Goal: Contribute content: Contribute content

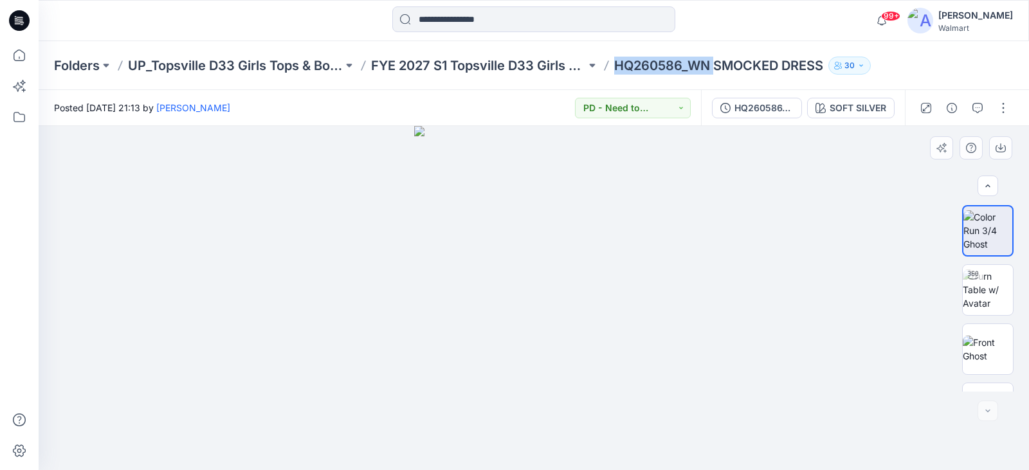
scroll to position [161, 0]
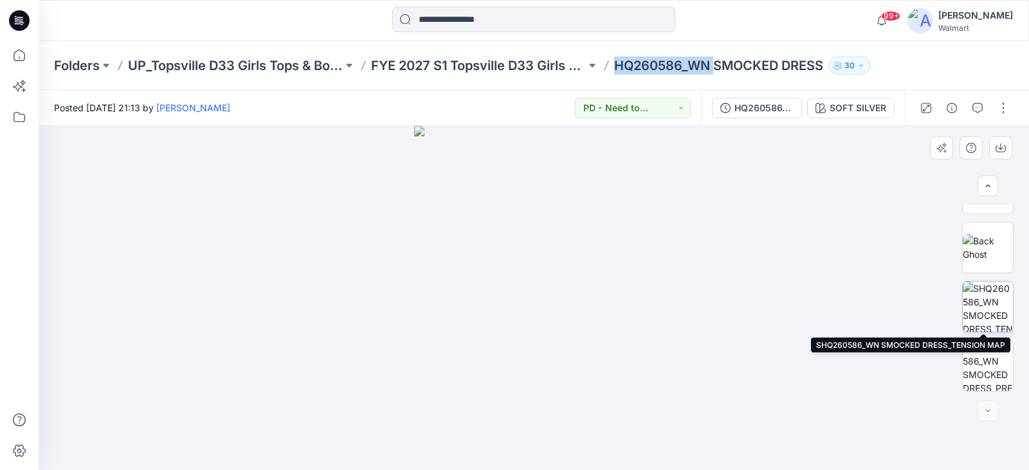
click at [981, 297] on img at bounding box center [988, 307] width 50 height 50
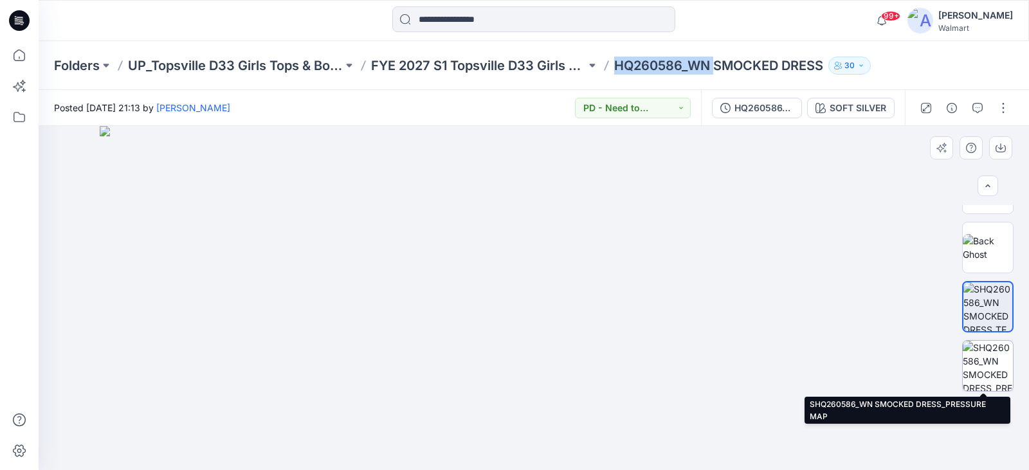
click at [987, 362] on img at bounding box center [988, 366] width 50 height 50
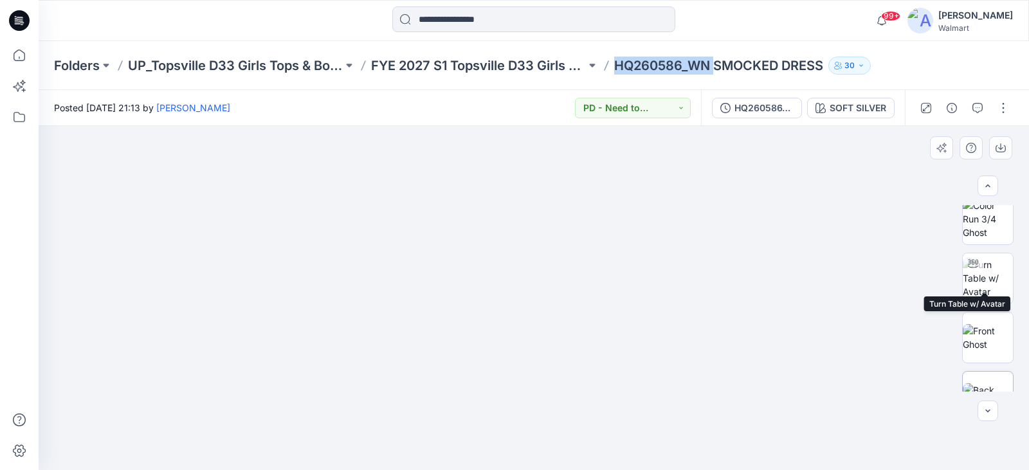
scroll to position [0, 0]
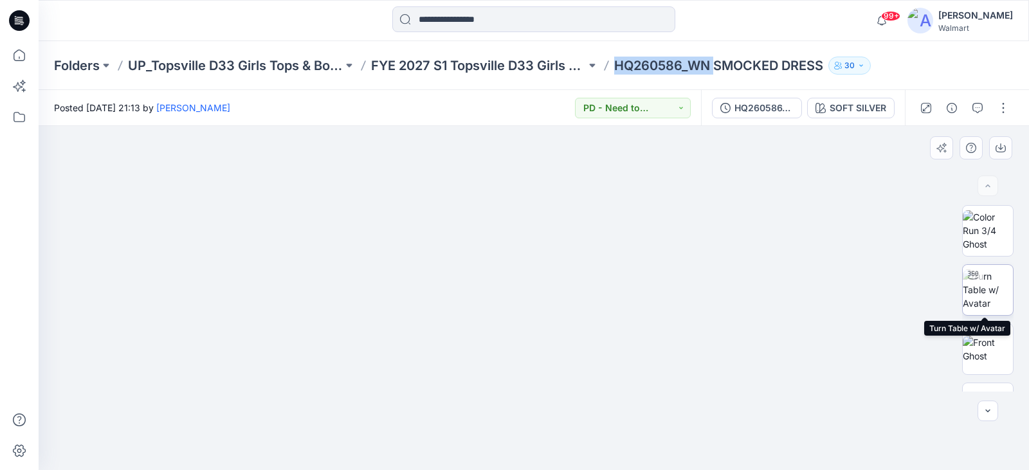
click at [997, 291] on img at bounding box center [988, 290] width 50 height 41
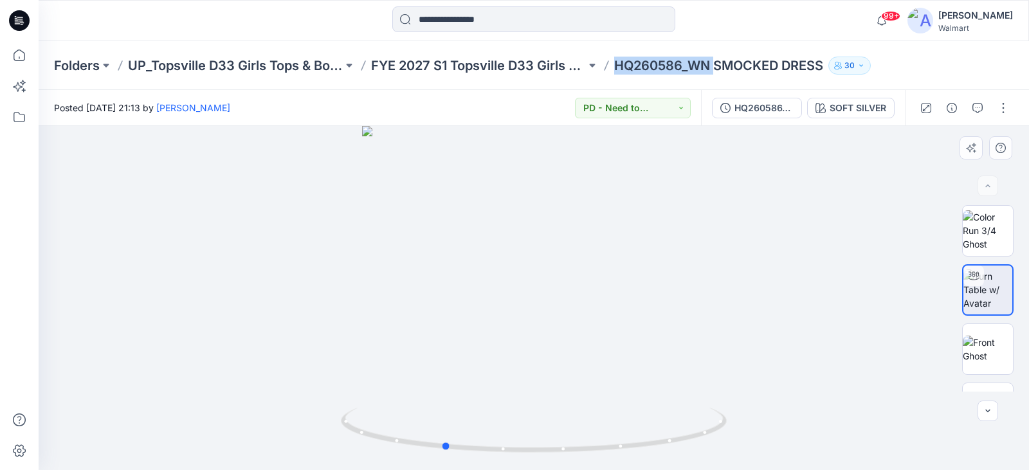
drag, startPoint x: 556, startPoint y: 356, endPoint x: 464, endPoint y: 338, distance: 93.1
click at [464, 338] on div at bounding box center [534, 298] width 991 height 344
drag, startPoint x: 572, startPoint y: 359, endPoint x: 490, endPoint y: 344, distance: 83.7
click at [482, 344] on div at bounding box center [534, 298] width 991 height 344
drag, startPoint x: 617, startPoint y: 337, endPoint x: 507, endPoint y: 320, distance: 111.4
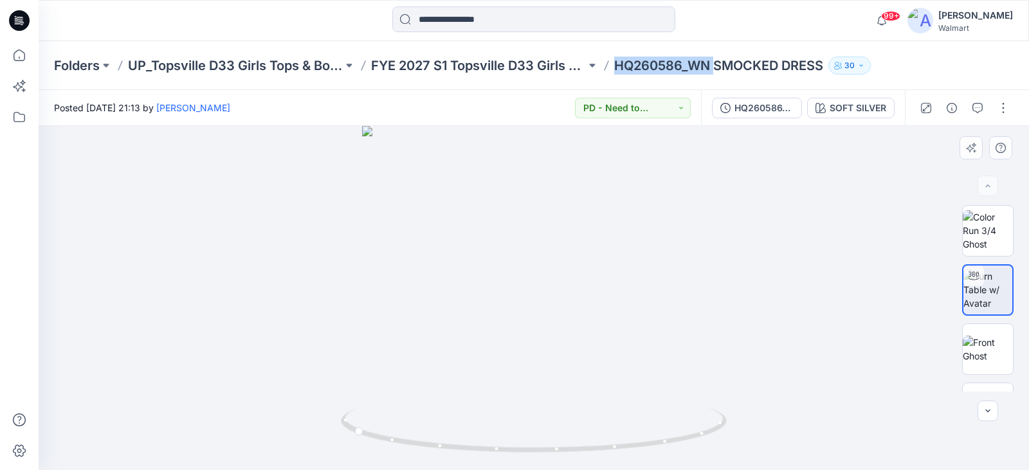
click at [507, 320] on div at bounding box center [534, 298] width 991 height 344
click at [995, 349] on img at bounding box center [988, 349] width 50 height 27
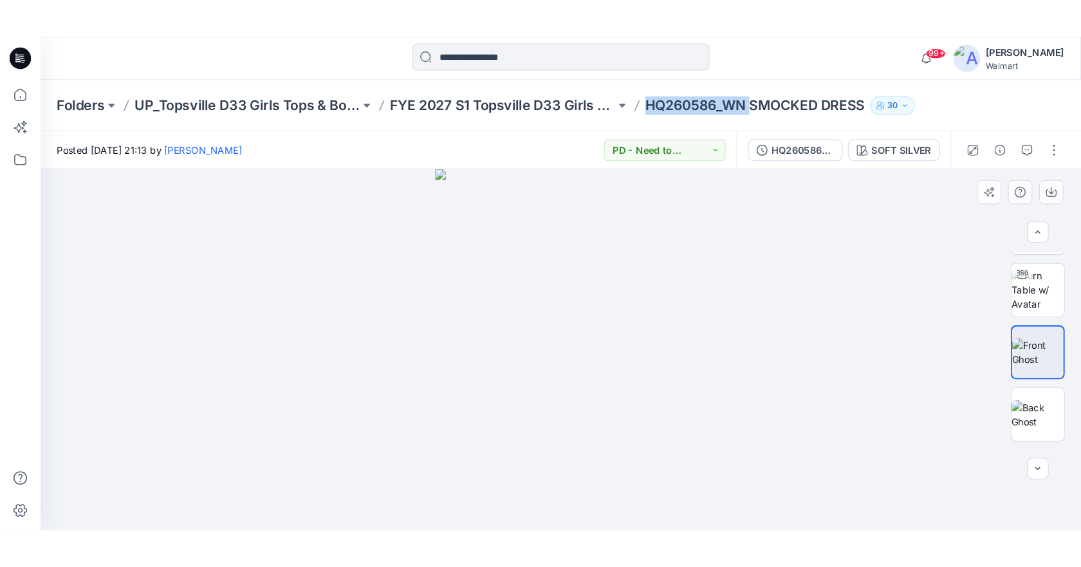
scroll to position [129, 0]
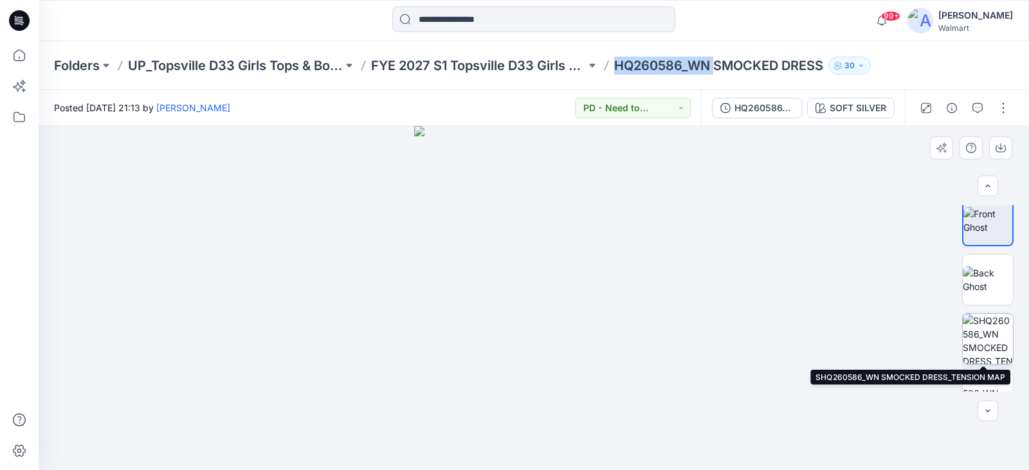
click at [996, 333] on img at bounding box center [988, 339] width 50 height 50
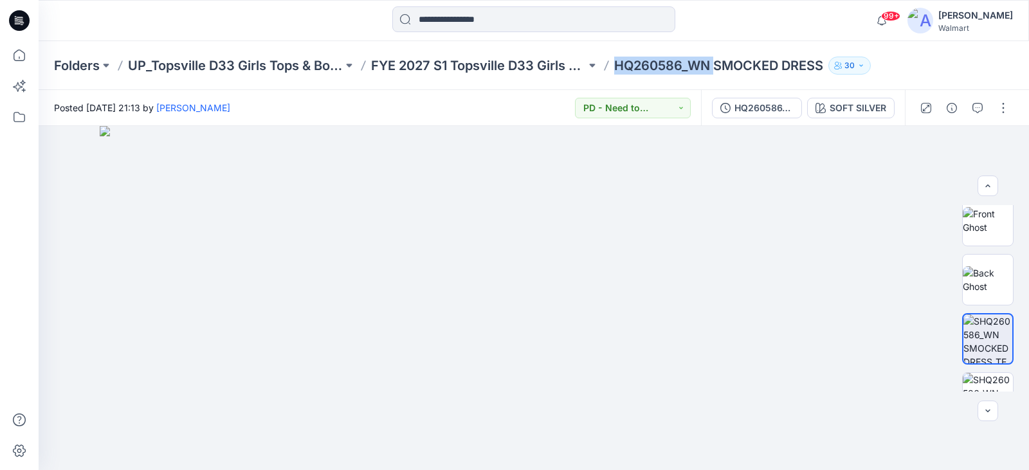
click at [632, 64] on p "HQ260586_WN SMOCKED DRESS" at bounding box center [718, 66] width 209 height 18
click at [622, 61] on p "HQ260586_WN SMOCKED DRESS" at bounding box center [718, 66] width 209 height 18
drag, startPoint x: 613, startPoint y: 67, endPoint x: 832, endPoint y: 72, distance: 218.8
click at [832, 72] on div "Folders UP_Topsville D33 Girls Tops & Bottoms FYE 2027 S1 Topsville D33 Girls T…" at bounding box center [483, 66] width 859 height 18
copy div "HQ260586_WN SMOCKED DRESS 30"
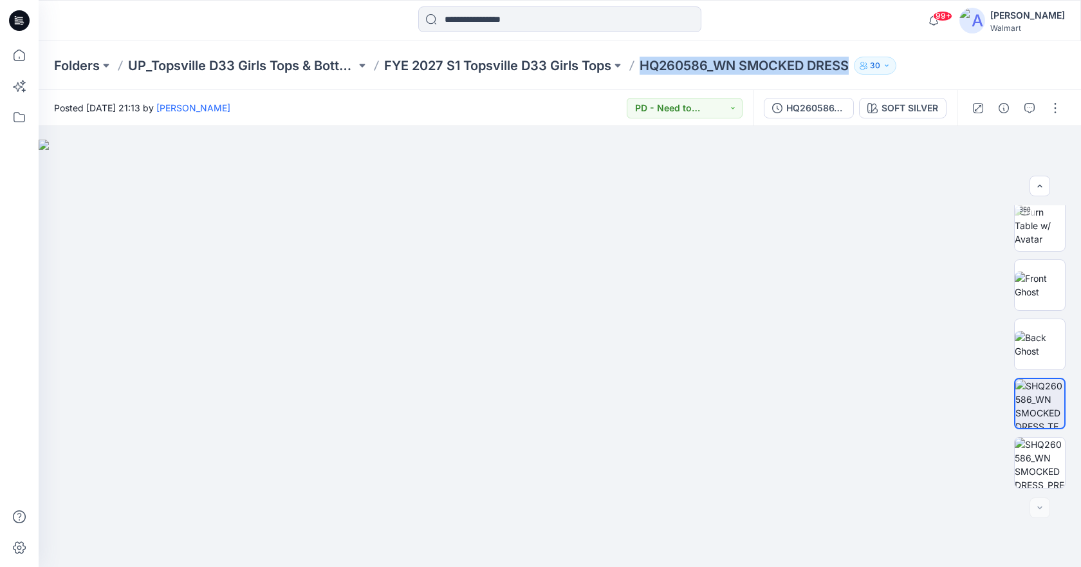
scroll to position [64, 0]
click at [21, 57] on icon at bounding box center [19, 55] width 28 height 28
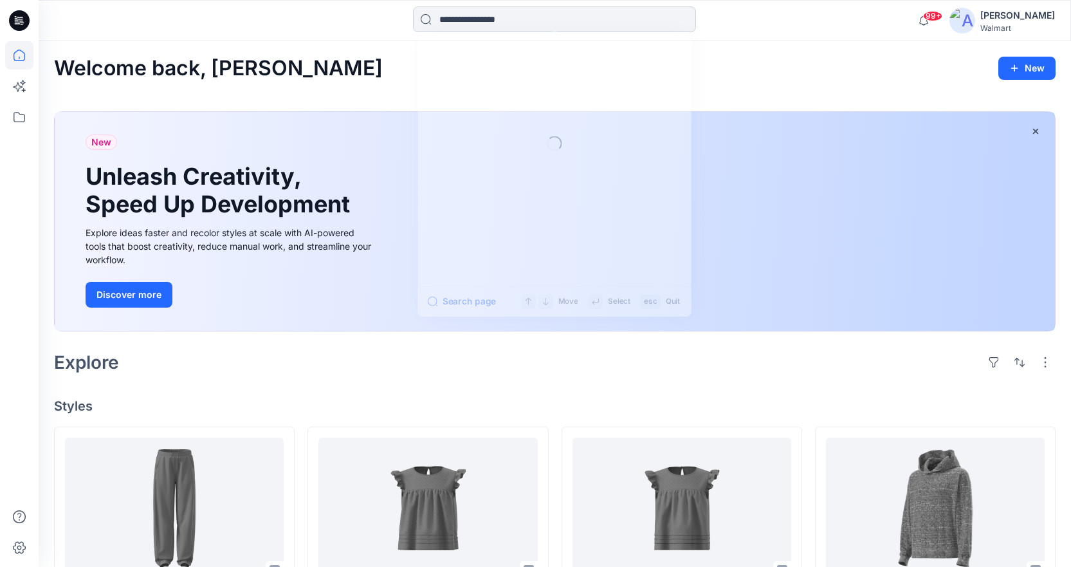
click at [464, 21] on input at bounding box center [554, 19] width 283 height 26
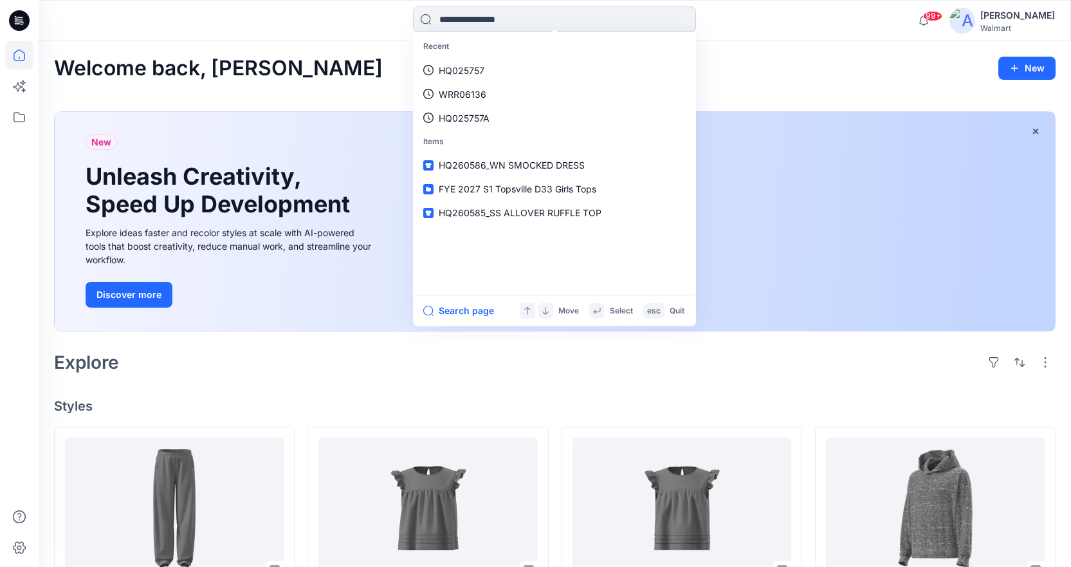
paste input "********"
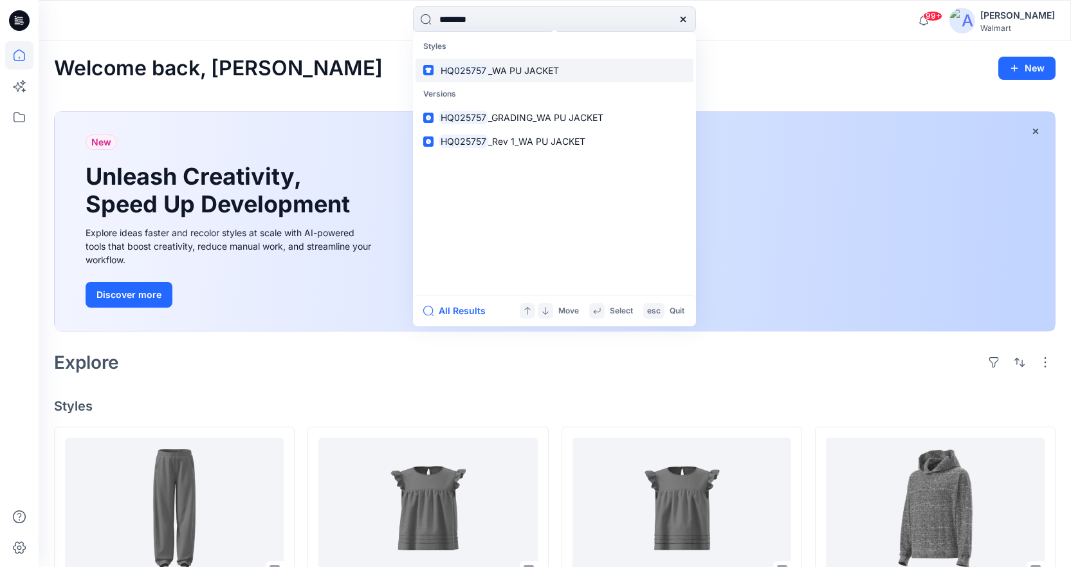
type input "********"
click at [540, 74] on span "_WA PU JACKET" at bounding box center [523, 70] width 71 height 11
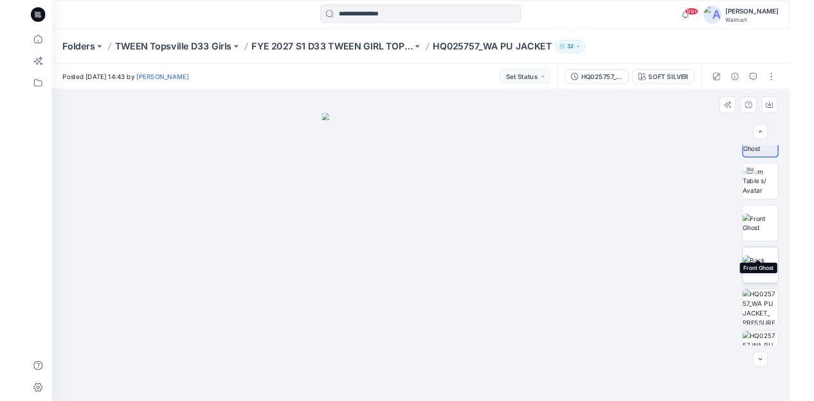
scroll to position [64, 0]
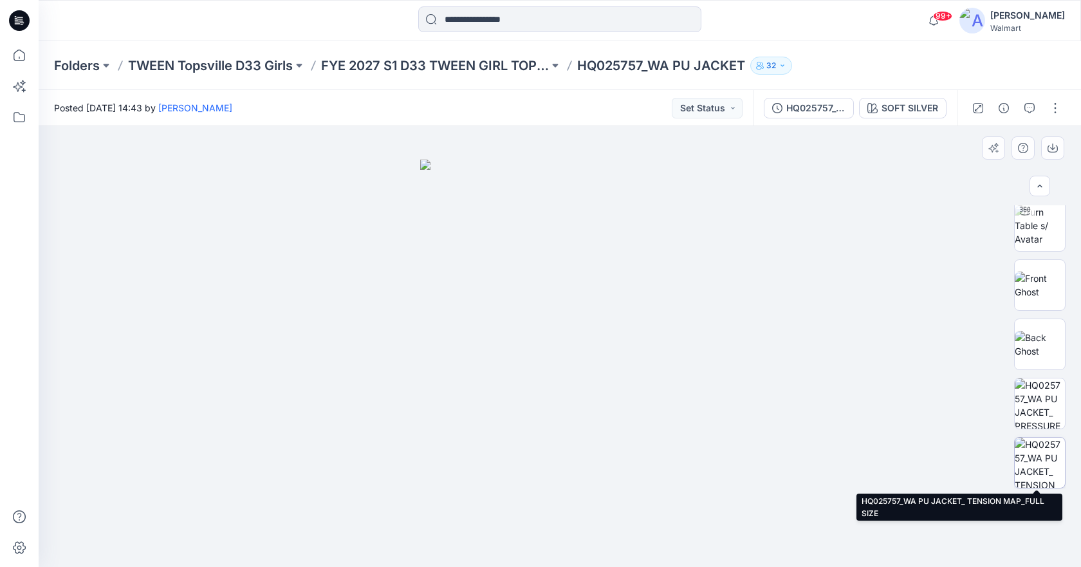
click at [1029, 445] on img at bounding box center [1040, 462] width 50 height 50
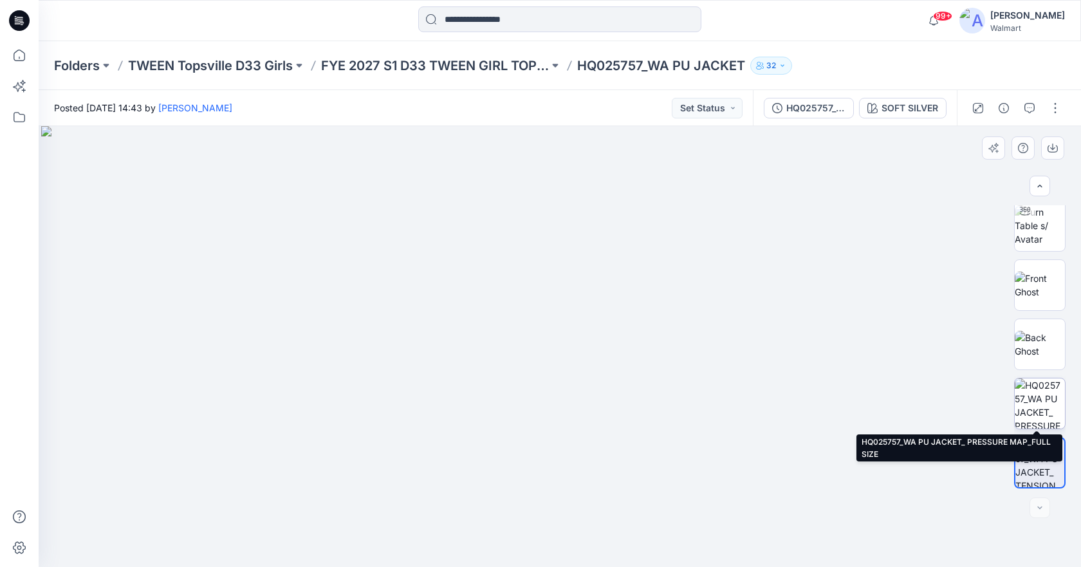
click at [1029, 412] on img at bounding box center [1040, 403] width 50 height 50
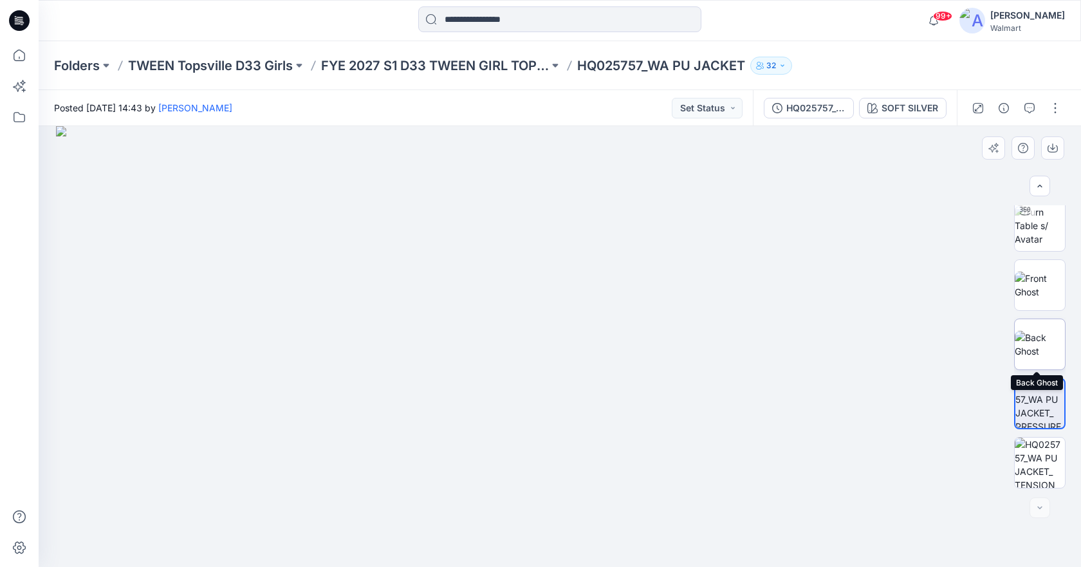
click at [1029, 347] on img at bounding box center [1040, 344] width 50 height 27
click at [1029, 293] on img at bounding box center [1040, 284] width 50 height 27
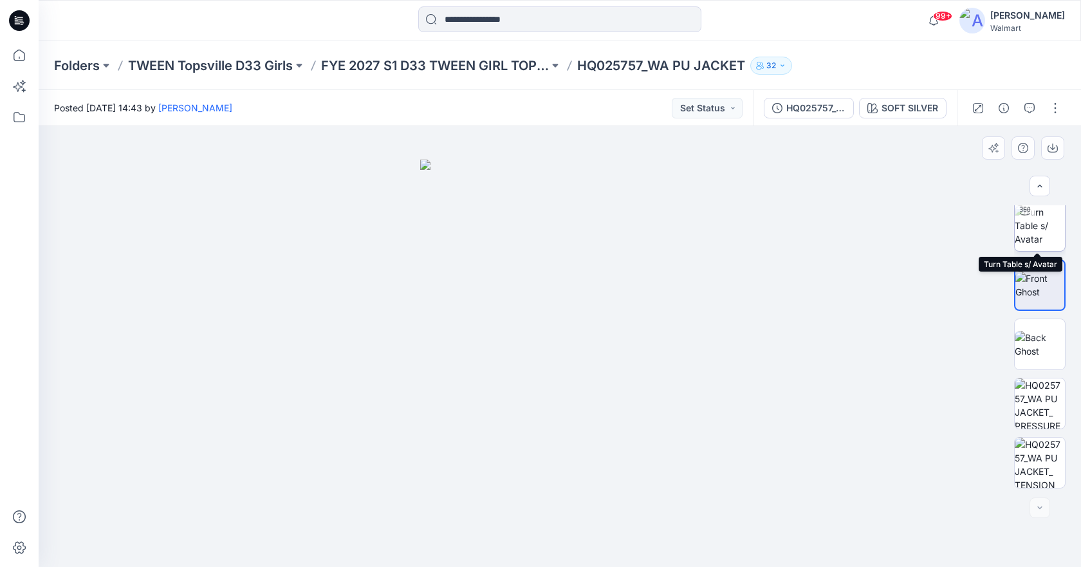
click at [1029, 237] on img at bounding box center [1040, 225] width 50 height 41
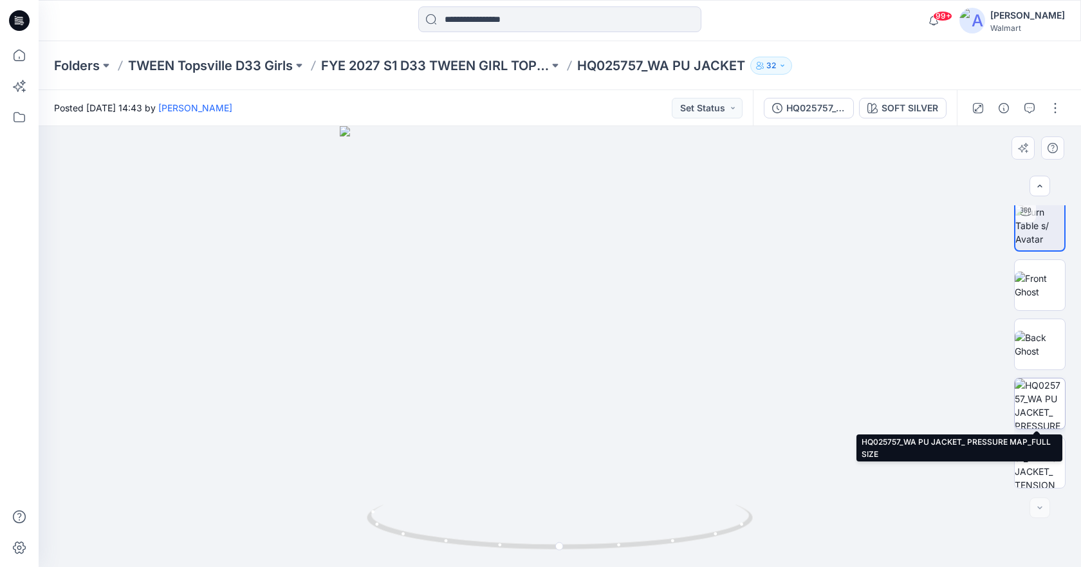
click at [1029, 401] on img at bounding box center [1040, 403] width 50 height 50
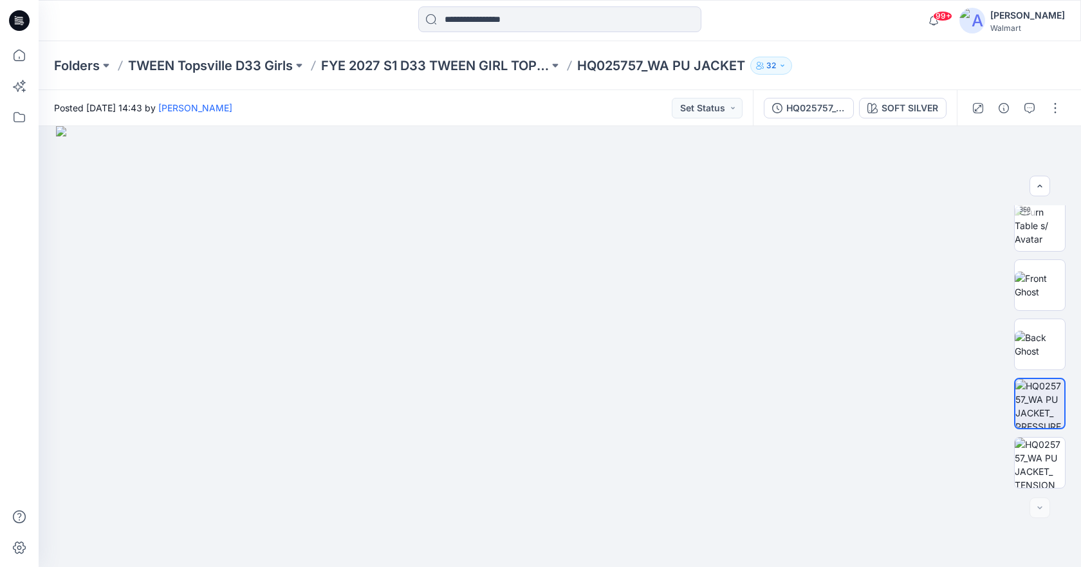
click at [838, 23] on div "99+ Notifications Your style HQ260586_WN SMOCKED DRESS has been updated with HQ…" at bounding box center [560, 20] width 1042 height 28
click at [1029, 232] on img at bounding box center [1040, 225] width 50 height 41
click at [727, 470] on div at bounding box center [560, 346] width 1042 height 441
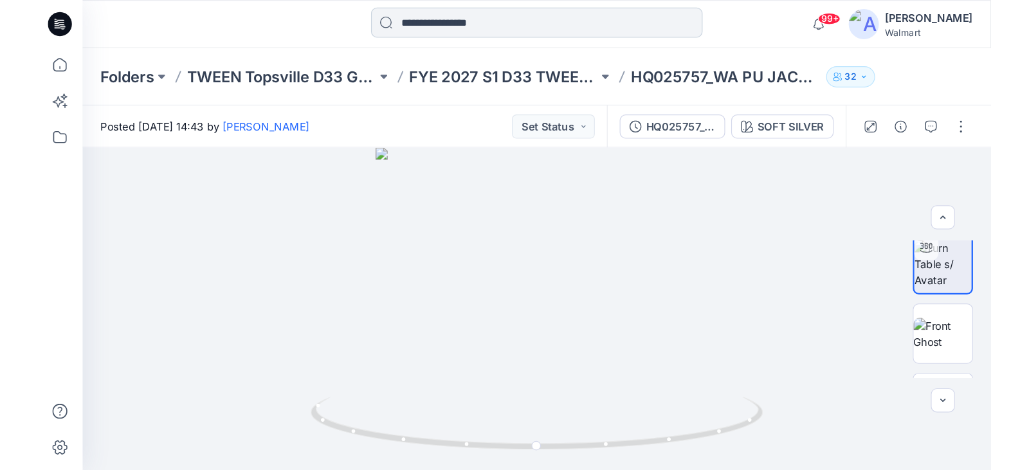
scroll to position [65, 0]
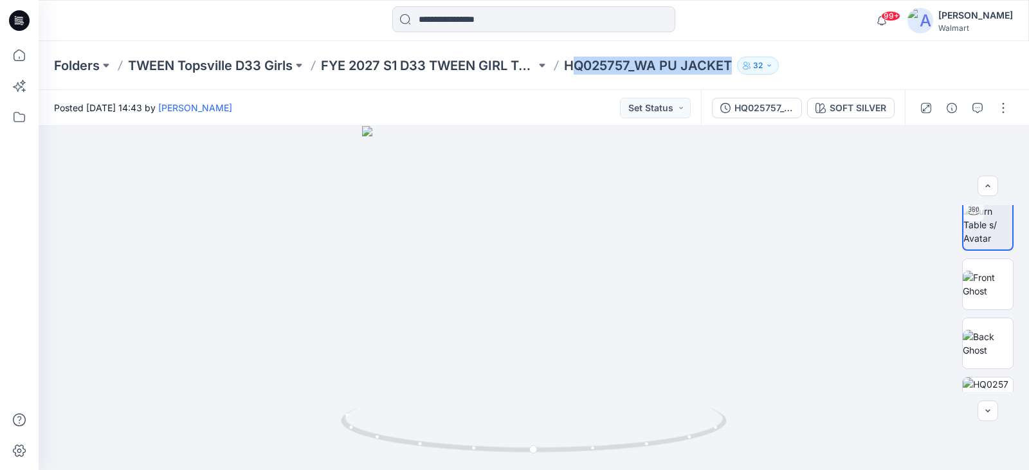
drag, startPoint x: 572, startPoint y: 69, endPoint x: 742, endPoint y: 72, distance: 170.5
click at [742, 72] on div "Folders TWEEN Topsville D33 Girls FYE 2027 S1 D33 TWEEN GIRL TOPSVILLE HQ025757…" at bounding box center [483, 66] width 859 height 18
click at [657, 73] on p "HQ025757_WA PU JACKET" at bounding box center [648, 66] width 168 height 18
drag, startPoint x: 566, startPoint y: 71, endPoint x: 748, endPoint y: 77, distance: 182.2
click at [746, 77] on div "Folders TWEEN Topsville D33 Girls FYE 2027 S1 D33 TWEEN GIRL TOPSVILLE HQ025757…" at bounding box center [534, 65] width 991 height 49
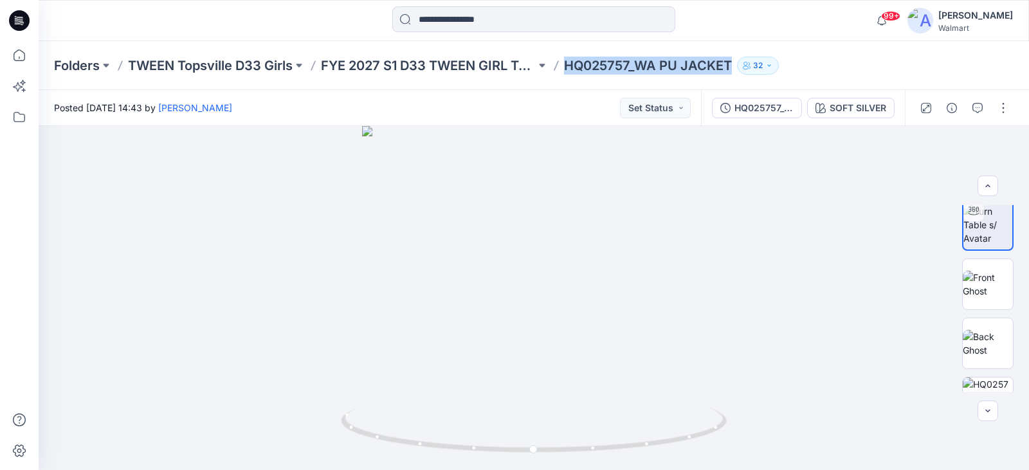
copy div "HQ025757_WA PU JACKET 32"
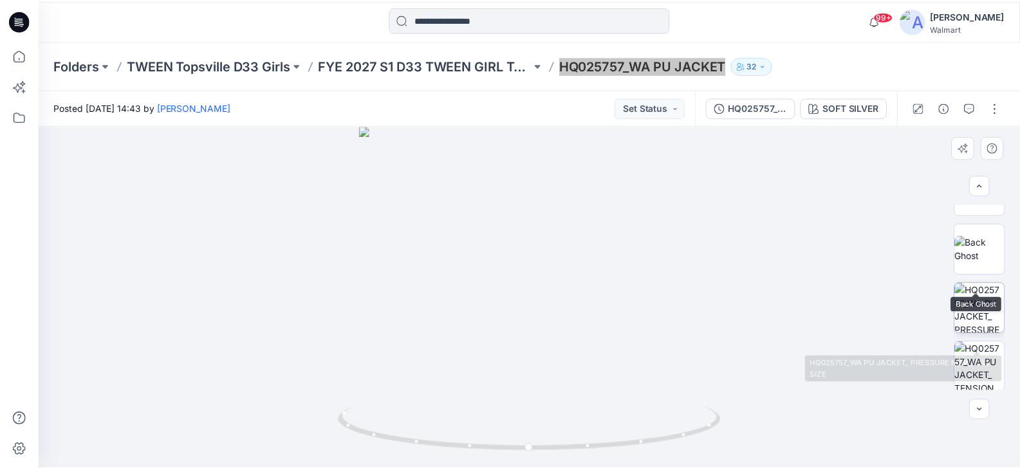
scroll to position [161, 0]
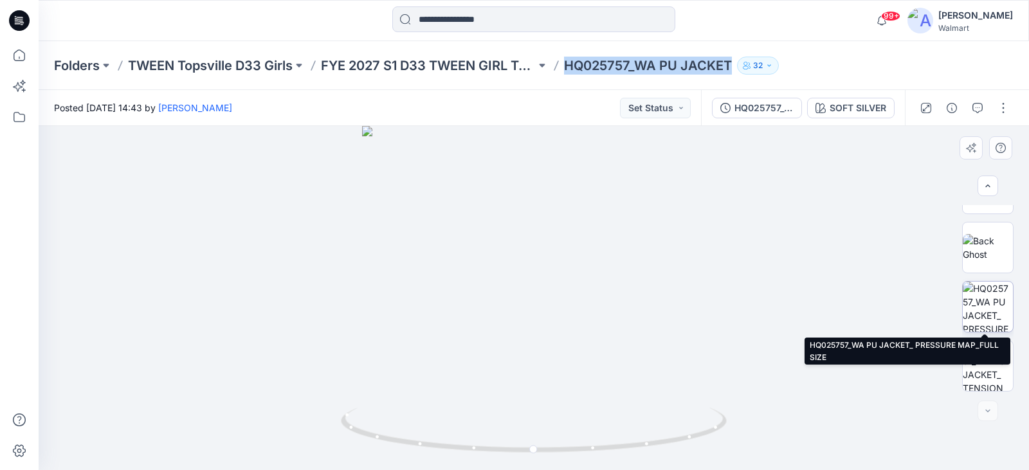
drag, startPoint x: 993, startPoint y: 304, endPoint x: 993, endPoint y: 312, distance: 7.7
click at [993, 304] on img at bounding box center [988, 307] width 50 height 50
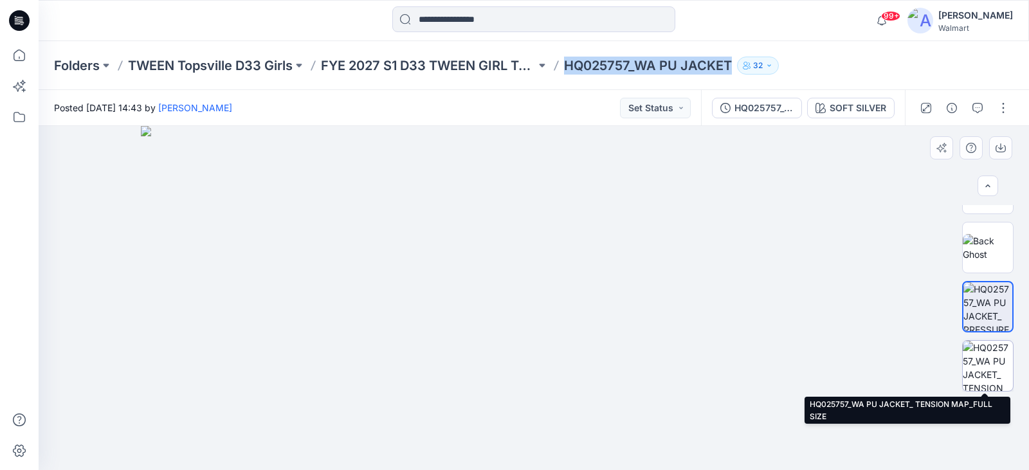
click at [989, 362] on img at bounding box center [988, 366] width 50 height 50
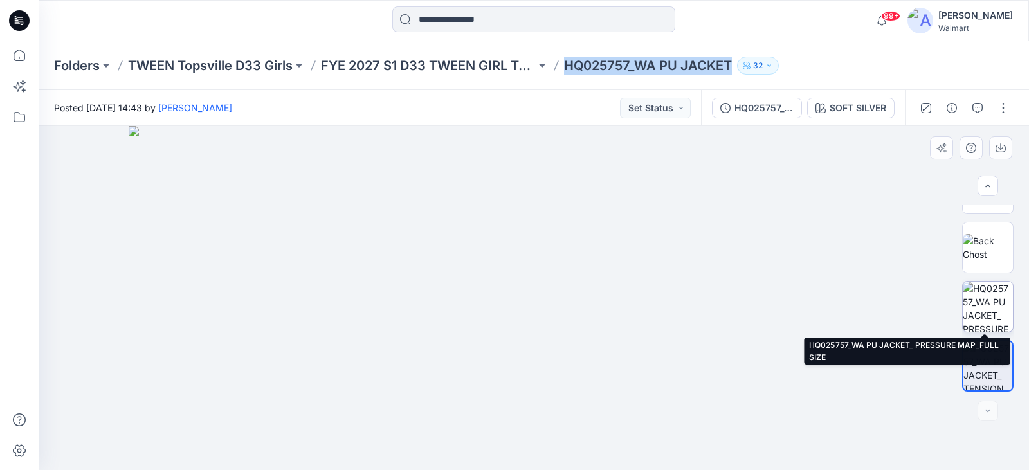
click at [991, 315] on img at bounding box center [988, 307] width 50 height 50
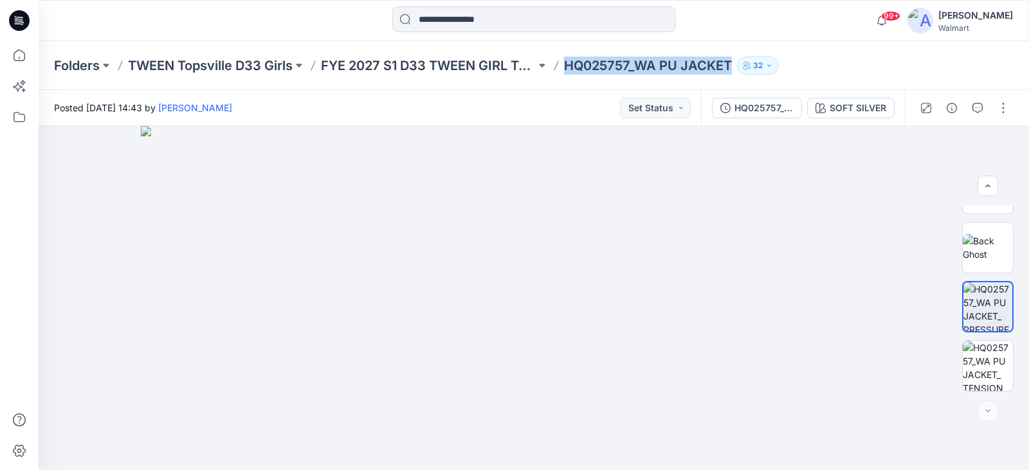
copy div "HQ025757_WA PU JACKET 32"
click at [13, 64] on icon at bounding box center [19, 55] width 28 height 28
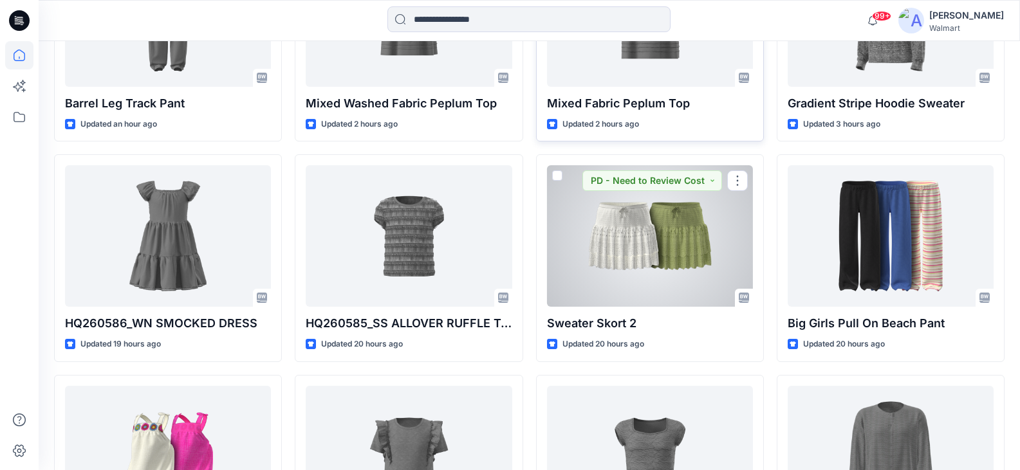
scroll to position [515, 0]
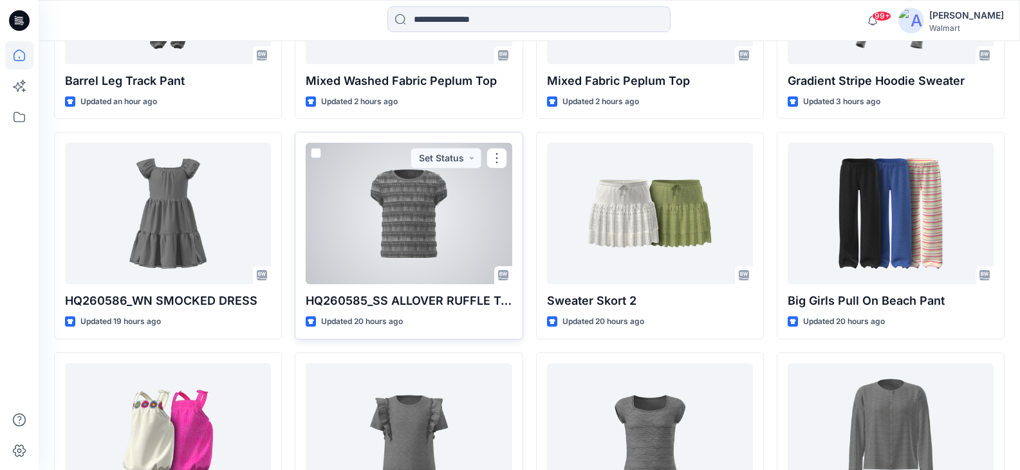
click at [409, 217] on div at bounding box center [409, 214] width 206 height 142
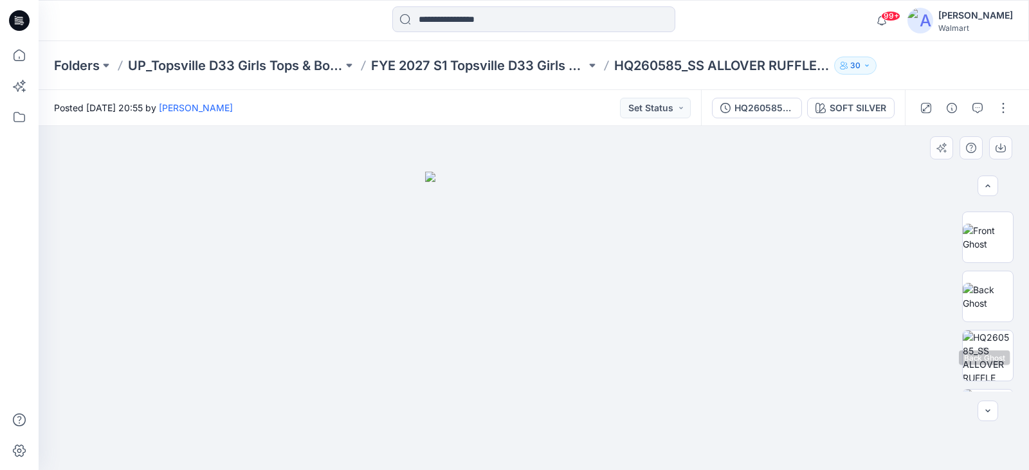
scroll to position [161, 0]
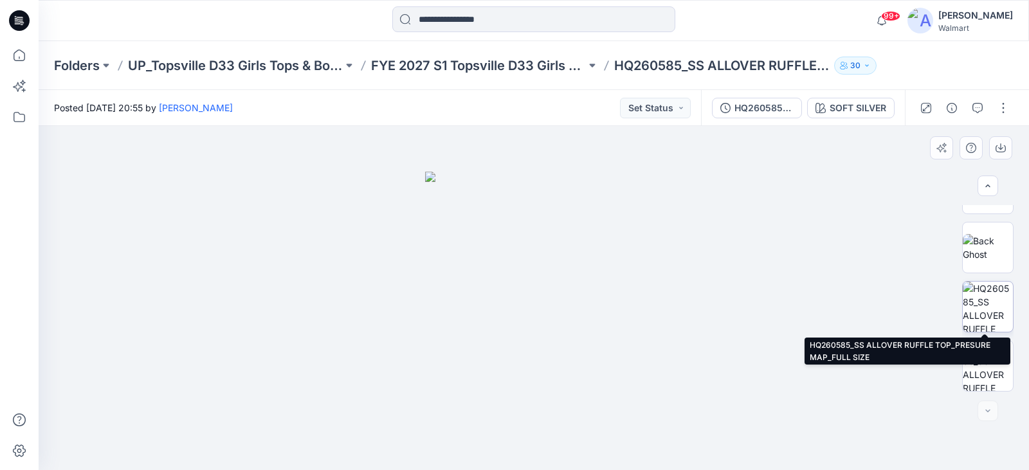
click at [983, 309] on img at bounding box center [988, 307] width 50 height 50
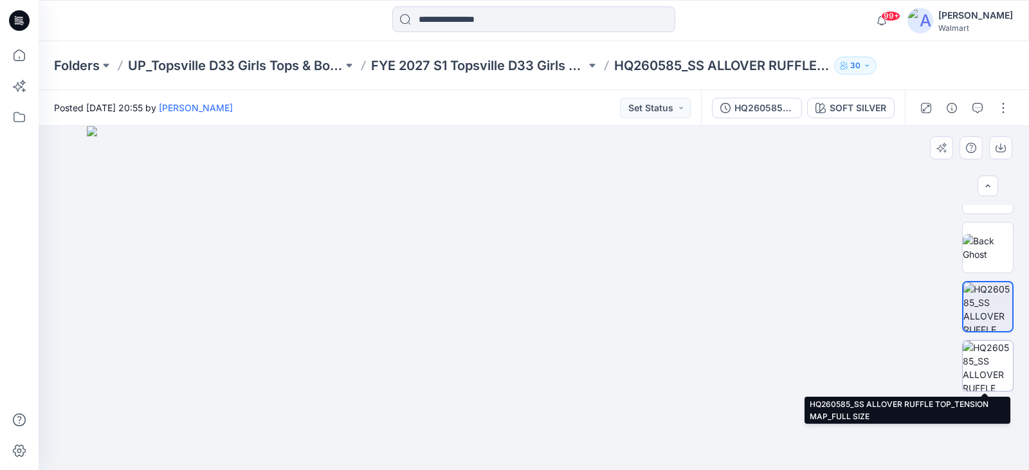
click at [991, 365] on img at bounding box center [988, 366] width 50 height 50
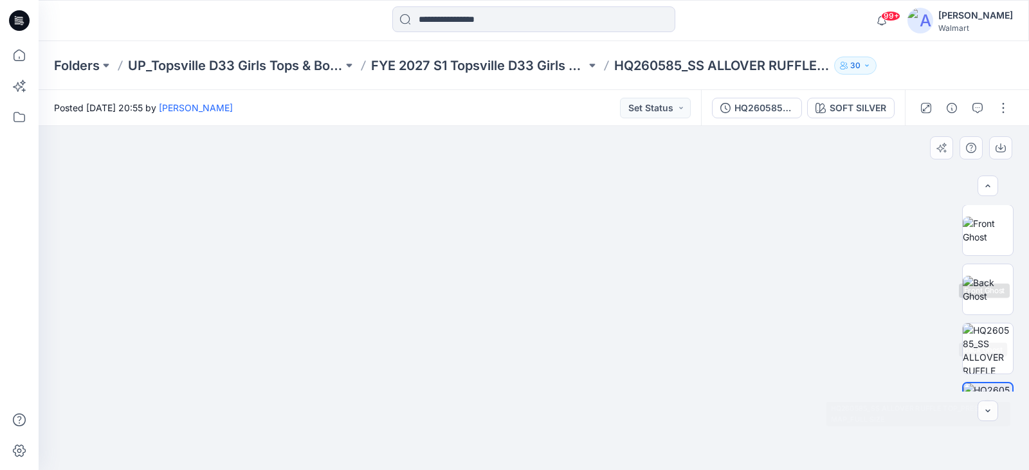
scroll to position [96, 0]
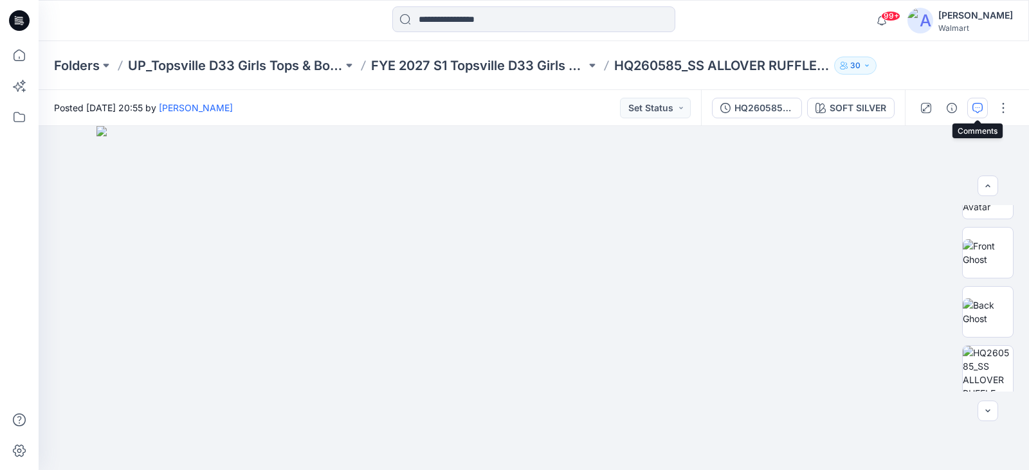
click at [980, 111] on icon "button" at bounding box center [978, 108] width 10 height 10
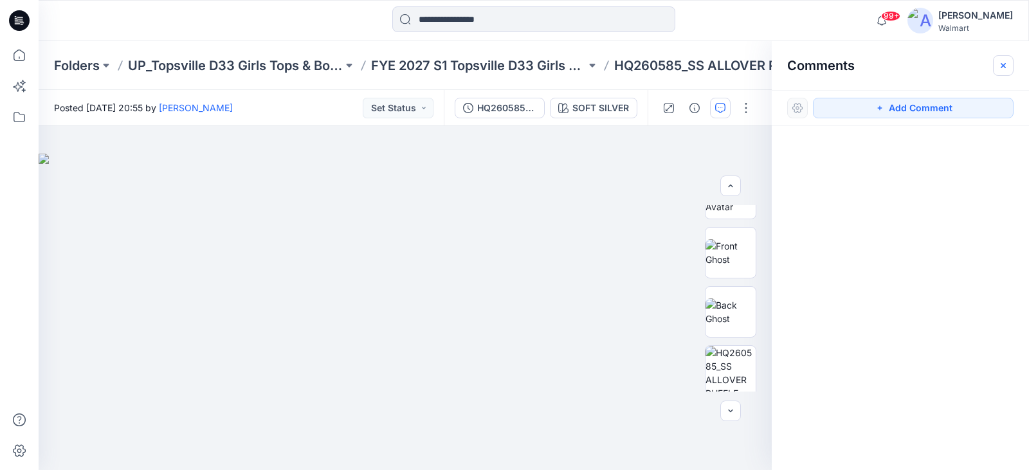
click at [1001, 60] on icon "button" at bounding box center [1003, 65] width 10 height 10
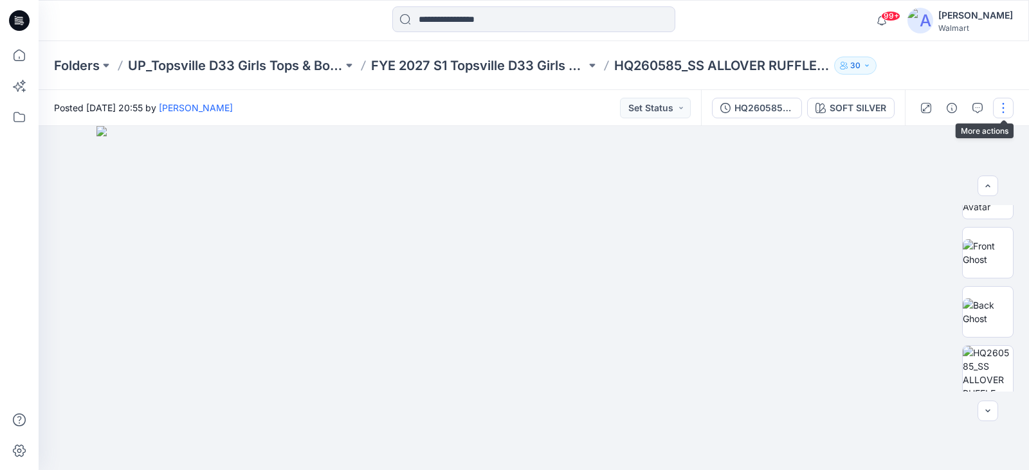
click at [1003, 106] on button "button" at bounding box center [1003, 108] width 21 height 21
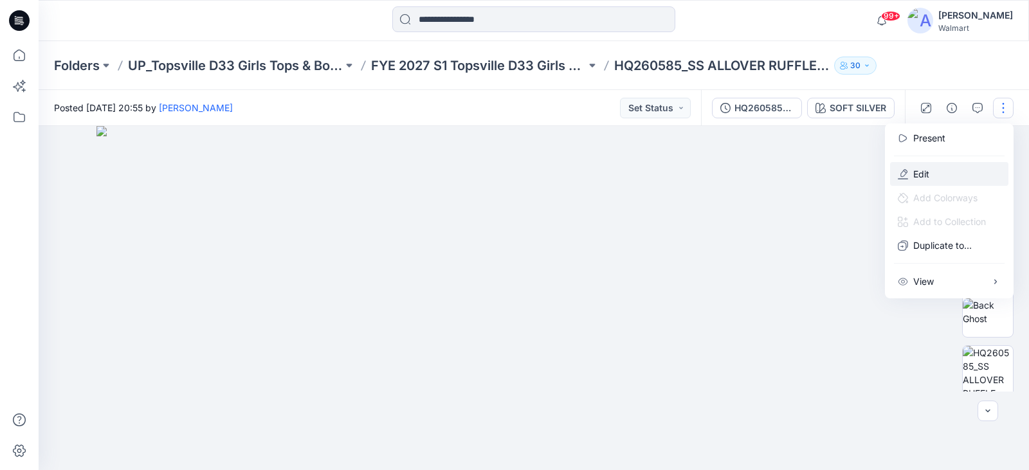
click at [930, 173] on button "Edit" at bounding box center [949, 174] width 118 height 24
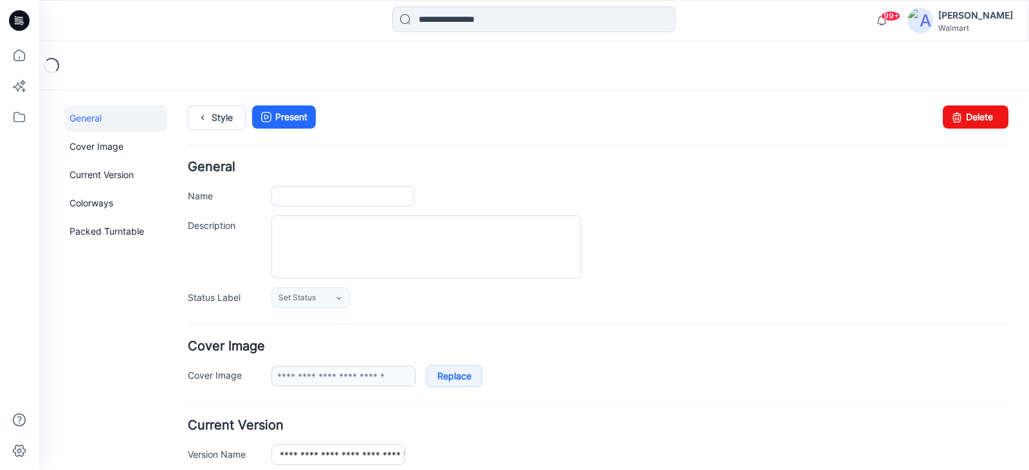
type input "**********"
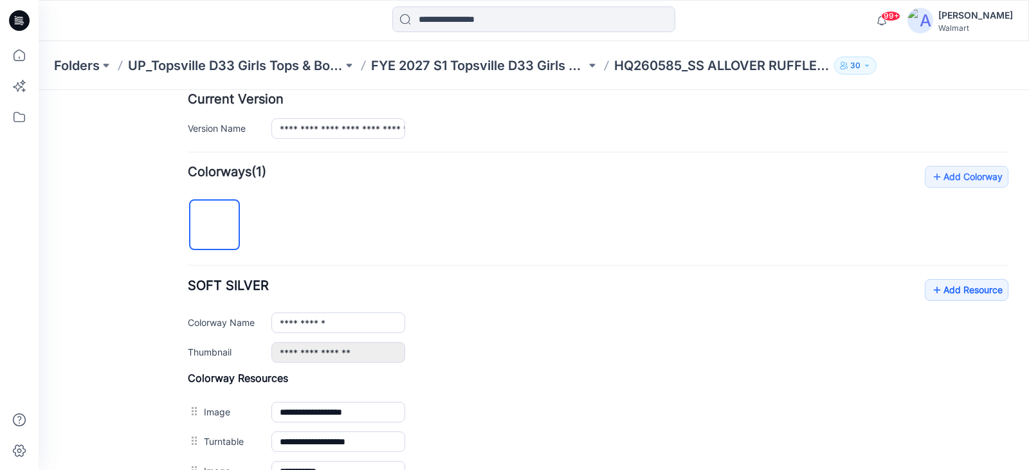
scroll to position [321, 0]
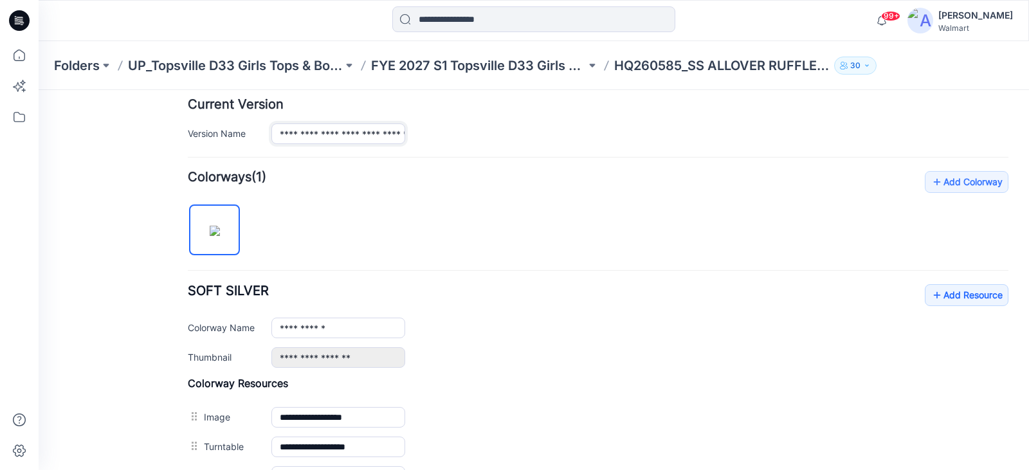
drag, startPoint x: 374, startPoint y: 140, endPoint x: 412, endPoint y: 144, distance: 38.2
click at [374, 140] on input "**********" at bounding box center [338, 134] width 134 height 21
click at [680, 64] on p "HQ260585_SS ALLOVER RUFFLE TOP" at bounding box center [721, 66] width 215 height 18
click at [660, 66] on p "HQ260585_SS ALLOVER RUFFLE TOP" at bounding box center [721, 66] width 215 height 18
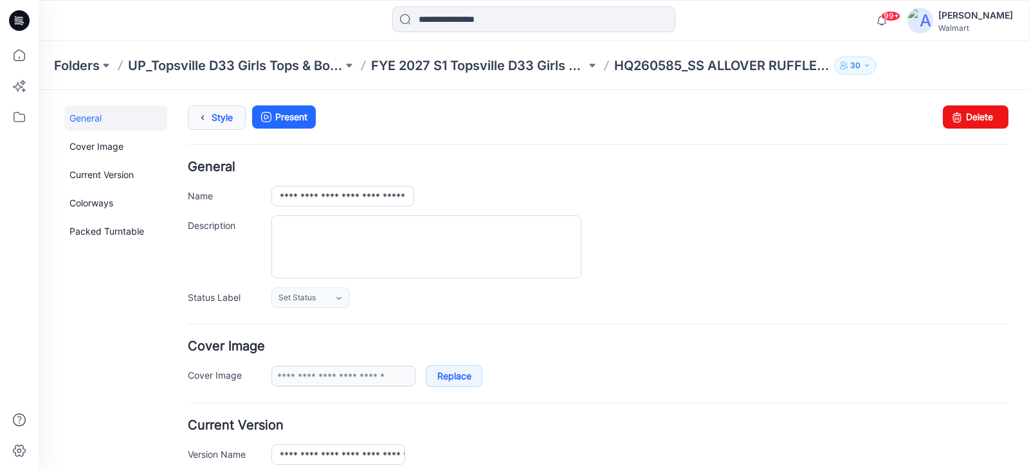
click at [211, 114] on icon at bounding box center [203, 117] width 18 height 23
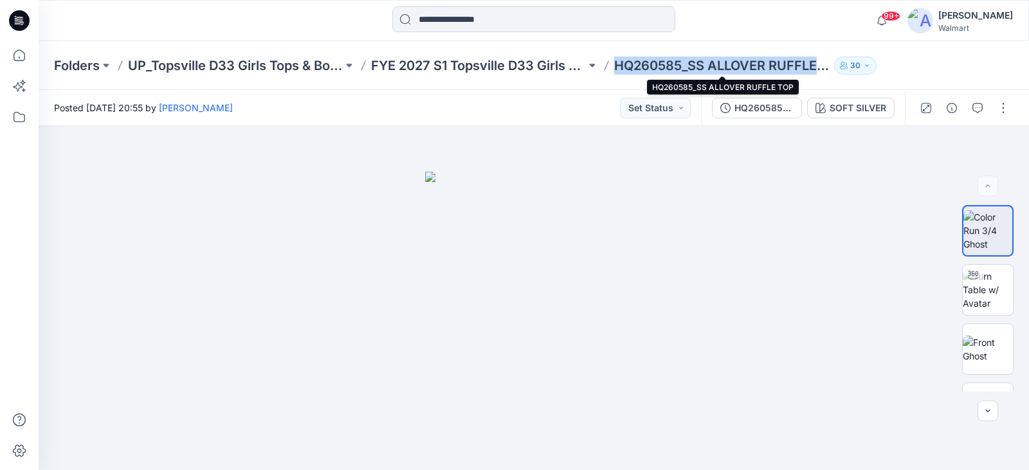
drag, startPoint x: 613, startPoint y: 66, endPoint x: 825, endPoint y: 58, distance: 212.5
click at [825, 58] on div "Folders UP_Topsville D33 Girls Tops & Bottoms FYE 2027 S1 Topsville D33 Girls T…" at bounding box center [483, 66] width 859 height 18
copy p "HQ260585_SS ALLOVER RUFFLE"
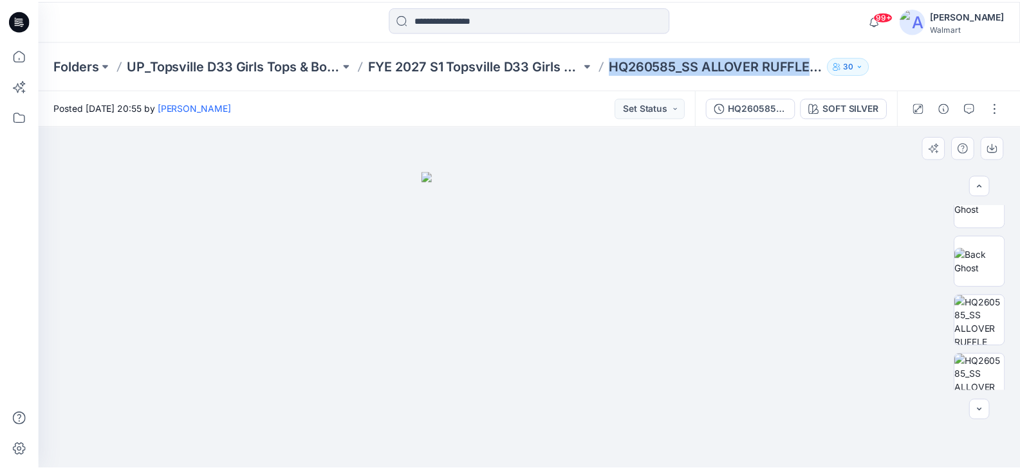
scroll to position [161, 0]
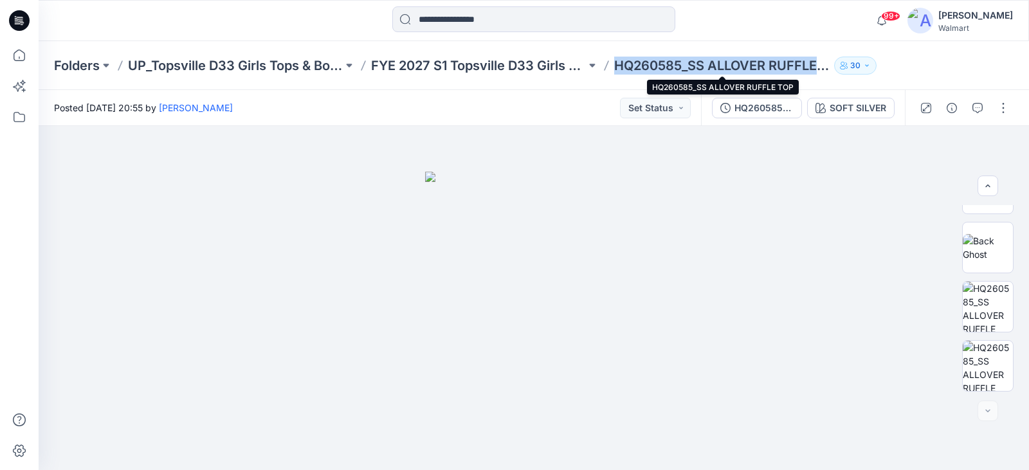
click at [636, 65] on p "HQ260585_SS ALLOVER RUFFLE TOP" at bounding box center [721, 66] width 215 height 18
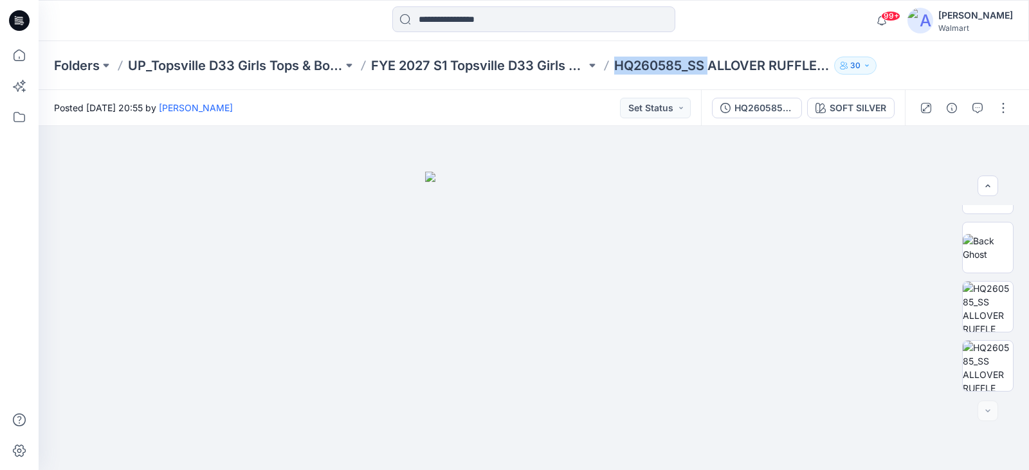
click at [636, 65] on p "HQ260585_SS ALLOVER RUFFLE TOP" at bounding box center [721, 66] width 215 height 18
click at [681, 59] on p "HQ260585_SS ALLOVER RUFFLE TOP" at bounding box center [721, 66] width 215 height 18
drag, startPoint x: 683, startPoint y: 63, endPoint x: 617, endPoint y: 68, distance: 66.5
click at [617, 68] on p "HQ260585_SS ALLOVER RUFFLE TOP" at bounding box center [721, 66] width 215 height 18
copy p "HQ260585"
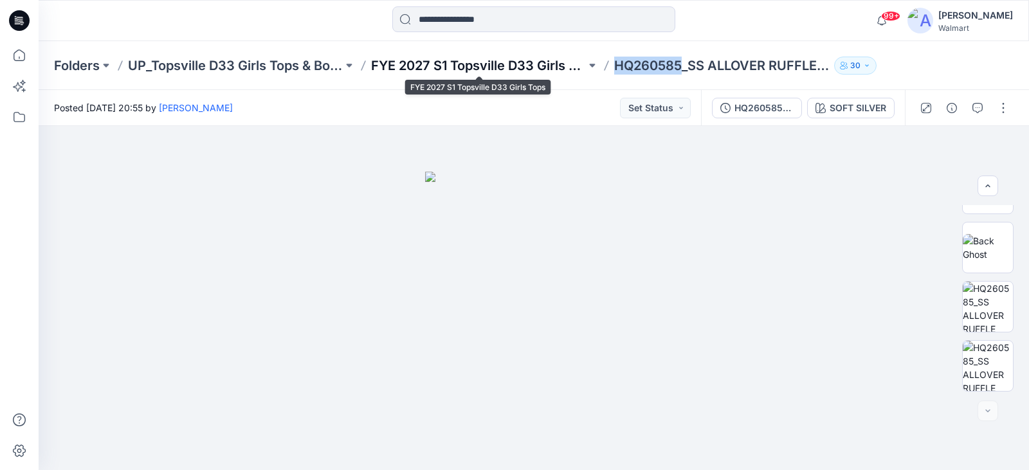
click at [482, 63] on p "FYE 2027 S1 Topsville D33 Girls Tops" at bounding box center [478, 66] width 215 height 18
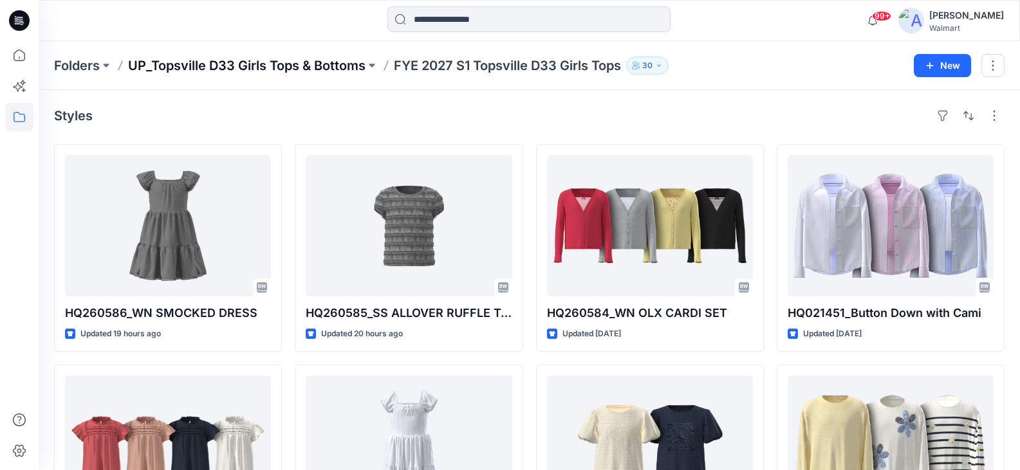
click at [333, 68] on p "UP_Topsville D33 Girls Tops & Bottoms" at bounding box center [246, 66] width 237 height 18
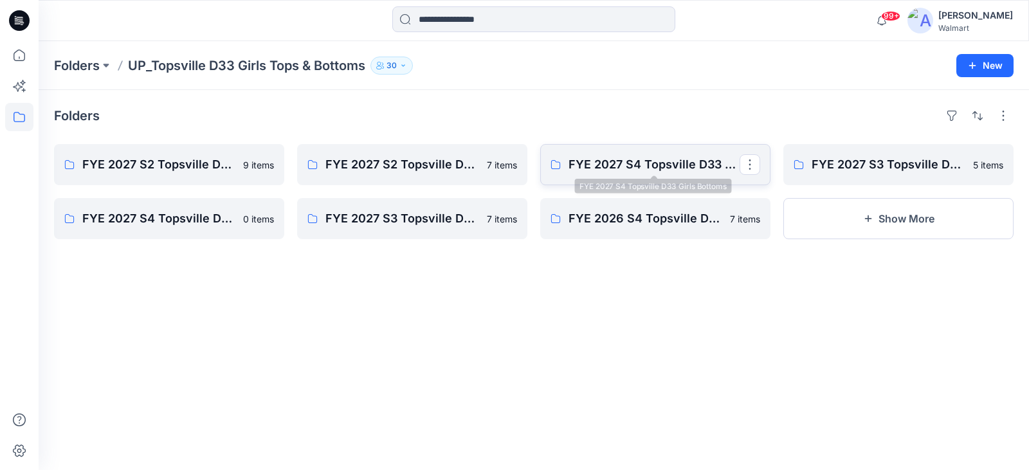
click at [678, 169] on p "FYE 2027 S4 Topsville D33 Girls Bottoms" at bounding box center [654, 165] width 171 height 18
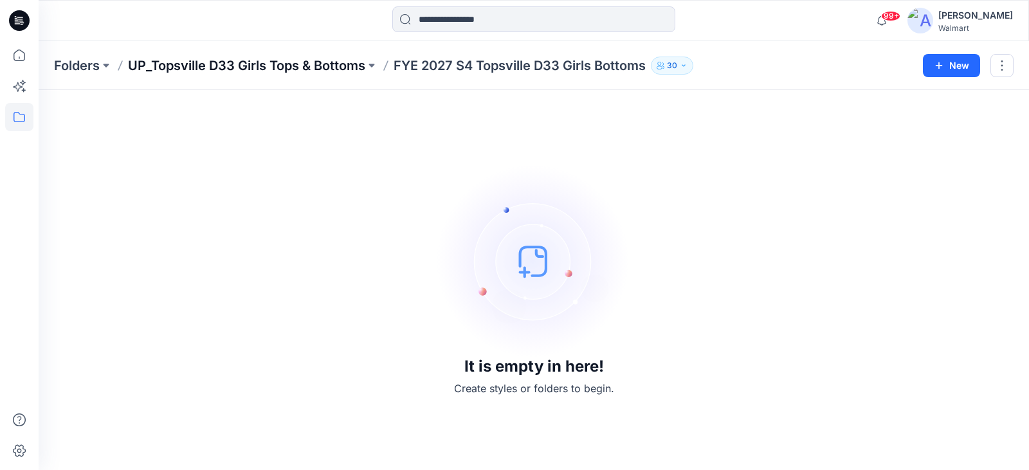
click at [309, 66] on p "UP_Topsville D33 Girls Tops & Bottoms" at bounding box center [246, 66] width 237 height 18
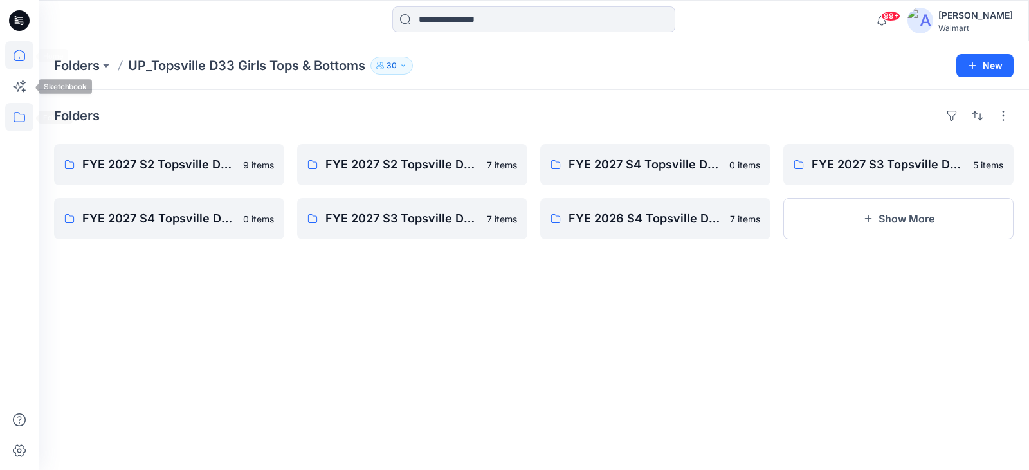
click at [23, 58] on icon at bounding box center [19, 55] width 28 height 28
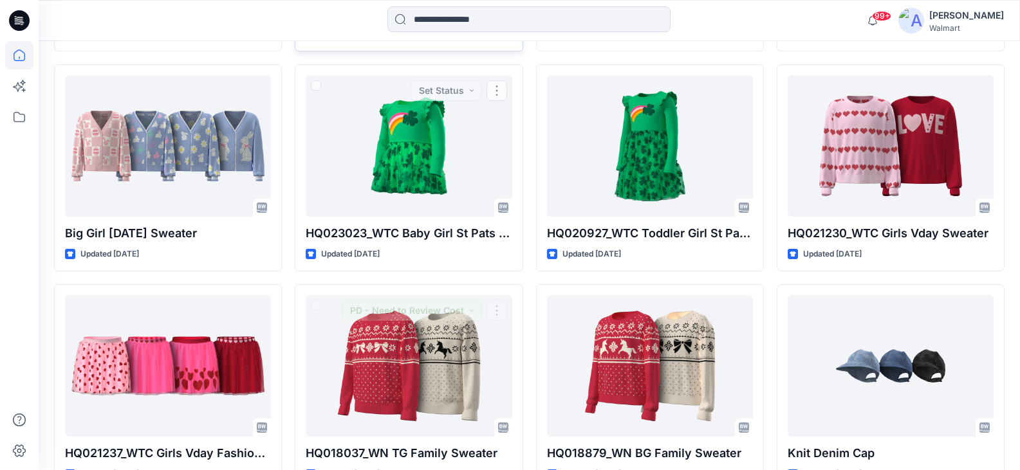
scroll to position [8460, 0]
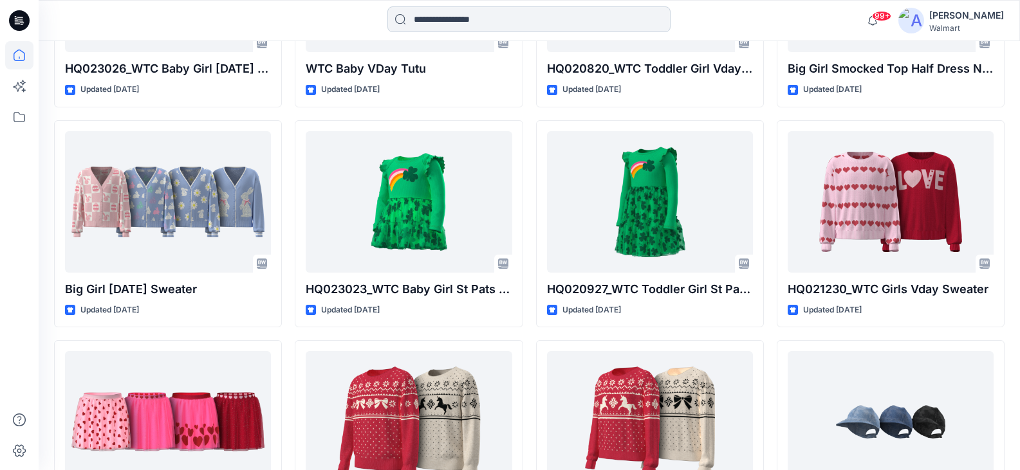
click at [477, 26] on input at bounding box center [528, 19] width 283 height 26
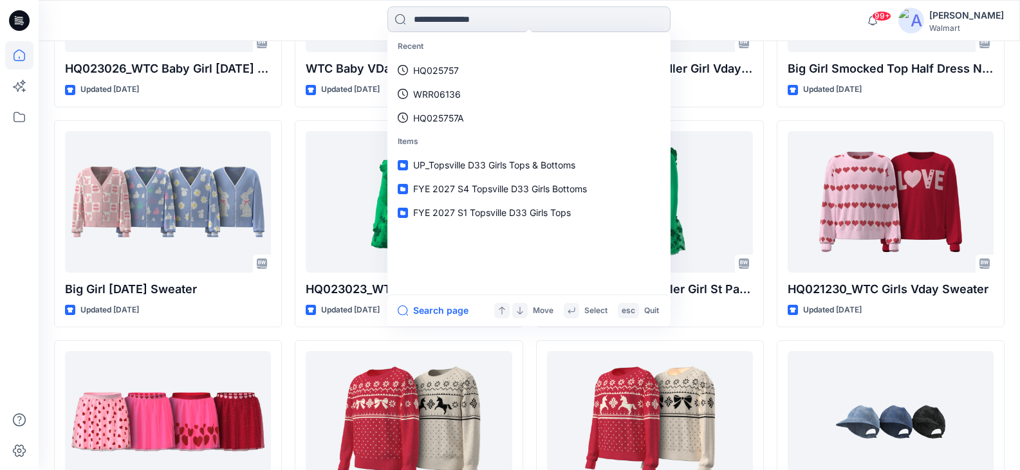
paste input "********"
type input "********"
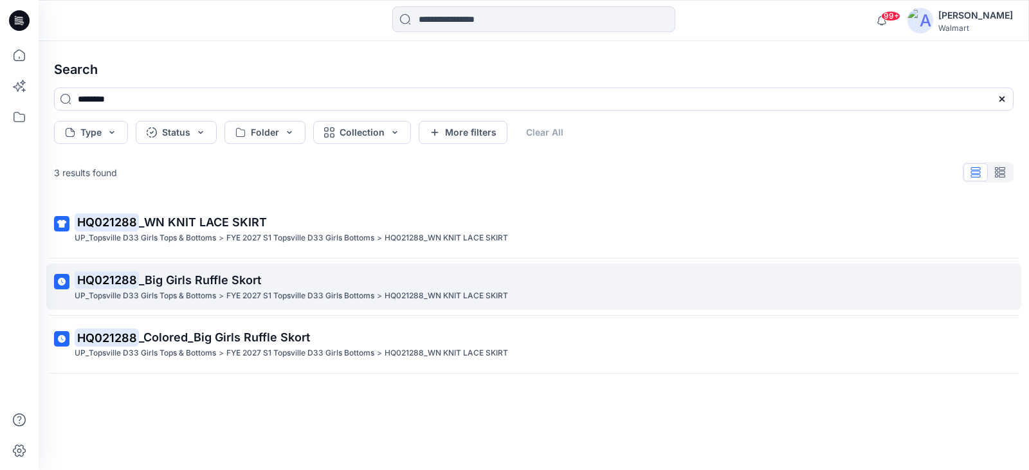
click at [288, 291] on p "FYE 2027 S1 Topsville D33 Girls Bottoms" at bounding box center [300, 296] width 148 height 14
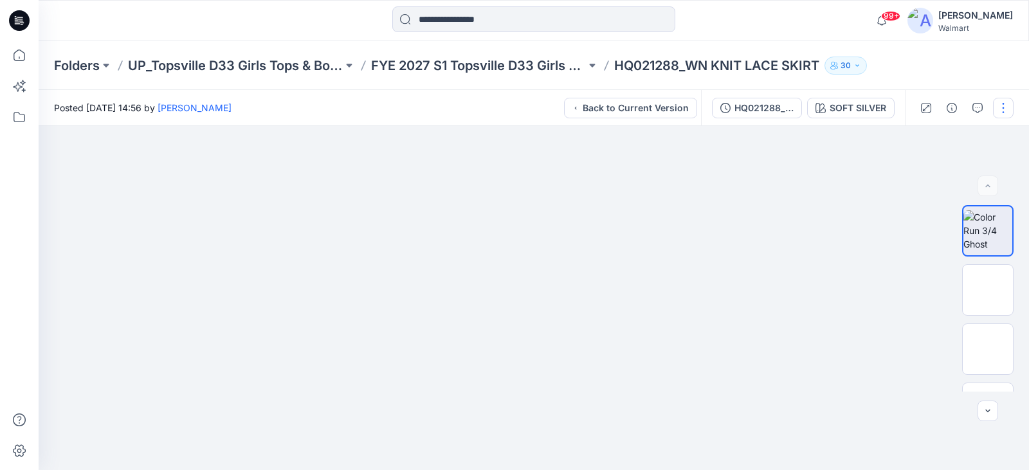
click at [998, 111] on button "button" at bounding box center [1003, 108] width 21 height 21
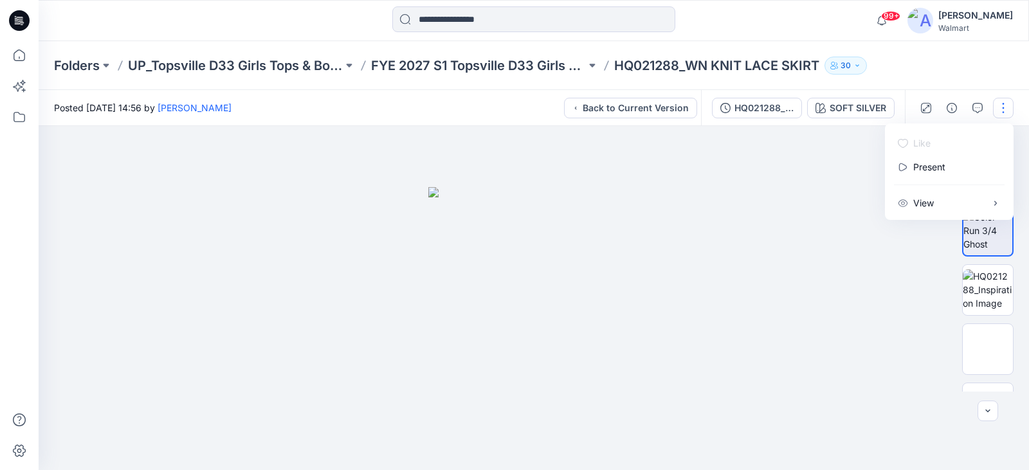
click at [827, 210] on div at bounding box center [534, 298] width 991 height 344
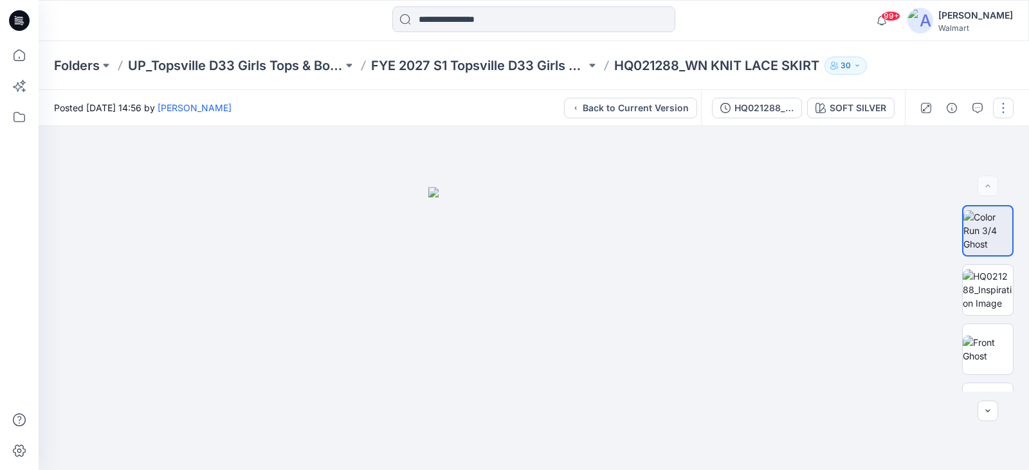
click at [996, 115] on button "button" at bounding box center [1003, 108] width 21 height 21
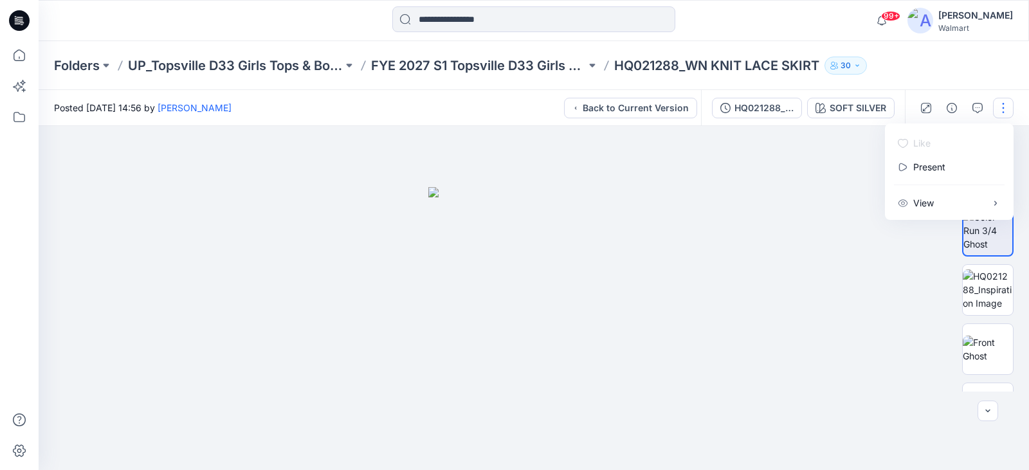
click at [853, 246] on div at bounding box center [534, 298] width 991 height 344
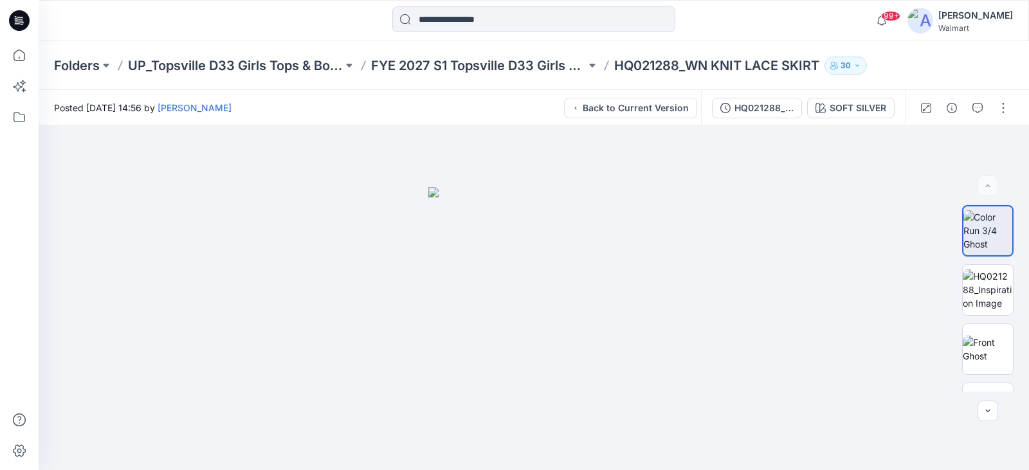
click at [728, 66] on p "HQ021288_WN KNIT LACE SKIRT" at bounding box center [716, 66] width 205 height 18
click at [502, 65] on p "FYE 2027 S1 Topsville D33 Girls Bottoms" at bounding box center [478, 66] width 215 height 18
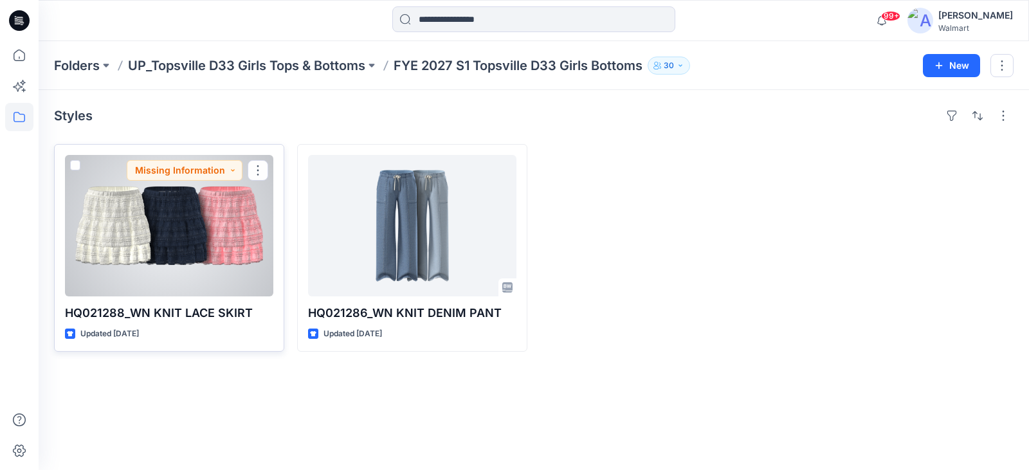
click at [160, 252] on div at bounding box center [169, 226] width 208 height 142
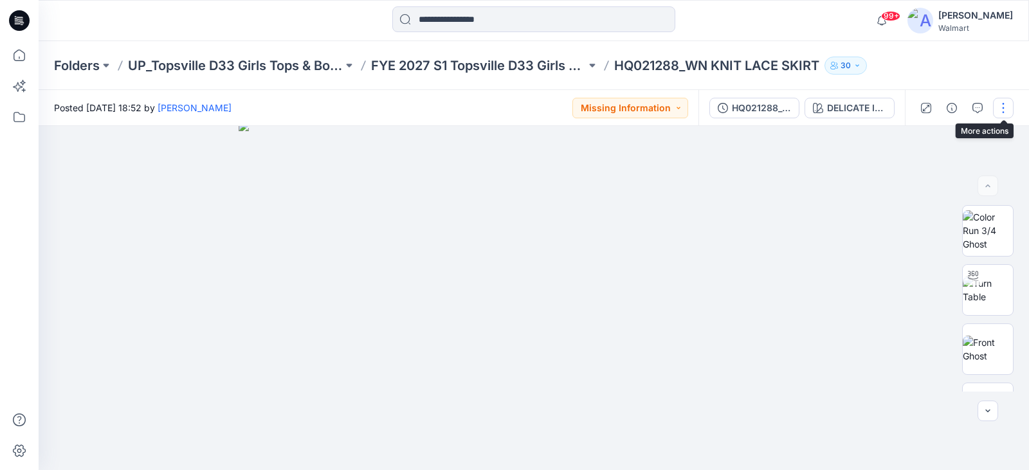
click at [997, 107] on button "button" at bounding box center [1003, 108] width 21 height 21
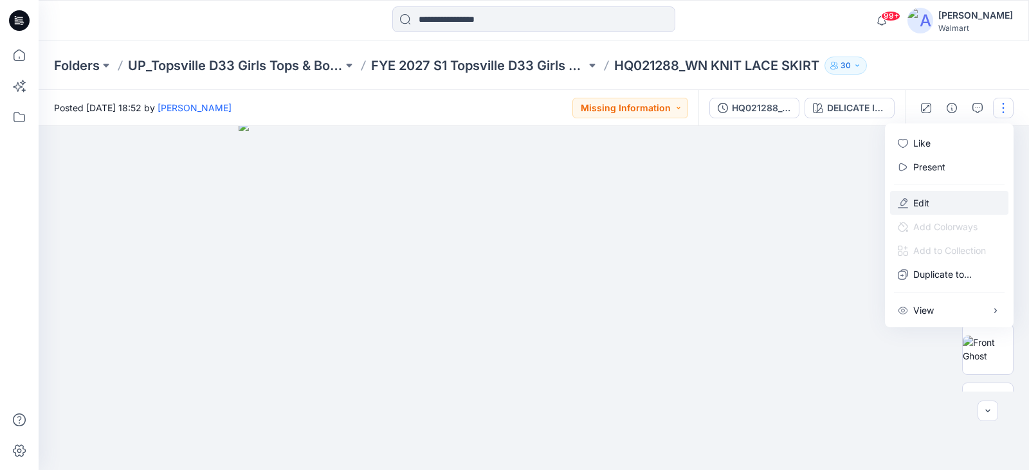
click at [933, 202] on button "Edit" at bounding box center [949, 203] width 118 height 24
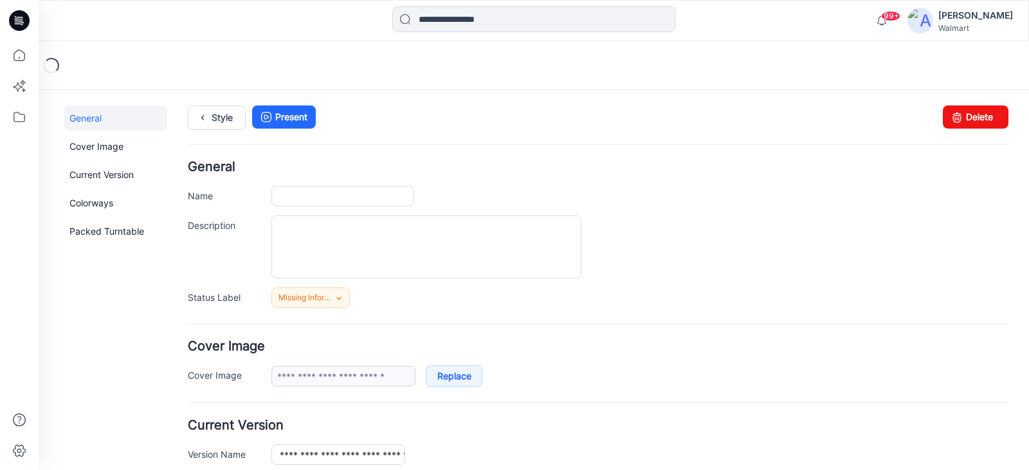
type input "**********"
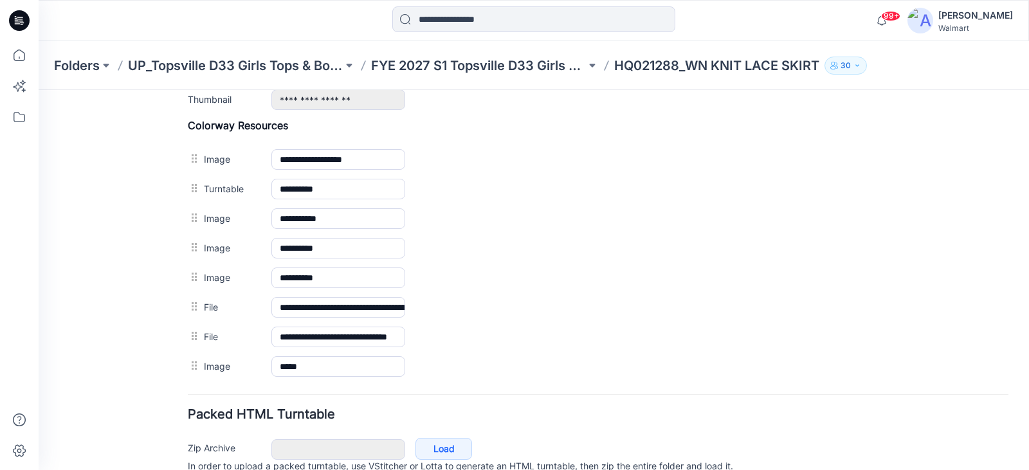
scroll to position [638, 0]
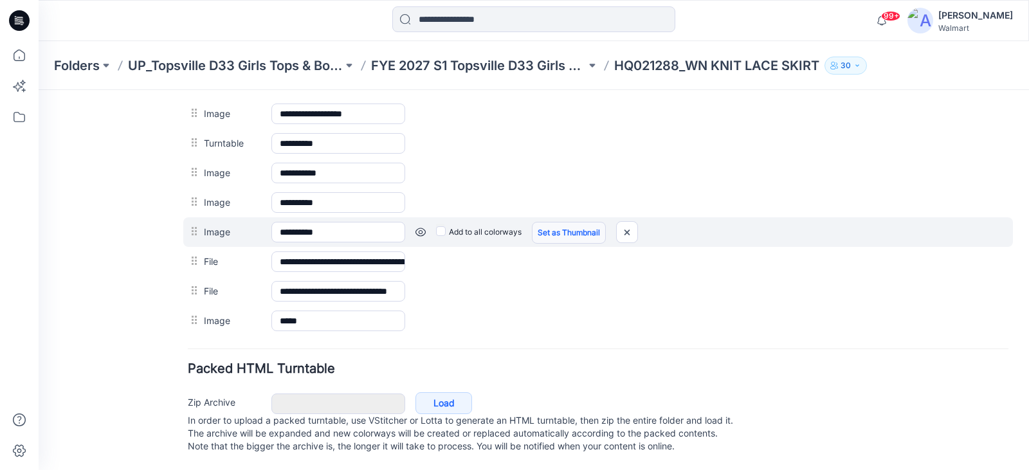
click at [562, 222] on link "Set as Thumbnail" at bounding box center [569, 233] width 74 height 22
type input "**********"
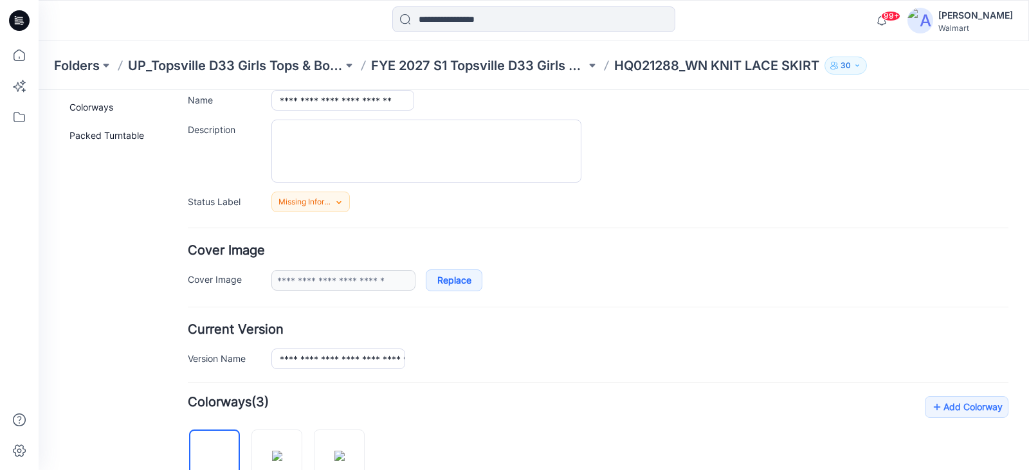
scroll to position [0, 0]
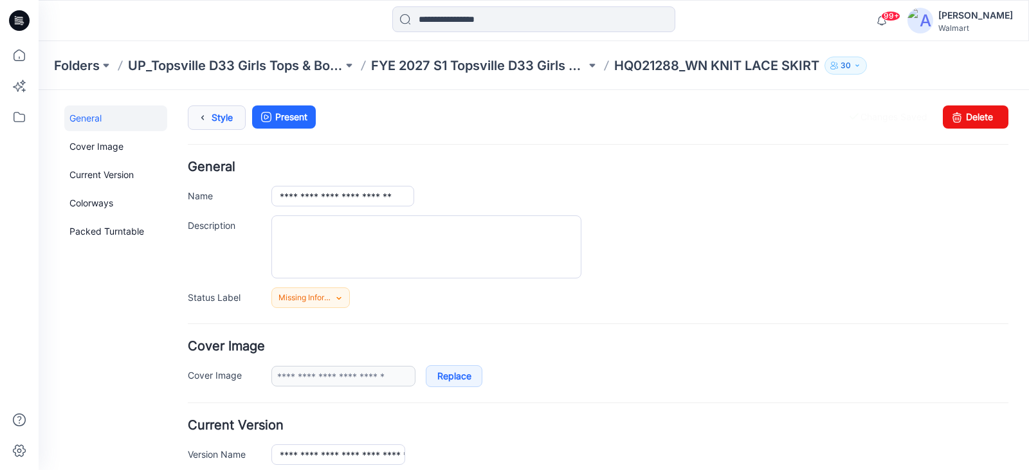
click at [202, 120] on icon at bounding box center [203, 117] width 18 height 23
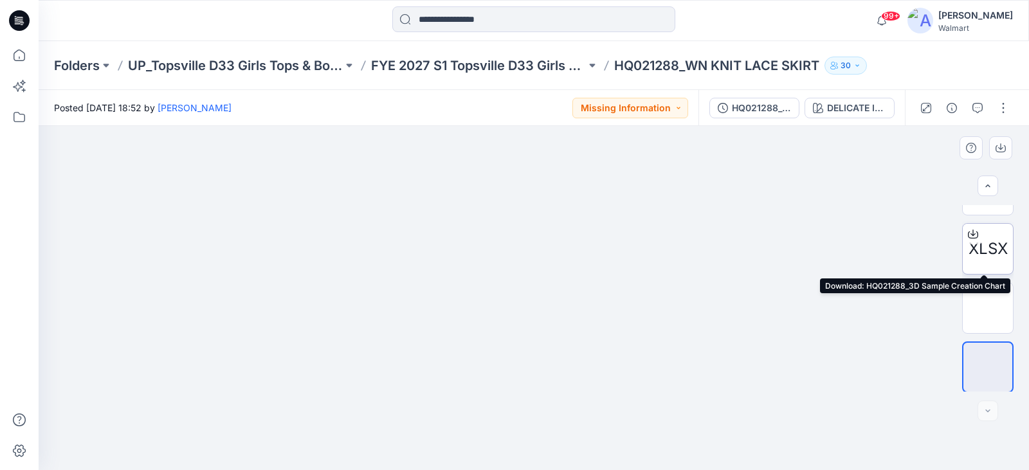
scroll to position [338, 0]
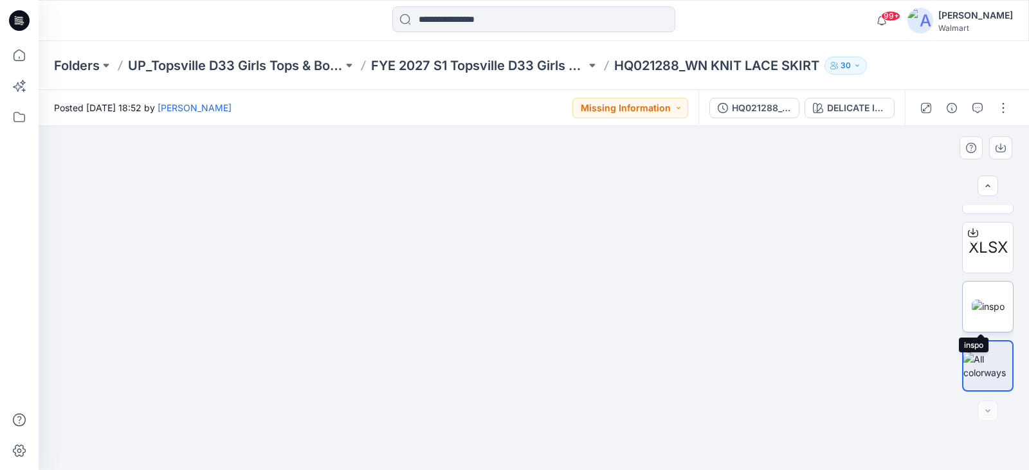
click at [991, 311] on img at bounding box center [988, 307] width 33 height 14
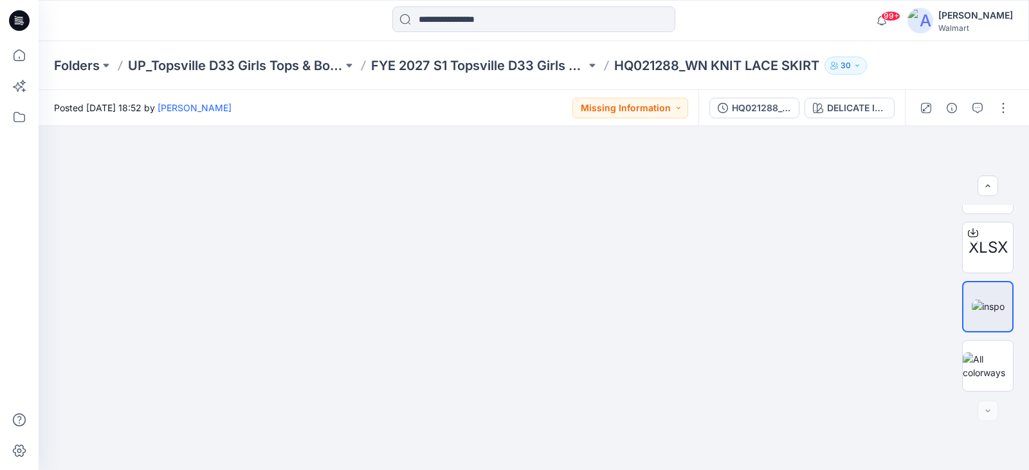
click at [643, 65] on p "HQ021288_WN KNIT LACE SKIRT" at bounding box center [716, 66] width 205 height 18
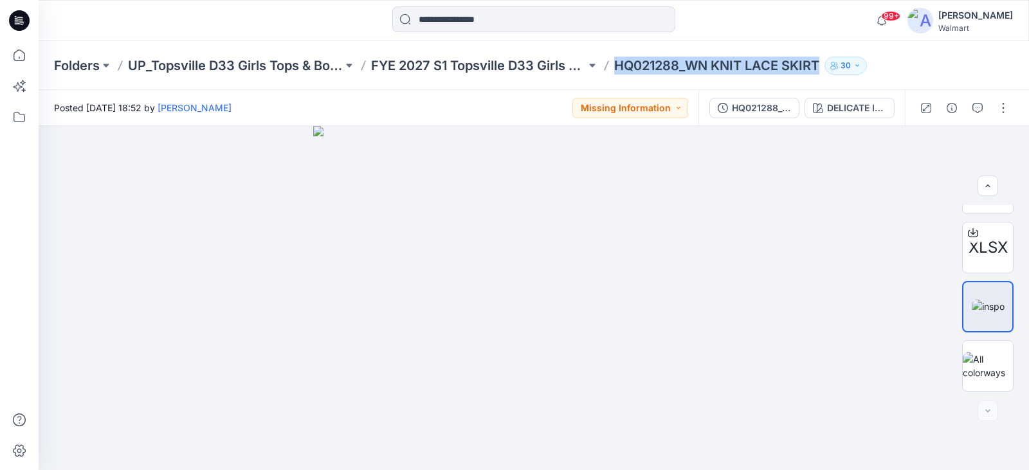
click at [643, 65] on p "HQ021288_WN KNIT LACE SKIRT" at bounding box center [716, 66] width 205 height 18
drag, startPoint x: 487, startPoint y: 60, endPoint x: 495, endPoint y: 64, distance: 8.4
click at [487, 60] on p "FYE 2027 S1 Topsville D33 Girls Bottoms" at bounding box center [478, 66] width 215 height 18
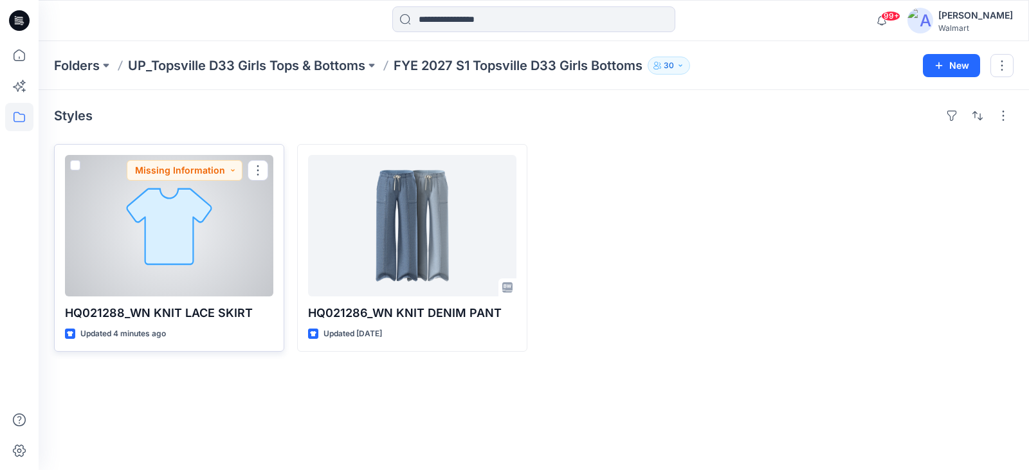
click at [163, 318] on p "HQ021288_WN KNIT LACE SKIRT" at bounding box center [169, 313] width 208 height 18
click at [179, 305] on p "HQ021288_WN KNIT LACE SKIRT" at bounding box center [169, 313] width 208 height 18
click at [226, 203] on div at bounding box center [169, 226] width 208 height 142
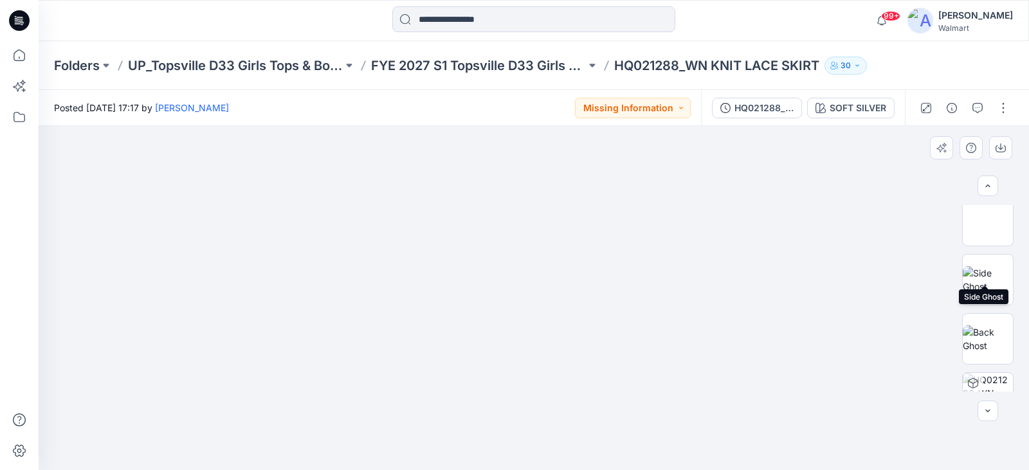
scroll to position [161, 0]
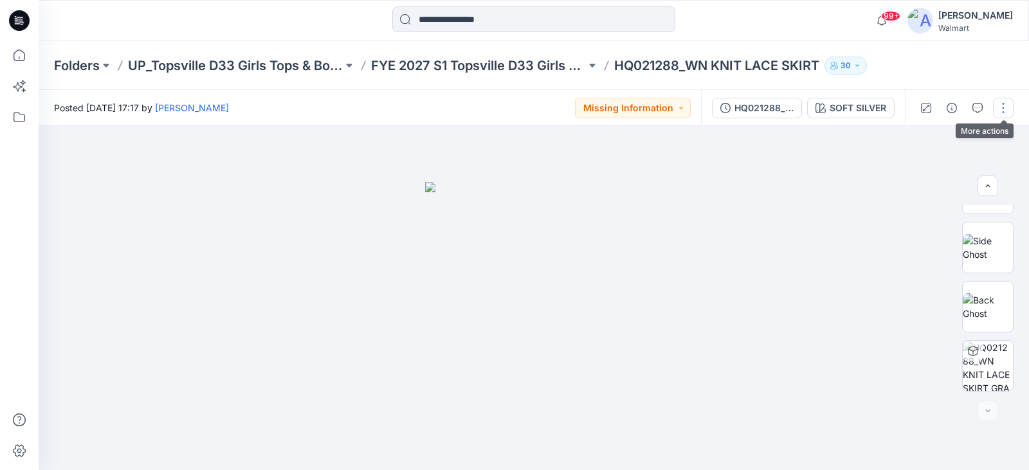
click at [1006, 105] on button "button" at bounding box center [1003, 108] width 21 height 21
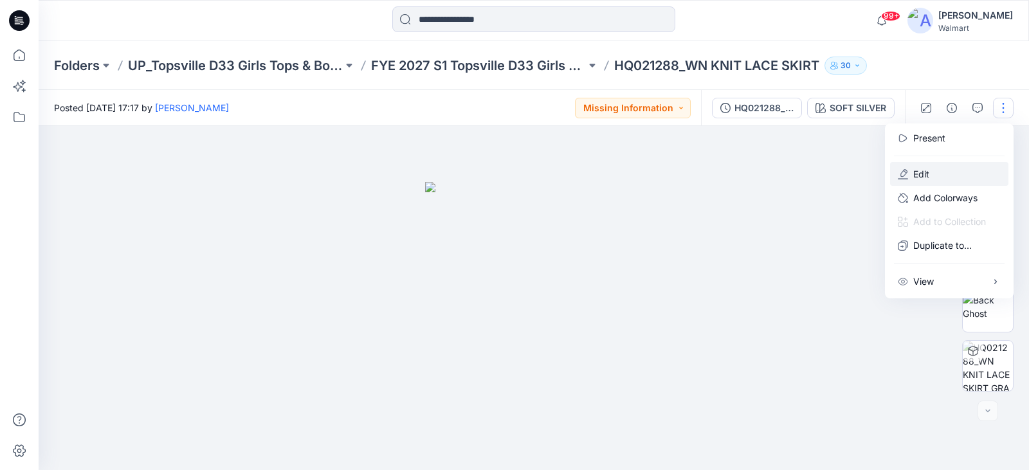
click at [928, 175] on p "Edit" at bounding box center [922, 174] width 16 height 14
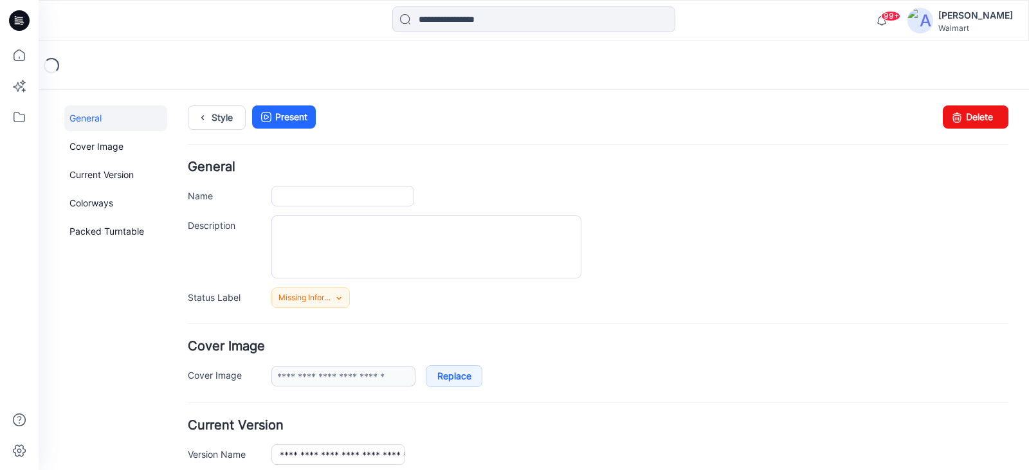
type input "**********"
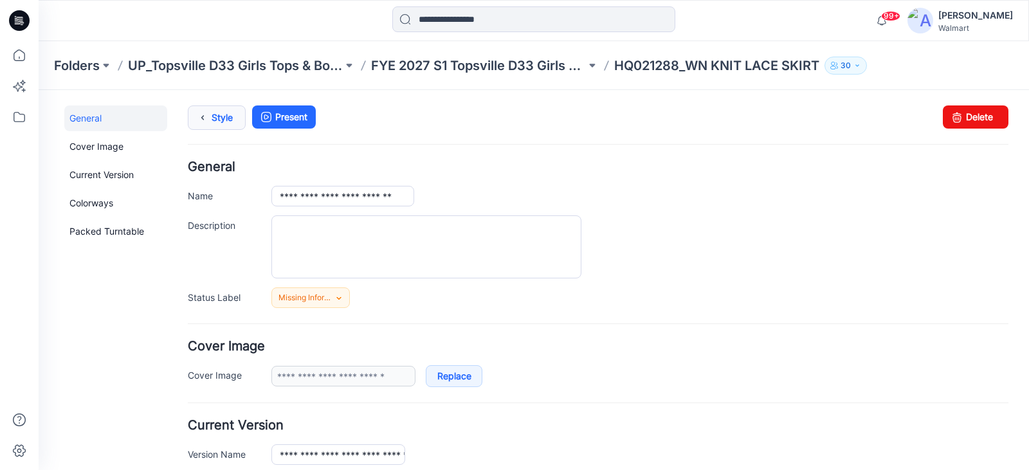
click at [202, 116] on icon at bounding box center [203, 117] width 18 height 23
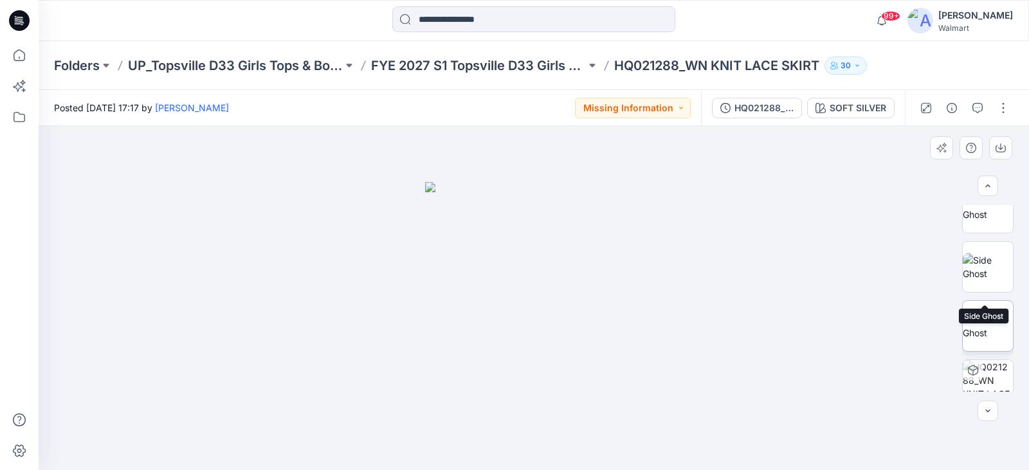
scroll to position [161, 0]
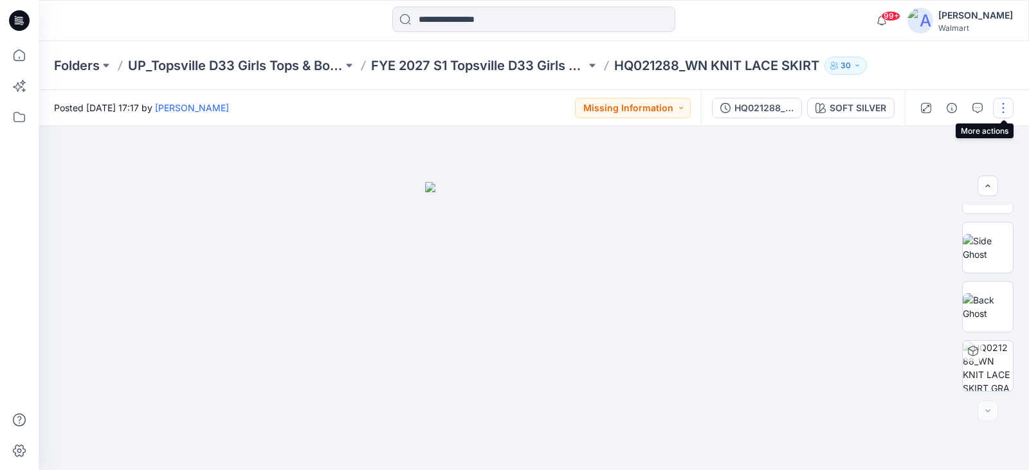
click at [1002, 104] on button "button" at bounding box center [1003, 108] width 21 height 21
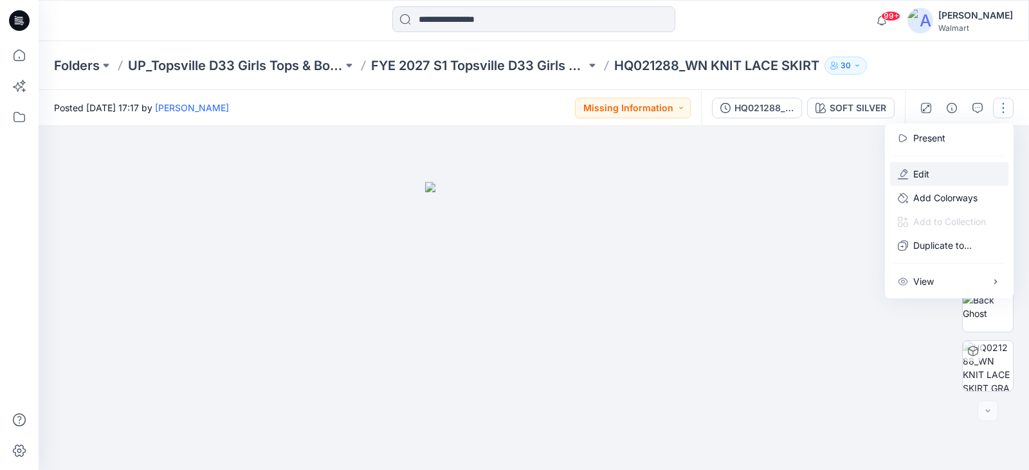
click at [944, 173] on button "Edit" at bounding box center [949, 174] width 118 height 24
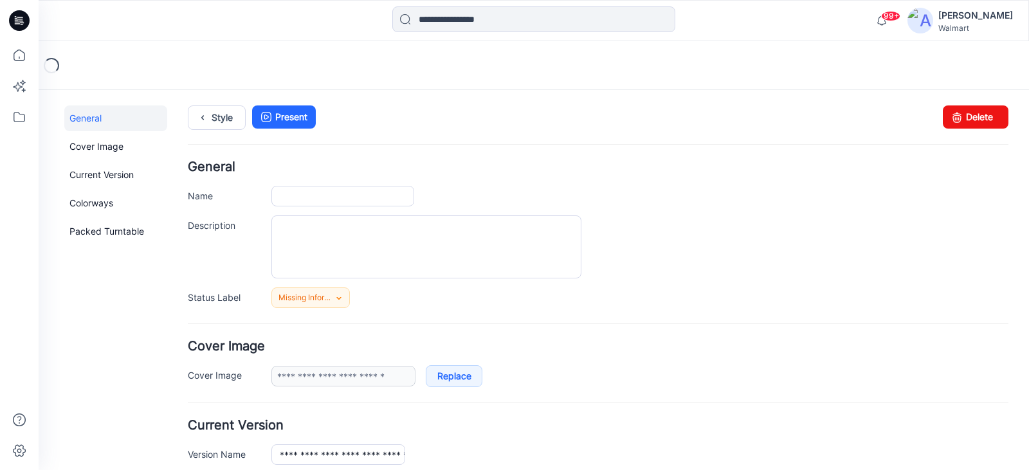
type input "**********"
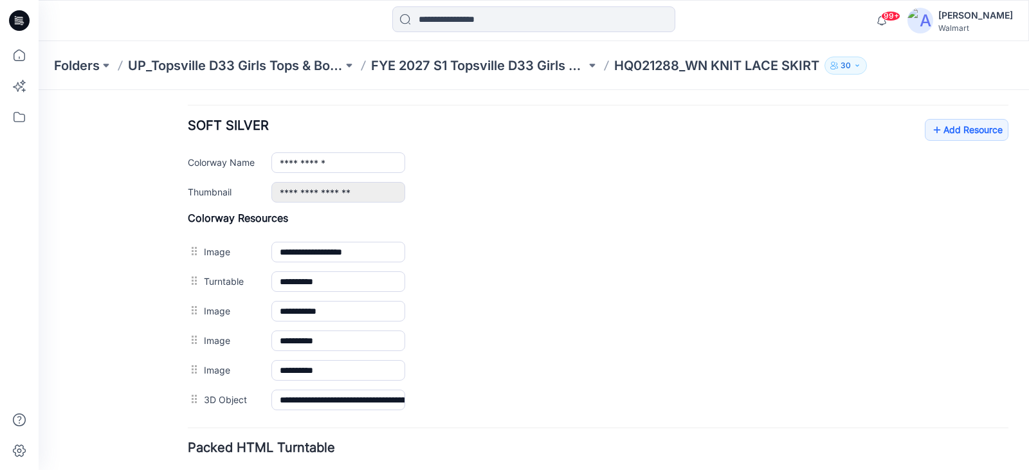
scroll to position [578, 0]
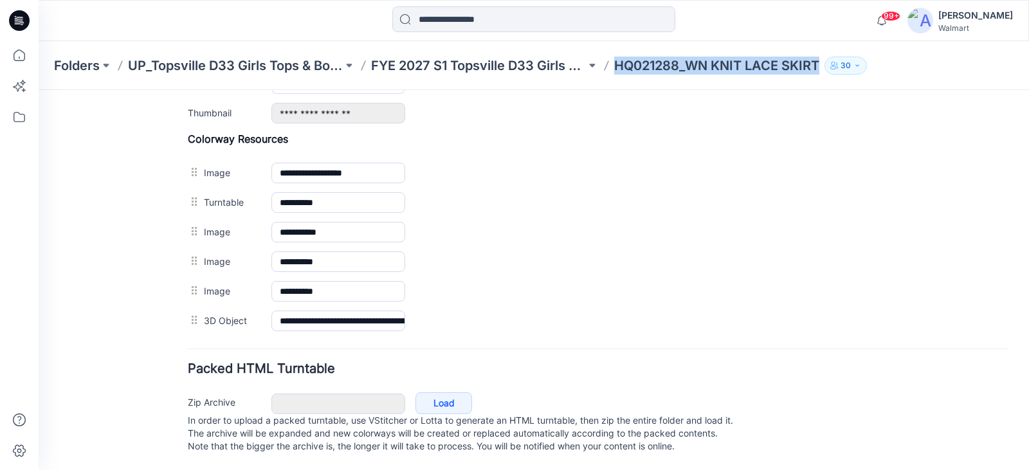
drag, startPoint x: 621, startPoint y: 66, endPoint x: 820, endPoint y: 68, distance: 198.8
click at [820, 68] on p "HQ021288_WN KNIT LACE SKIRT" at bounding box center [716, 66] width 205 height 18
copy p "HQ021288_WN KNIT LACE SKIRT"
click at [928, 145] on div "**********" at bounding box center [598, 234] width 821 height 203
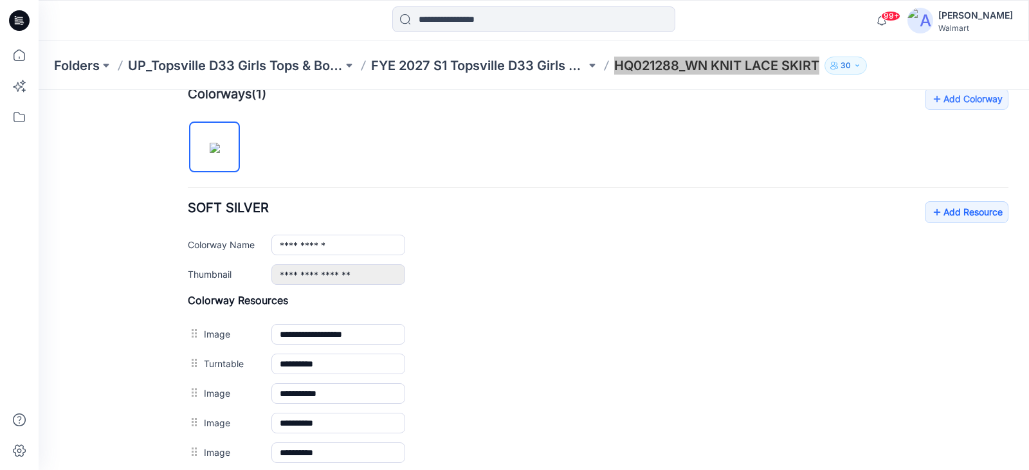
scroll to position [385, 0]
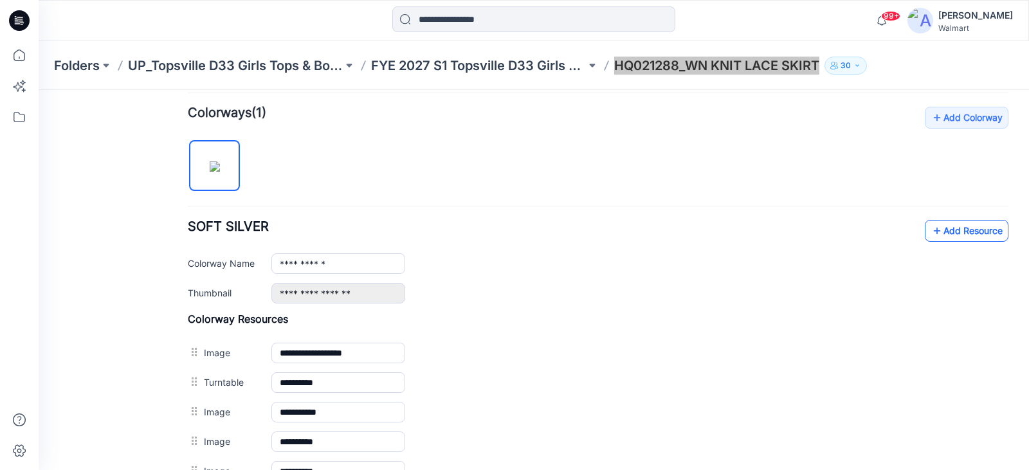
click at [961, 232] on link "Add Resource" at bounding box center [967, 231] width 84 height 22
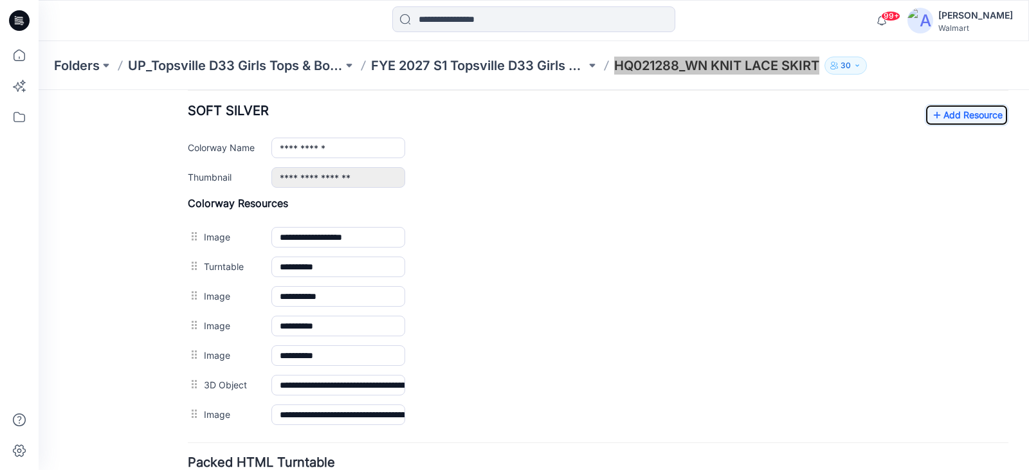
scroll to position [479, 0]
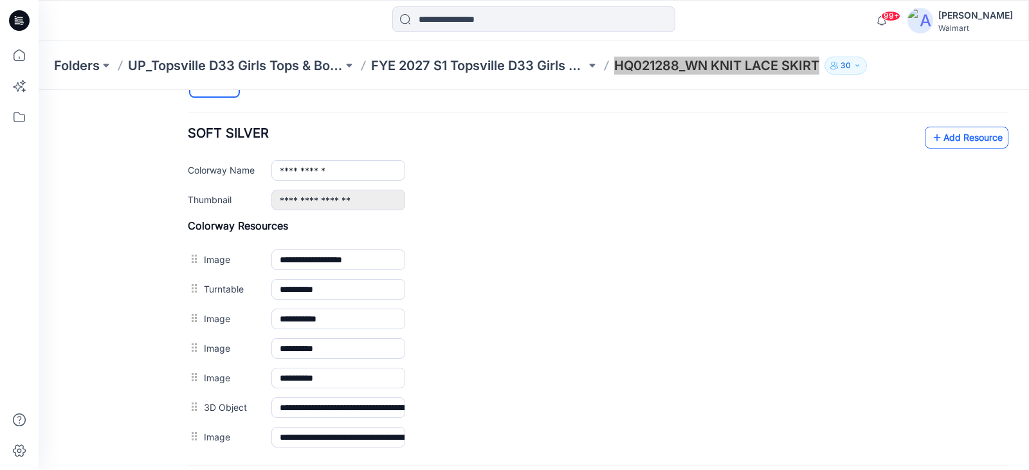
click at [972, 136] on link "Add Resource" at bounding box center [967, 138] width 84 height 22
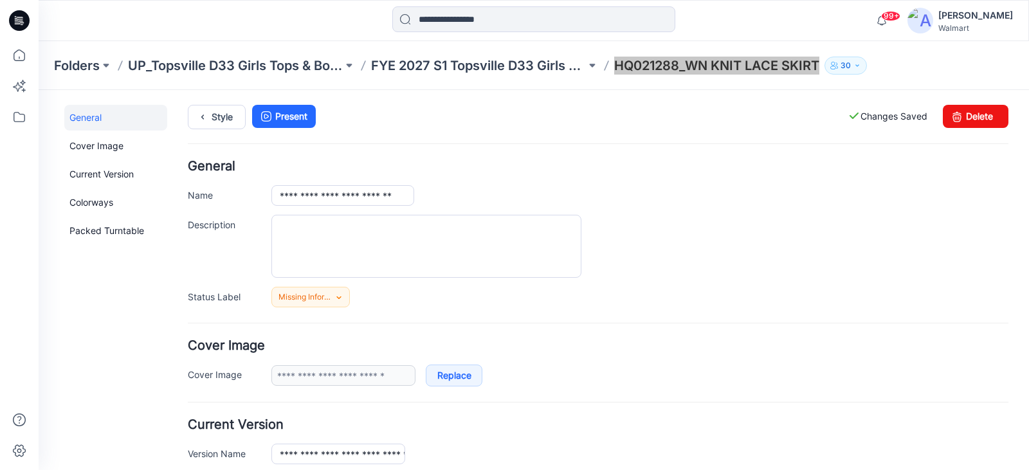
scroll to position [0, 0]
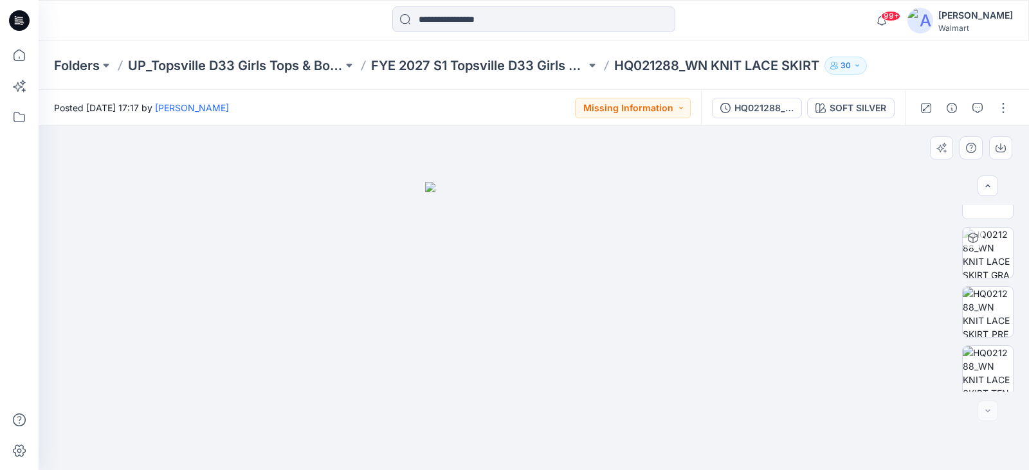
scroll to position [279, 0]
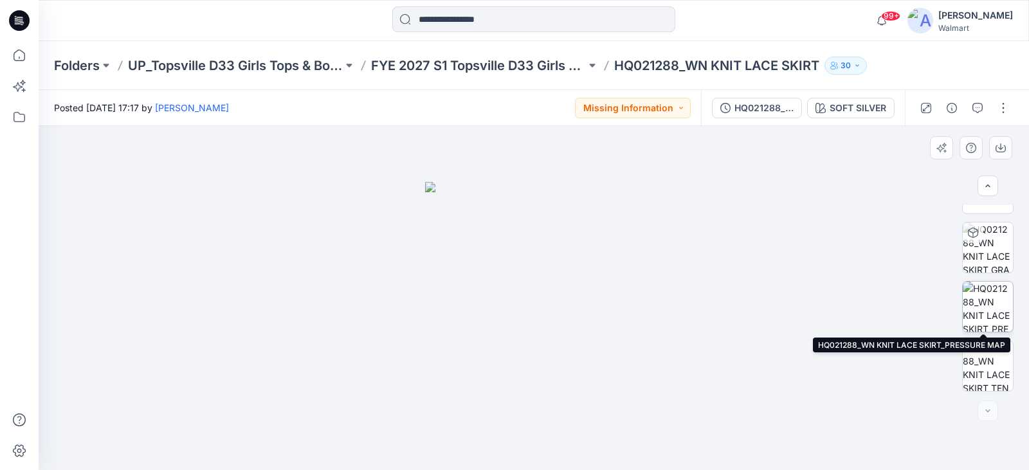
click at [991, 299] on img at bounding box center [988, 307] width 50 height 50
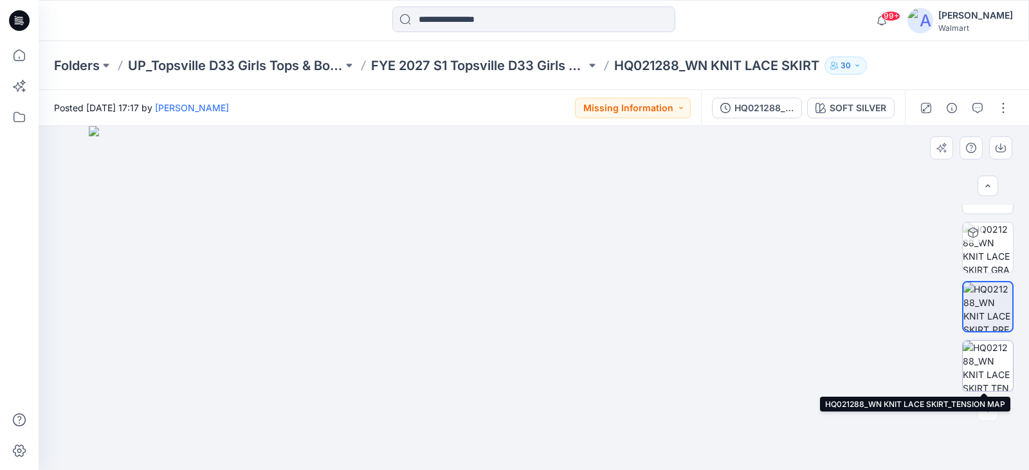
click at [997, 363] on img at bounding box center [988, 366] width 50 height 50
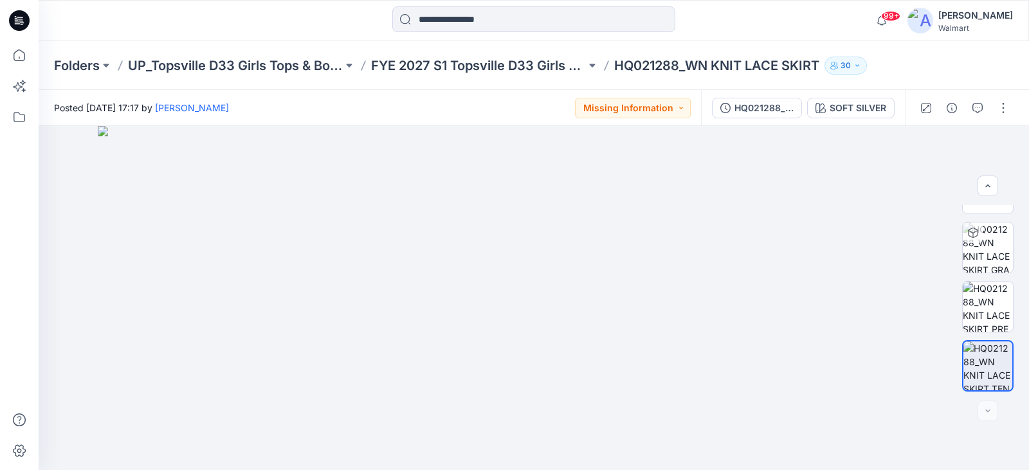
click at [549, 102] on div "Posted [DATE] 17:17 by [PERSON_NAME] Missing Information" at bounding box center [370, 107] width 663 height 35
drag, startPoint x: 616, startPoint y: 66, endPoint x: 838, endPoint y: 68, distance: 222.0
click at [838, 68] on div "Folders UP_Topsville D33 Girls Tops & Bottoms FYE 2027 S1 Topsville D33 Girls B…" at bounding box center [483, 66] width 859 height 18
copy div "HQ021288_WN KNIT LACE SKIRT 30"
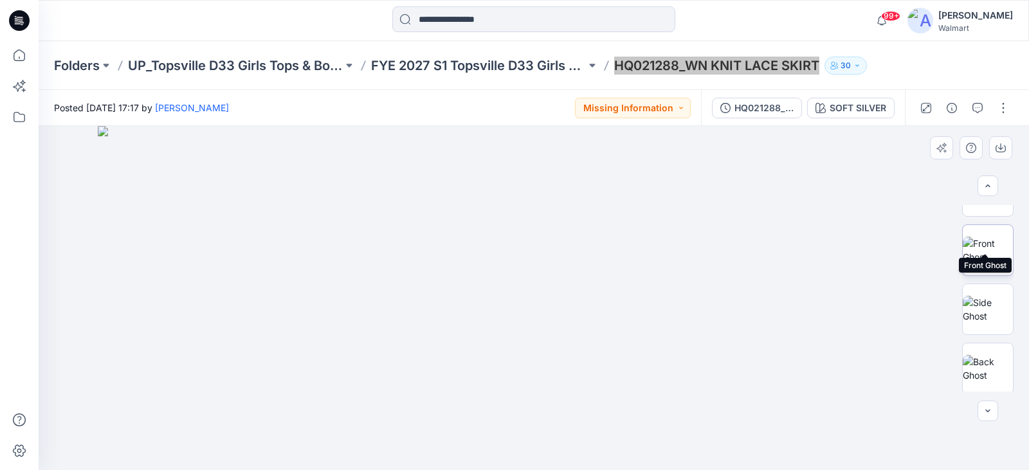
scroll to position [129, 0]
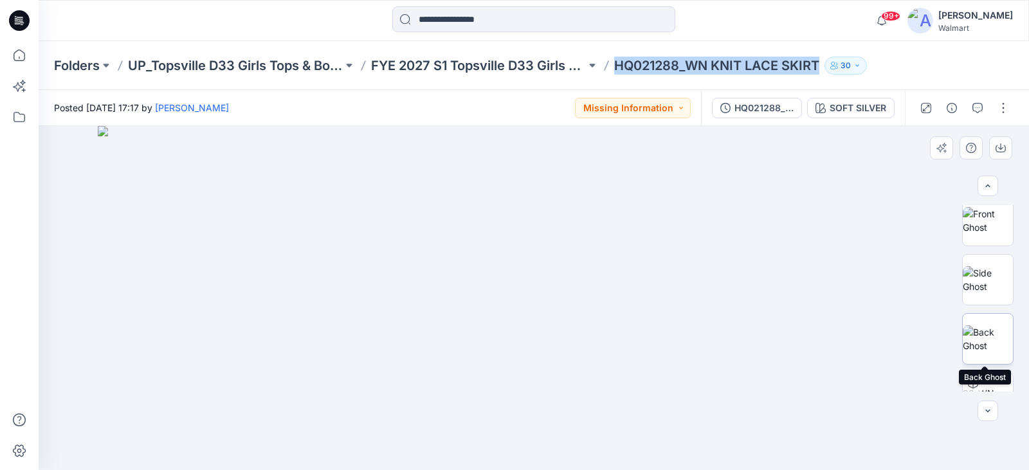
click at [986, 335] on img at bounding box center [988, 339] width 50 height 27
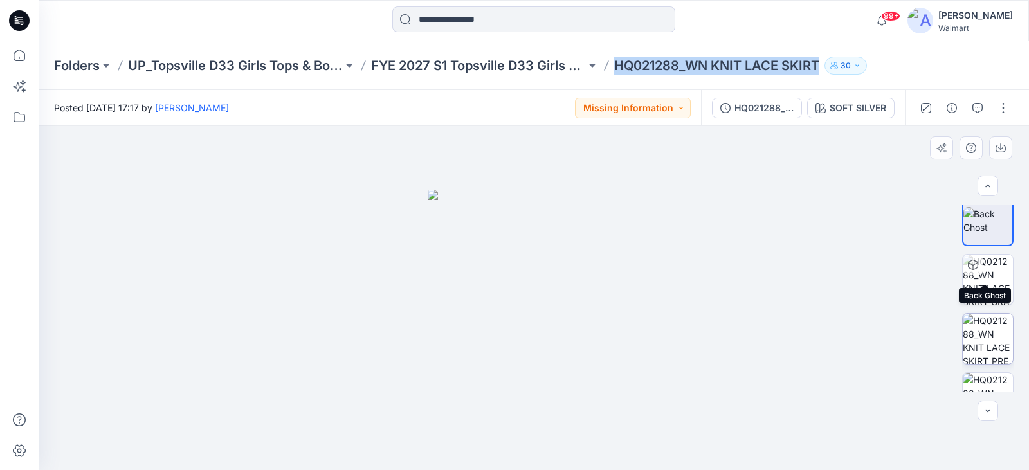
scroll to position [257, 0]
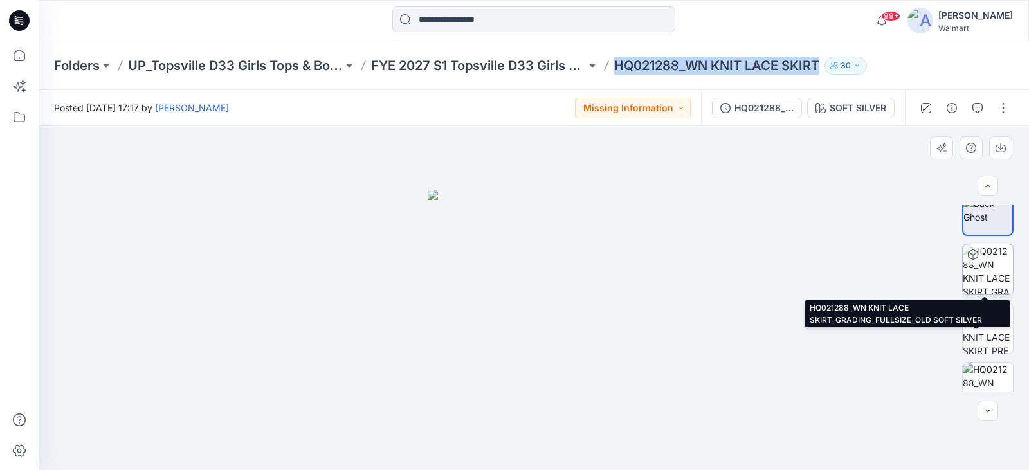
click at [990, 274] on img at bounding box center [988, 269] width 50 height 50
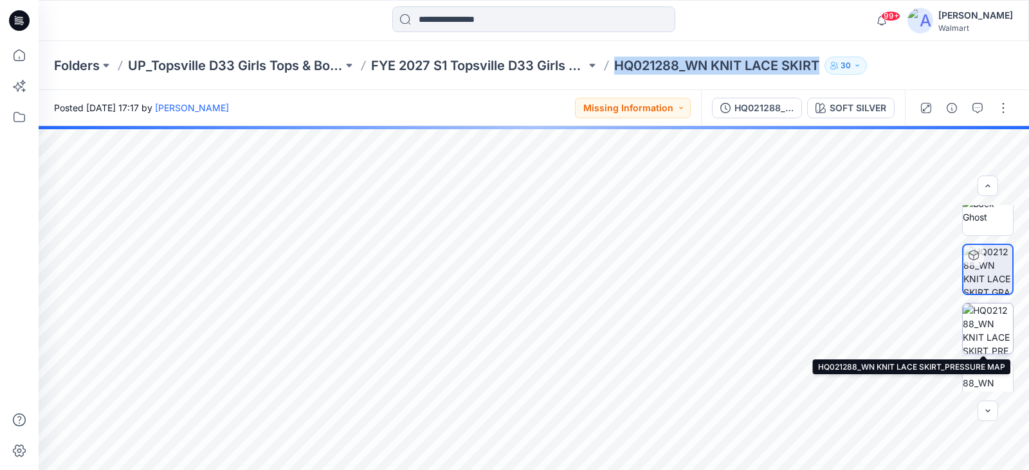
click at [974, 329] on img at bounding box center [988, 329] width 50 height 50
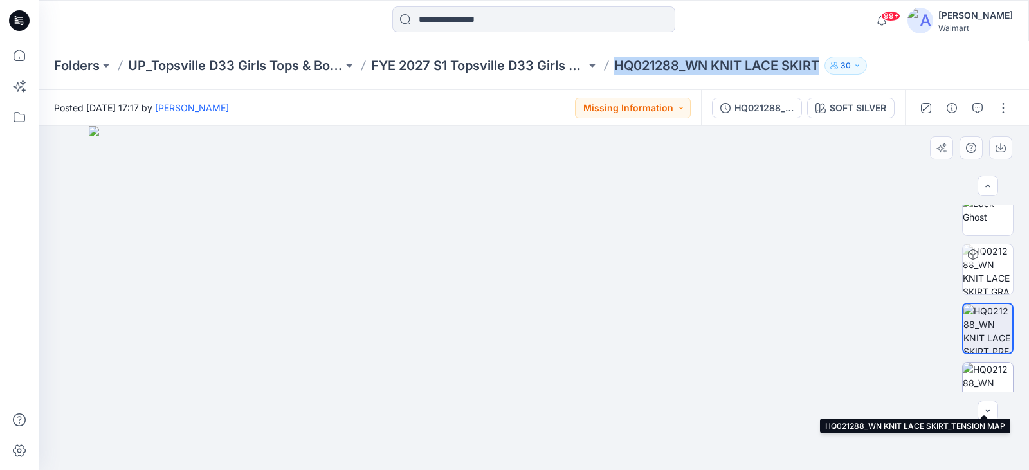
click at [982, 378] on img at bounding box center [988, 388] width 50 height 50
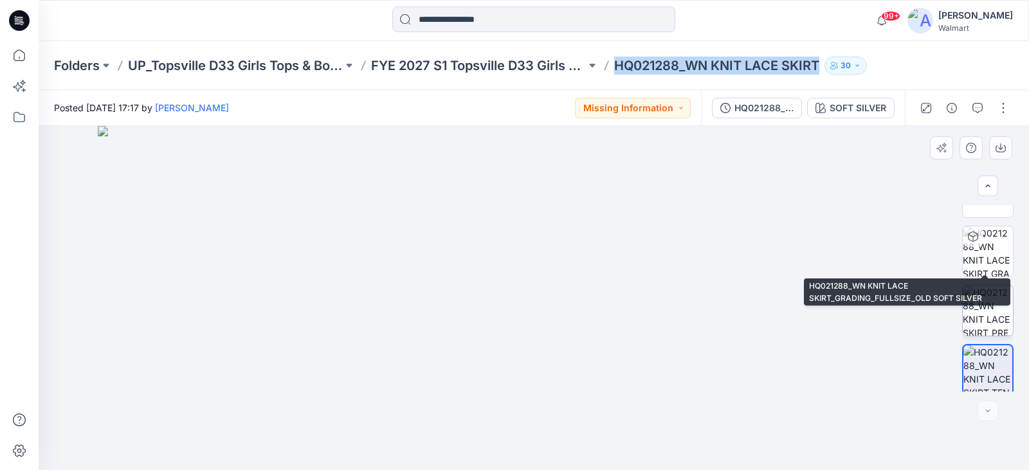
scroll to position [279, 0]
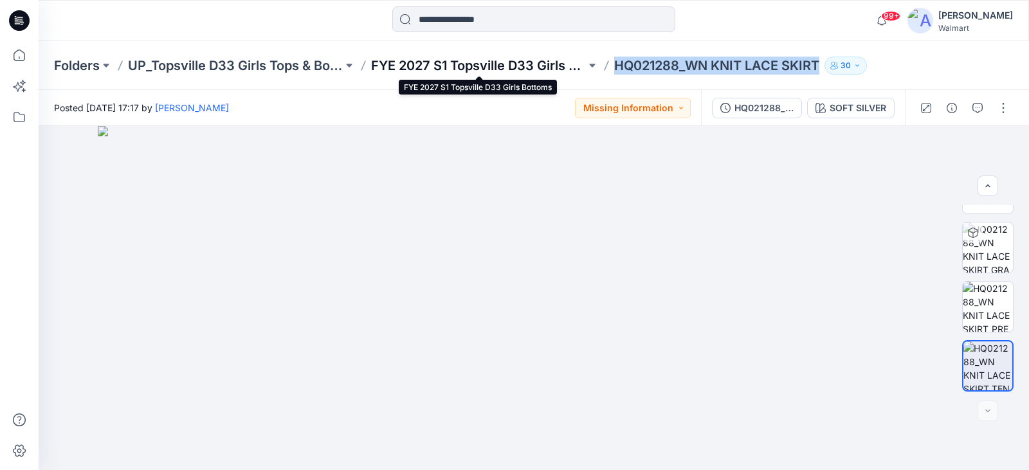
click at [427, 64] on p "FYE 2027 S1 Topsville D33 Girls Bottoms" at bounding box center [478, 66] width 215 height 18
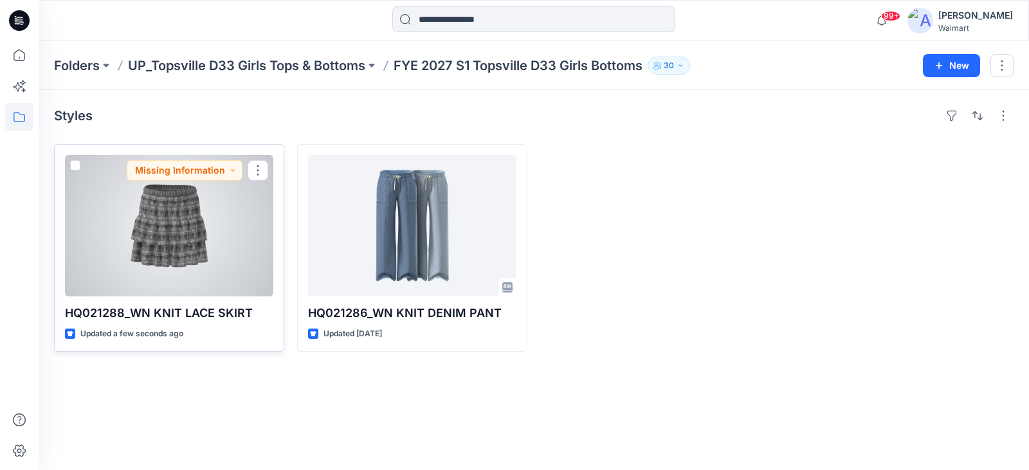
click at [220, 234] on div at bounding box center [169, 226] width 208 height 142
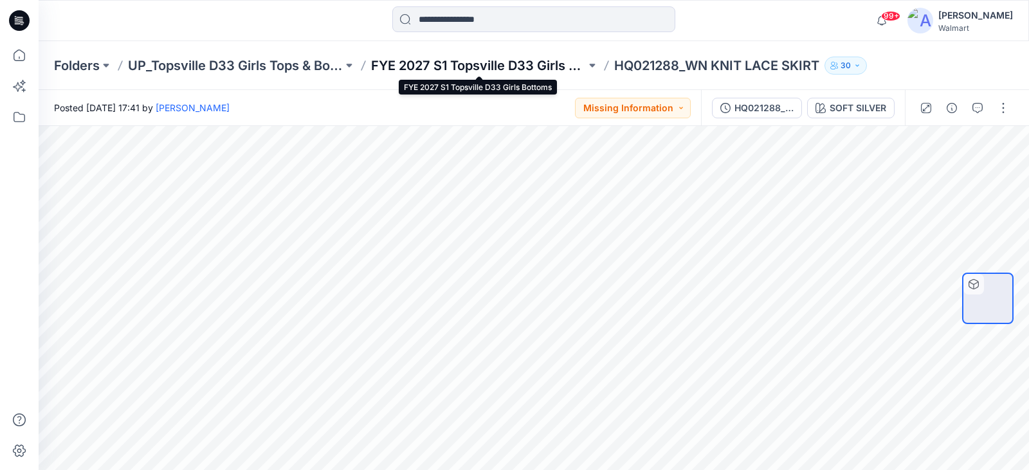
click at [448, 64] on p "FYE 2027 S1 Topsville D33 Girls Bottoms" at bounding box center [478, 66] width 215 height 18
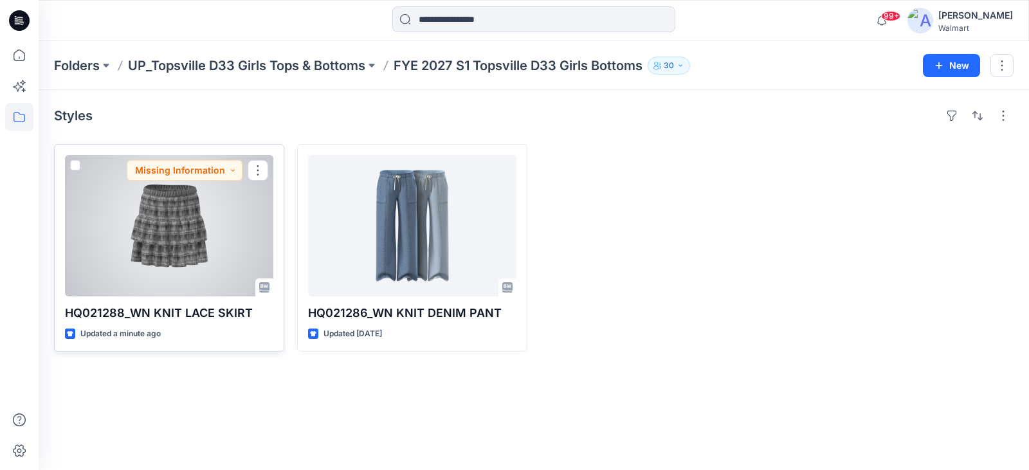
click at [217, 243] on div at bounding box center [169, 226] width 208 height 142
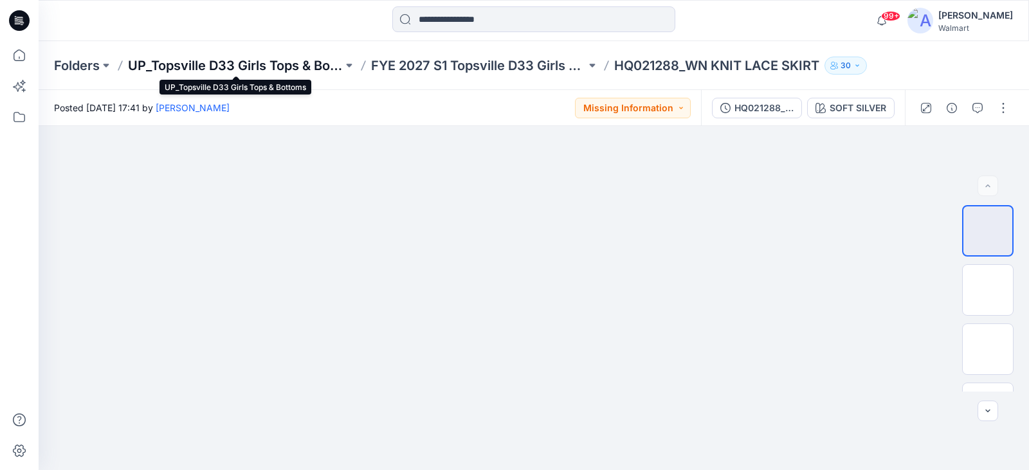
click at [221, 59] on p "UP_Topsville D33 Girls Tops & Bottoms" at bounding box center [235, 66] width 215 height 18
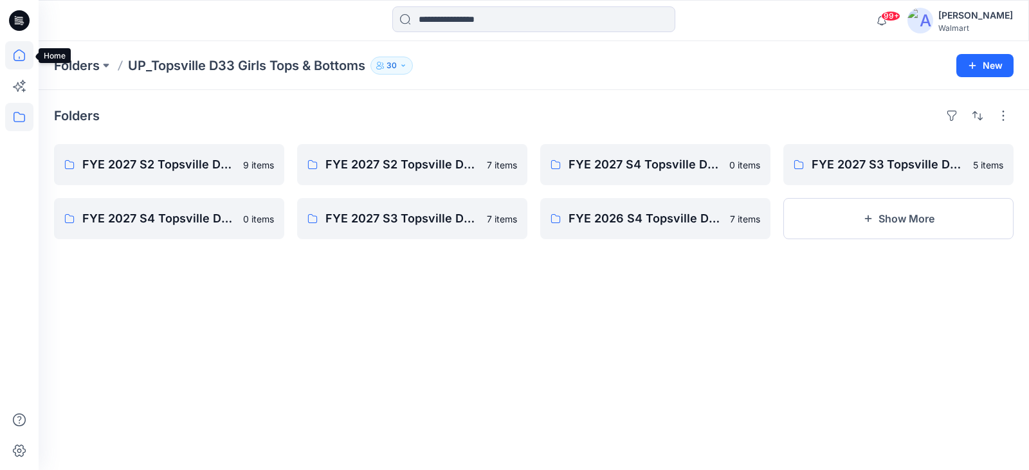
click at [19, 54] on icon at bounding box center [19, 55] width 28 height 28
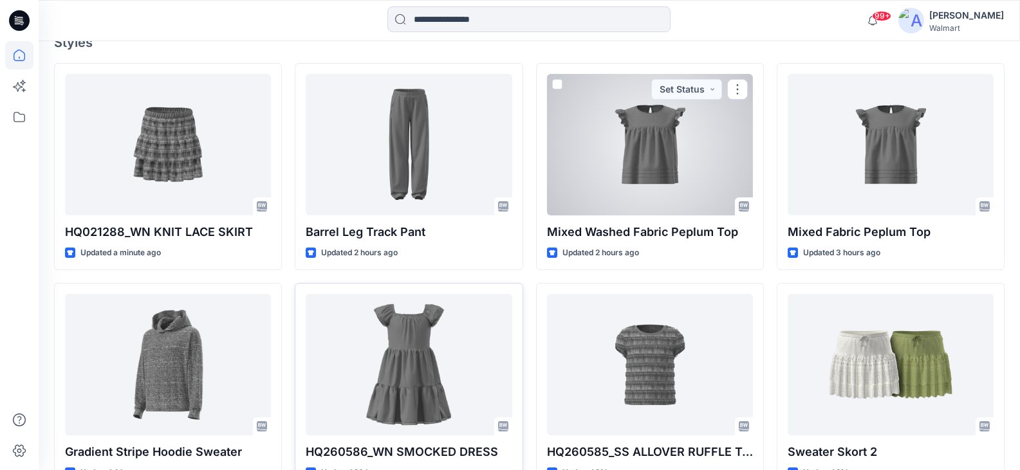
scroll to position [386, 0]
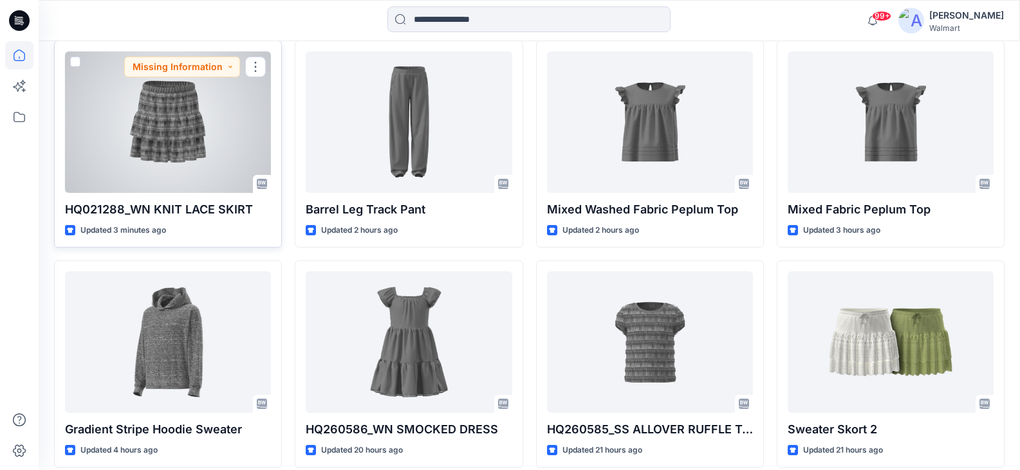
click at [153, 89] on div at bounding box center [168, 122] width 206 height 142
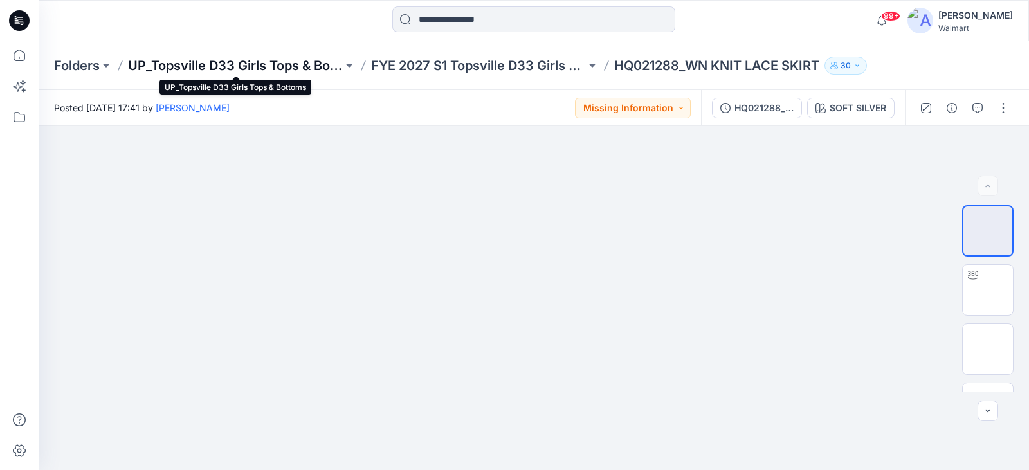
click at [251, 64] on p "UP_Topsville D33 Girls Tops & Bottoms" at bounding box center [235, 66] width 215 height 18
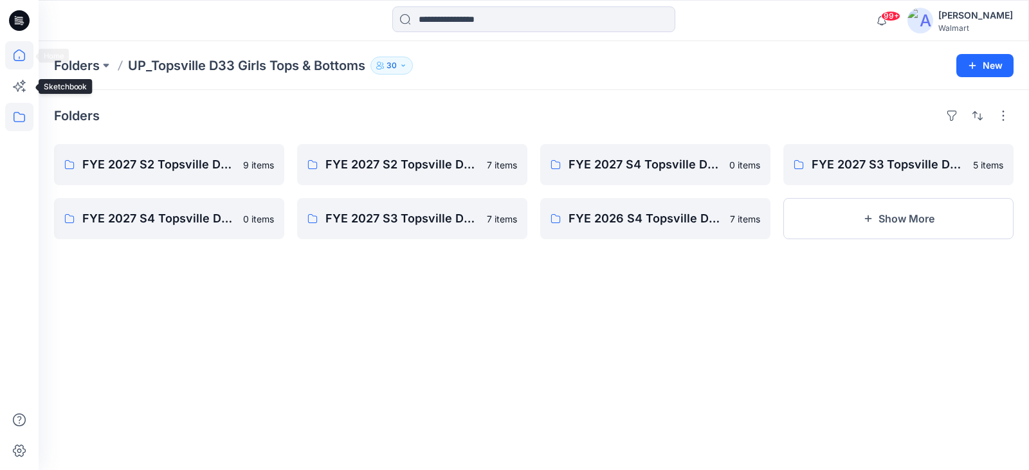
click at [17, 55] on icon at bounding box center [19, 55] width 28 height 28
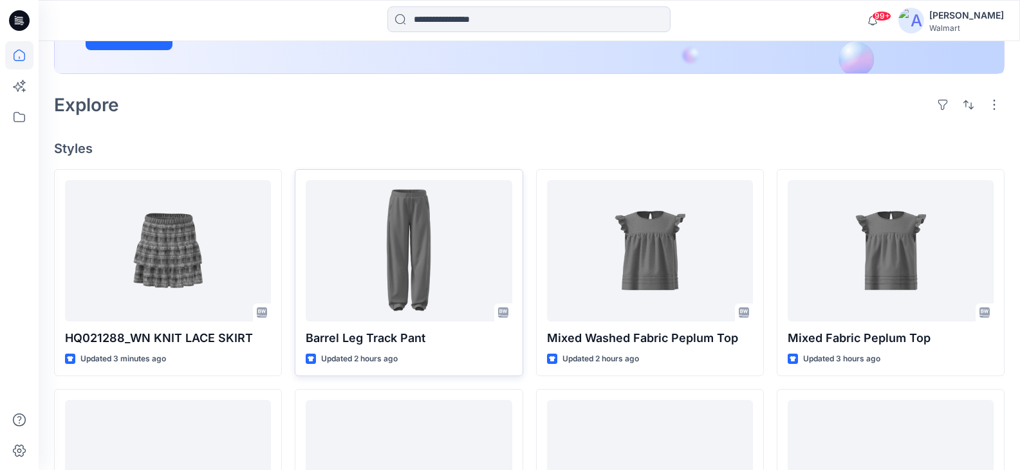
scroll to position [280, 0]
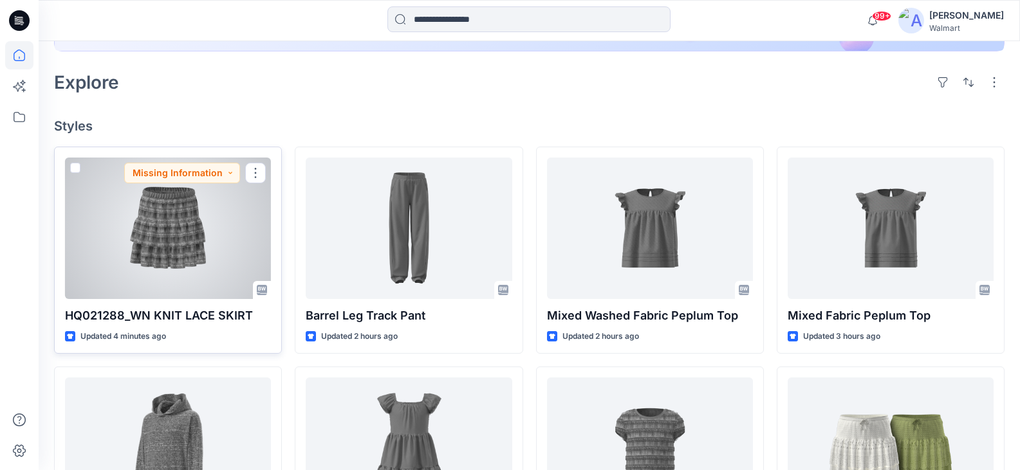
click at [226, 210] on div at bounding box center [168, 229] width 206 height 142
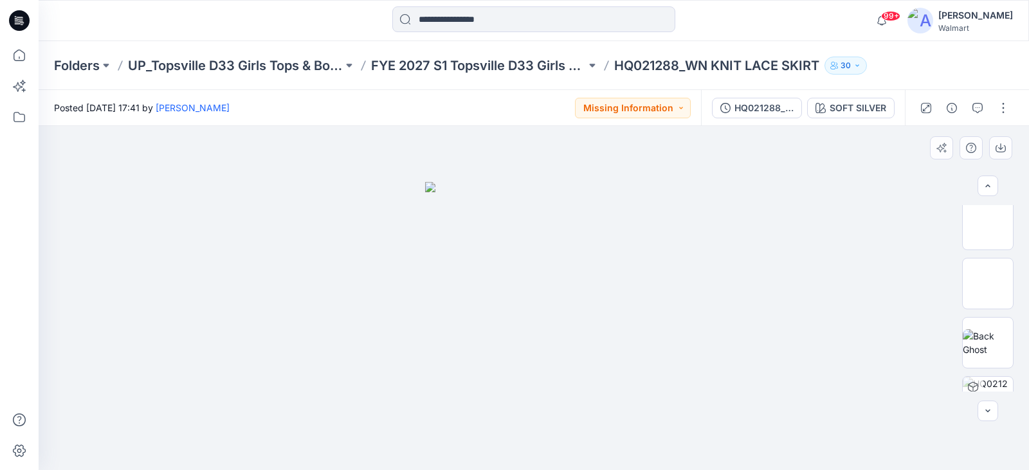
scroll to position [129, 0]
click at [1000, 106] on button "button" at bounding box center [1003, 108] width 21 height 21
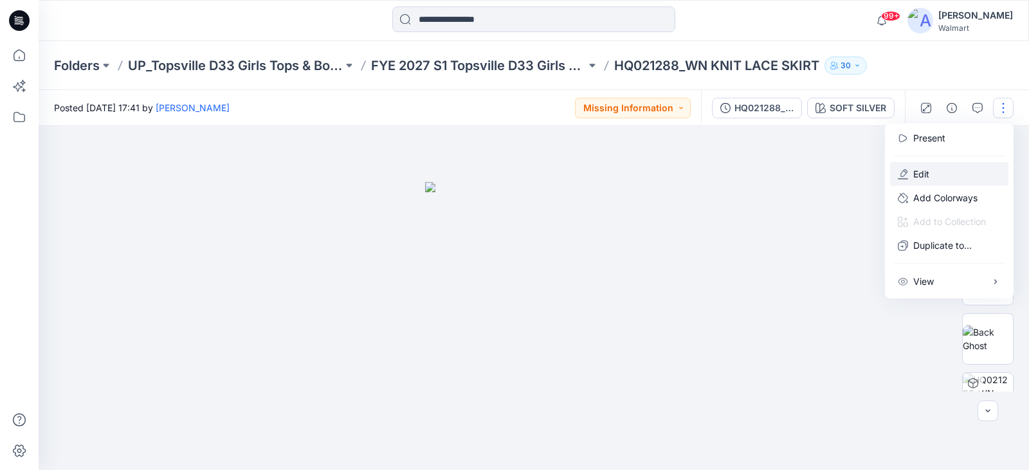
click at [933, 171] on button "Edit" at bounding box center [949, 174] width 118 height 24
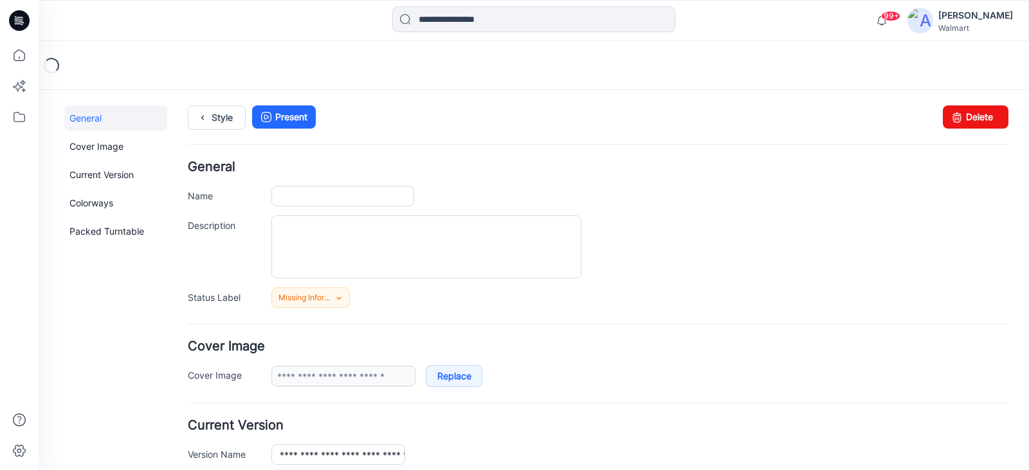
type input "**********"
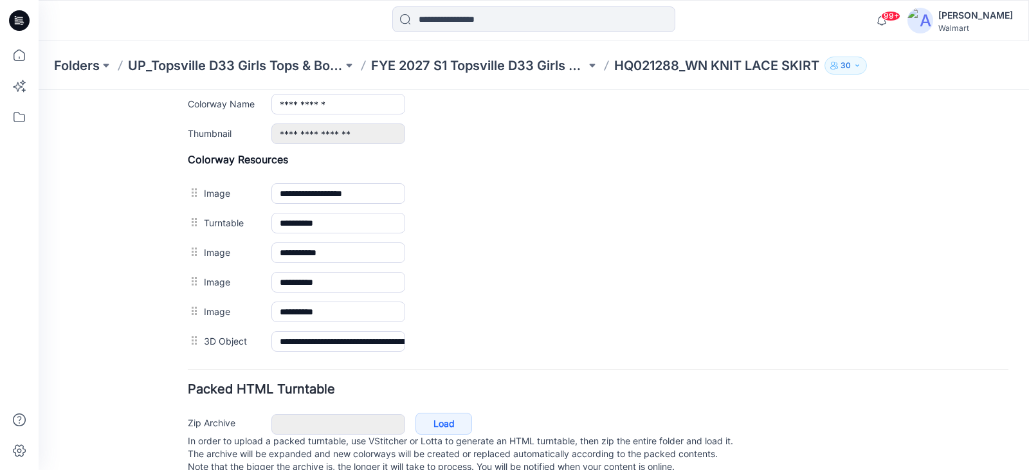
scroll to position [578, 0]
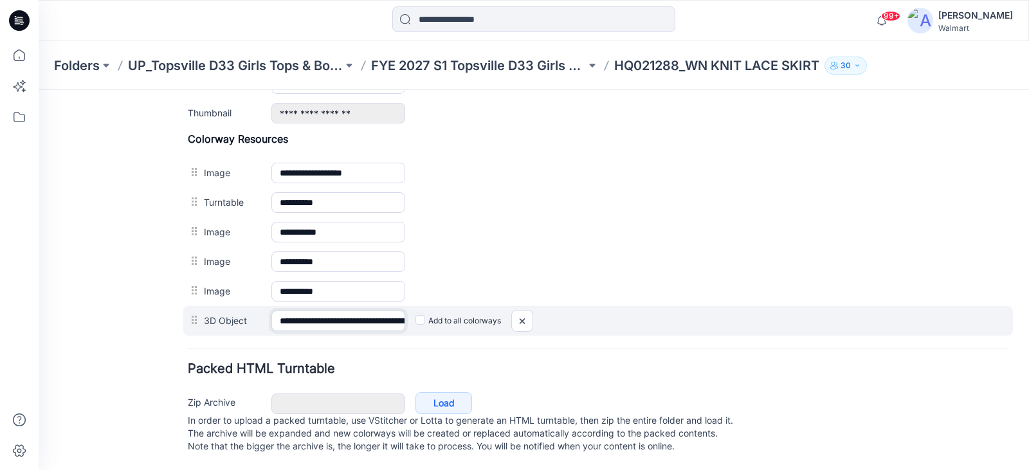
click at [372, 311] on input "**********" at bounding box center [338, 321] width 134 height 21
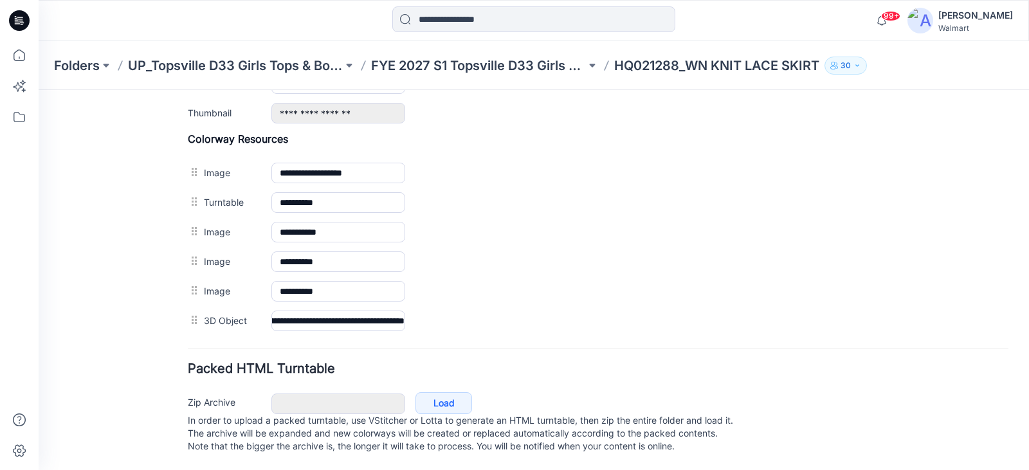
scroll to position [0, 0]
click at [910, 390] on div "Zip Archive Cancel Load In order to upload a packed turntable, use VStitcher or…" at bounding box center [598, 422] width 830 height 69
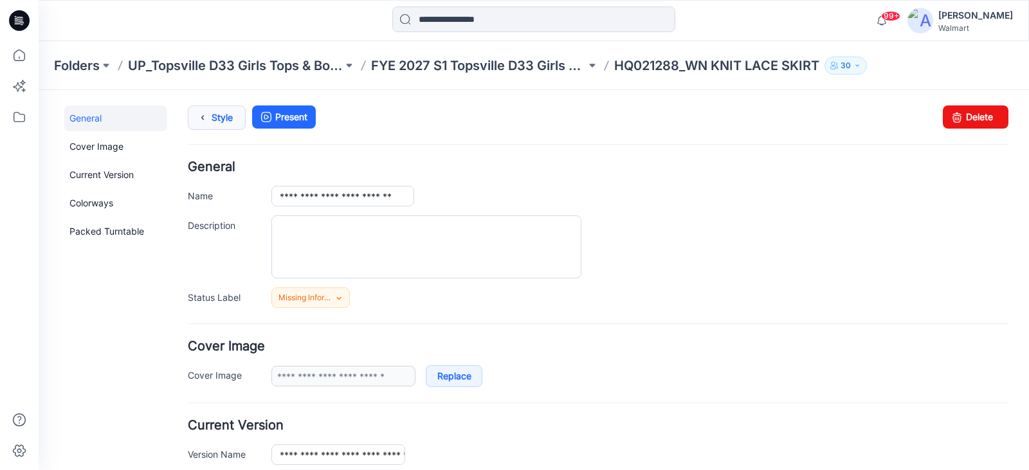
click at [203, 117] on icon at bounding box center [203, 117] width 18 height 23
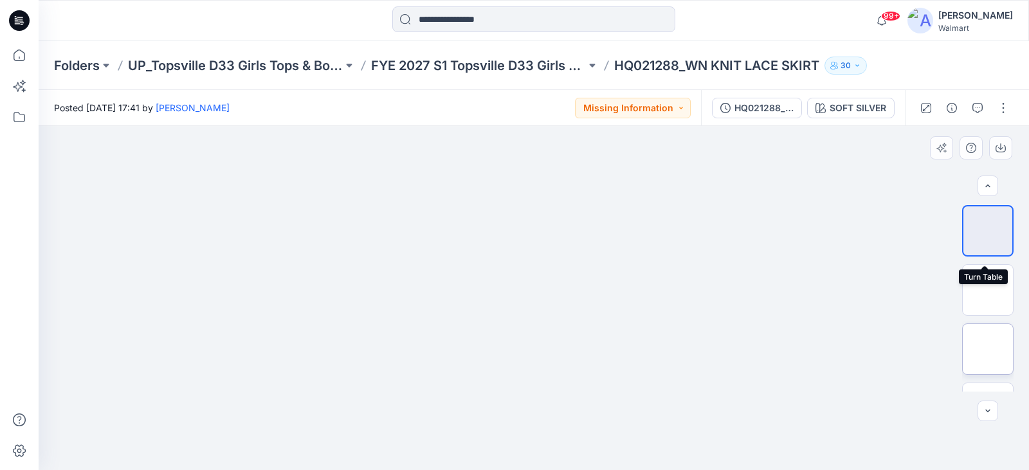
scroll to position [161, 0]
click at [837, 7] on div "99+ Notifications Your style HQ021288_WN KNIT LACE SKIRT has been updated with …" at bounding box center [534, 20] width 990 height 28
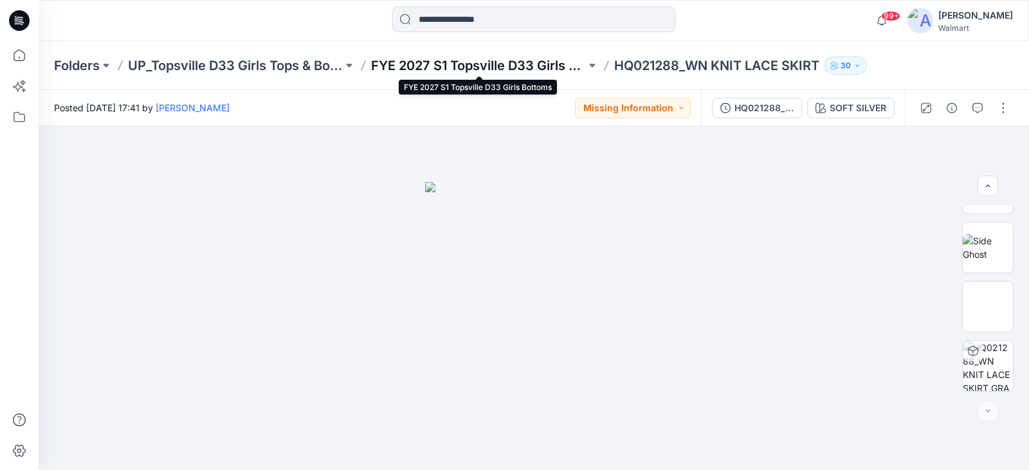
click at [552, 66] on p "FYE 2027 S1 Topsville D33 Girls Bottoms" at bounding box center [478, 66] width 215 height 18
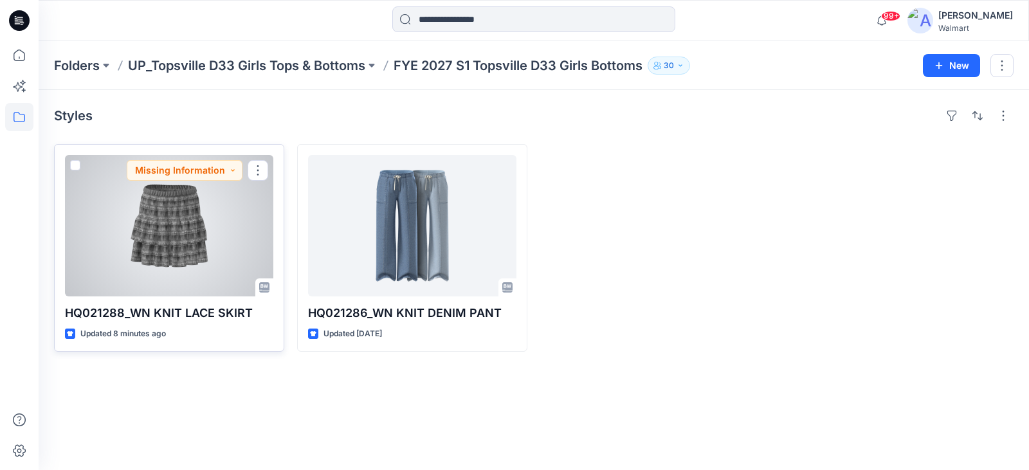
click at [151, 230] on div at bounding box center [169, 226] width 208 height 142
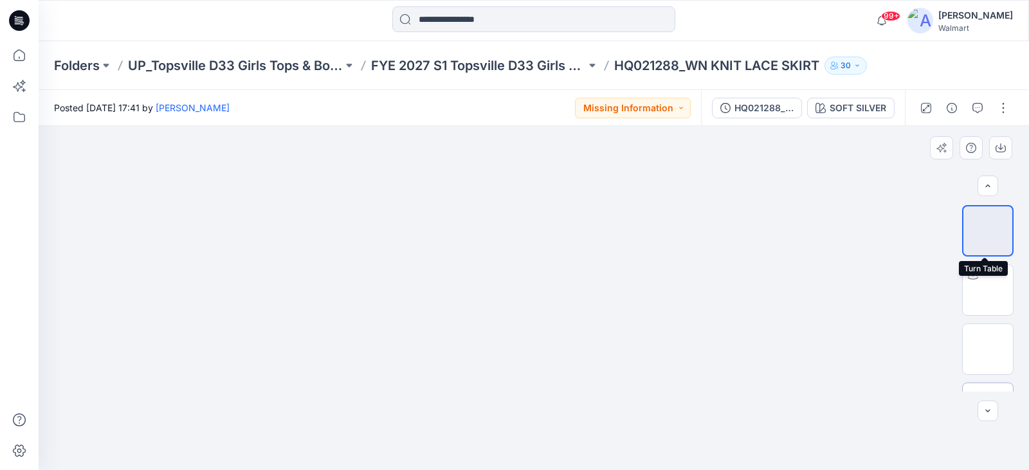
scroll to position [161, 0]
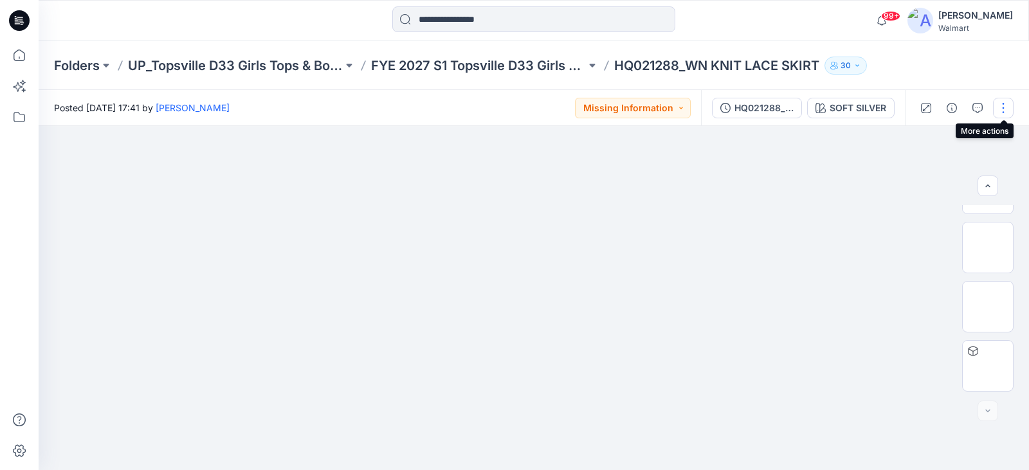
click at [1008, 113] on button "button" at bounding box center [1003, 108] width 21 height 21
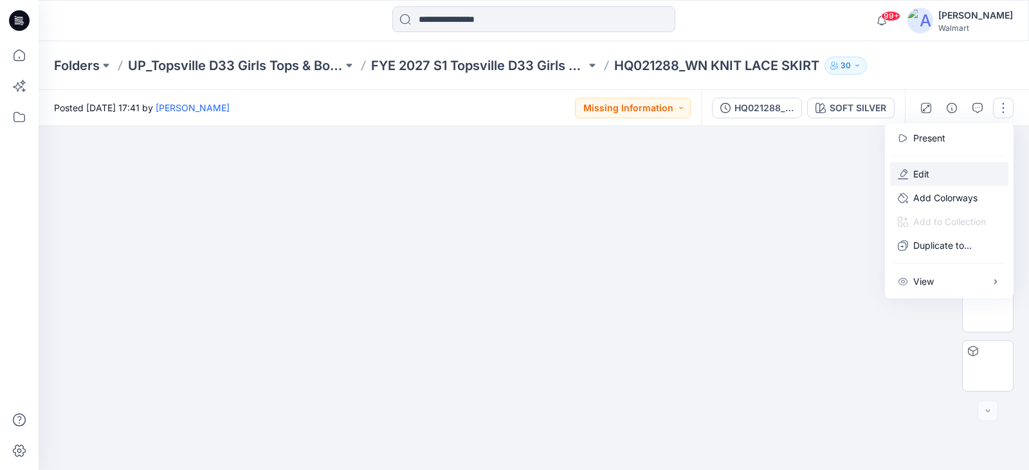
click at [921, 178] on p "Edit" at bounding box center [922, 174] width 16 height 14
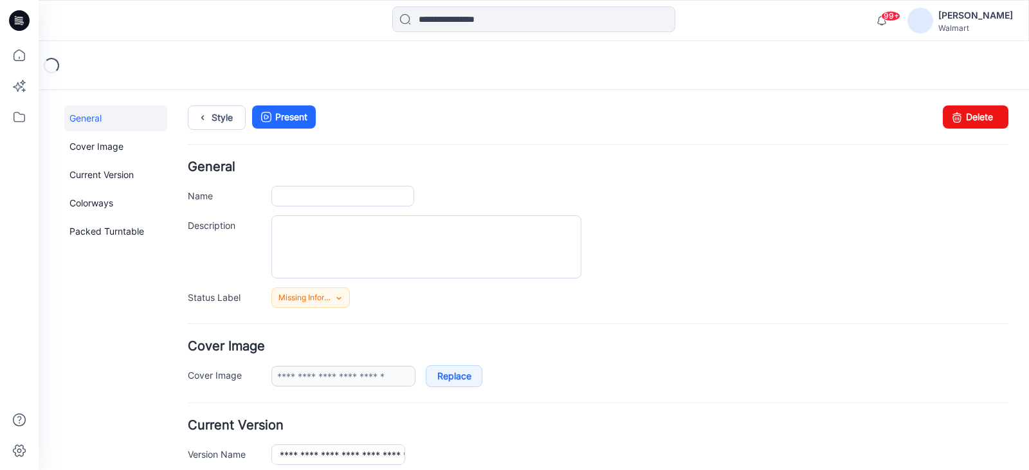
type input "**********"
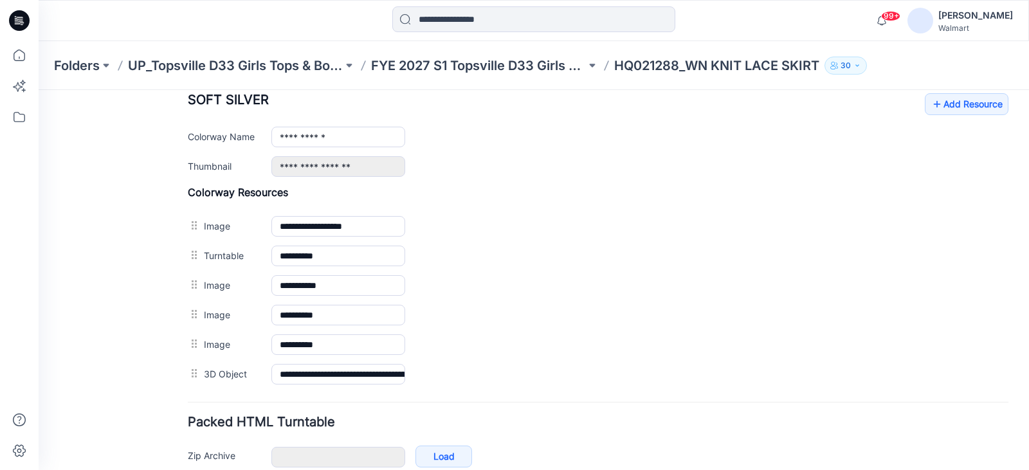
scroll to position [450, 0]
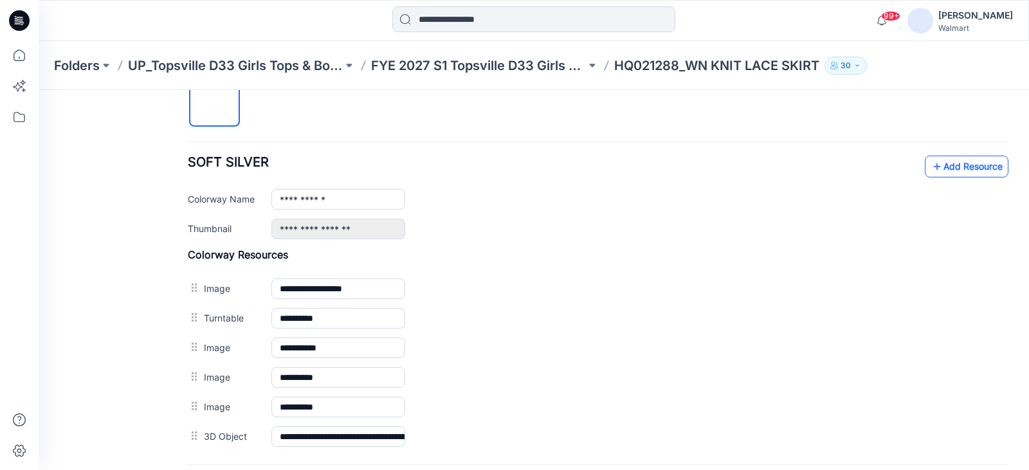
click at [950, 169] on link "Add Resource" at bounding box center [967, 167] width 84 height 22
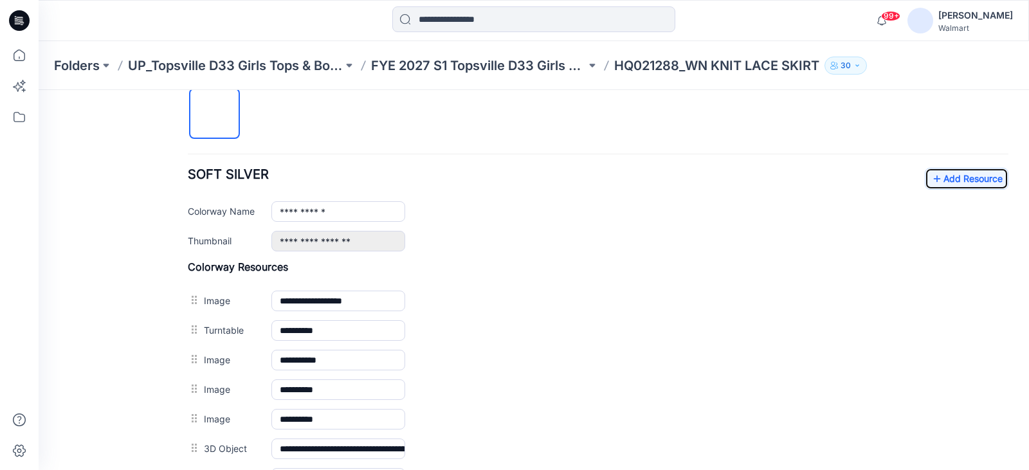
scroll to position [414, 0]
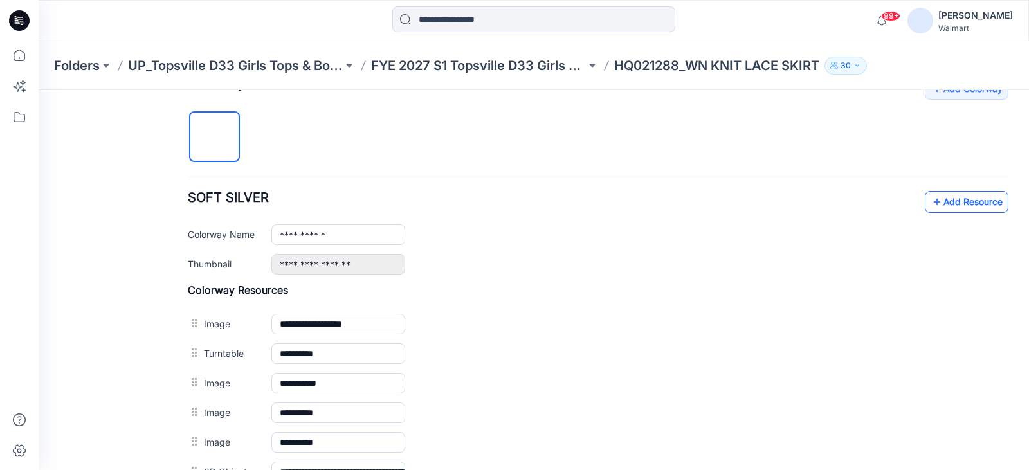
click at [972, 201] on link "Add Resource" at bounding box center [967, 202] width 84 height 22
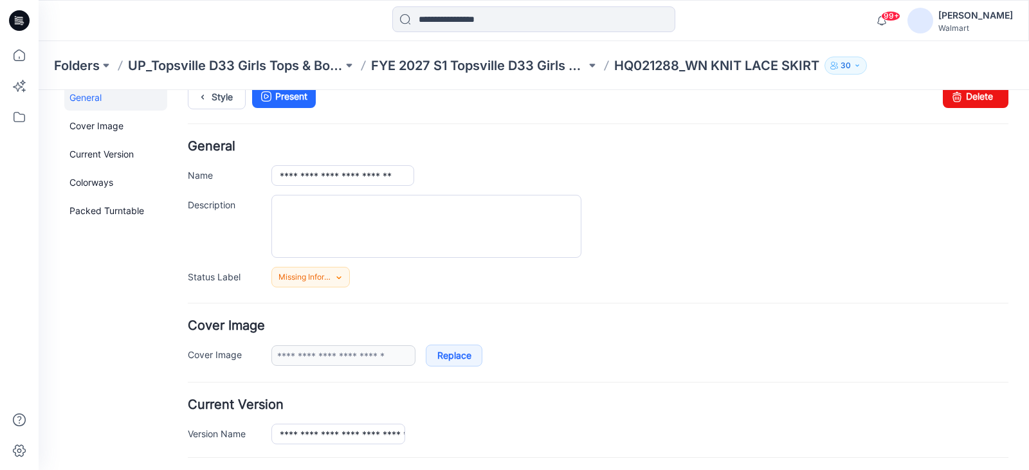
scroll to position [0, 0]
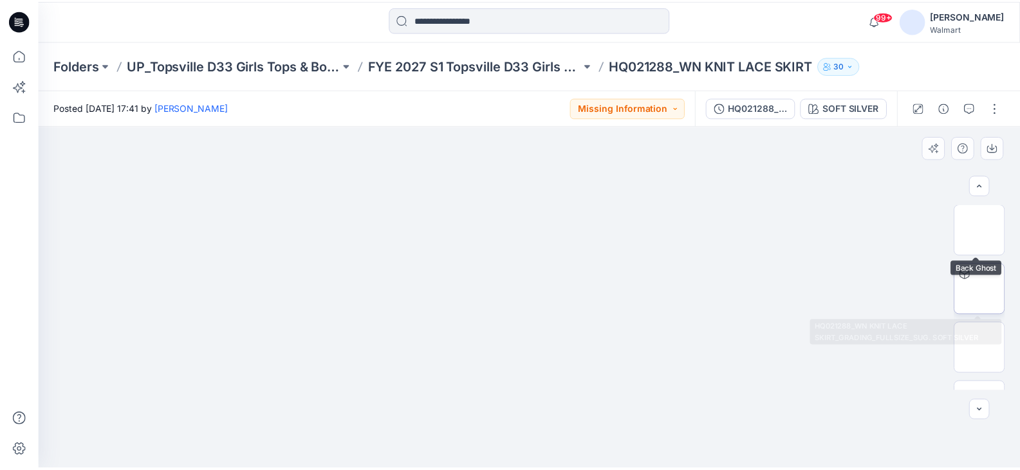
scroll to position [279, 0]
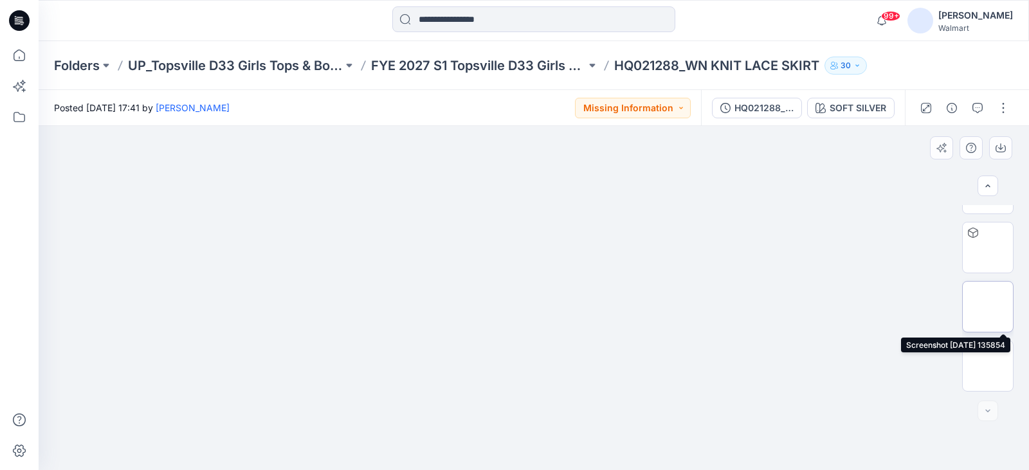
click at [988, 307] on img at bounding box center [988, 307] width 0 height 0
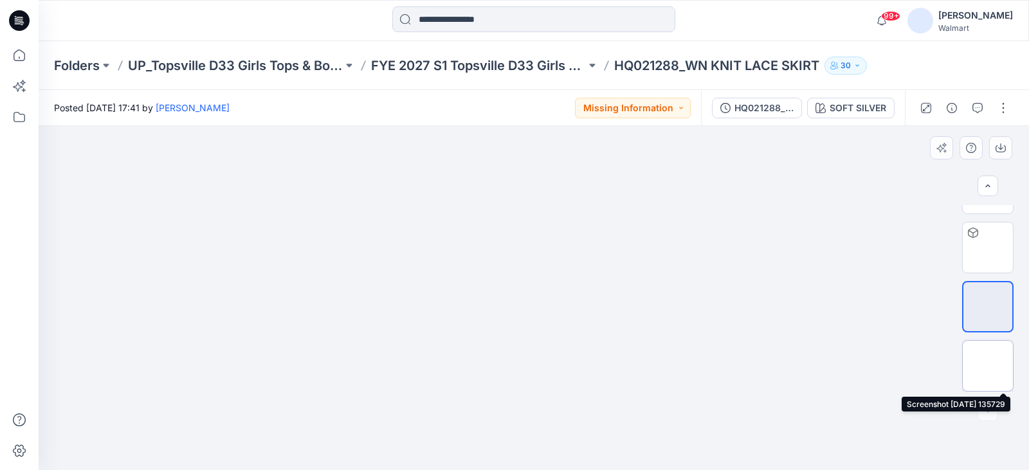
click at [988, 366] on img at bounding box center [988, 366] width 0 height 0
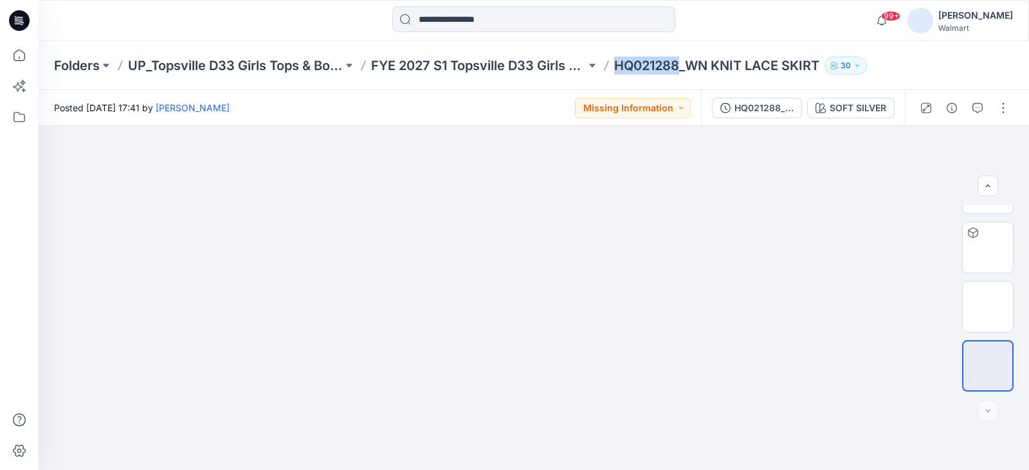
drag, startPoint x: 617, startPoint y: 68, endPoint x: 683, endPoint y: 64, distance: 66.4
click at [683, 64] on p "HQ021288_WN KNIT LACE SKIRT" at bounding box center [716, 66] width 205 height 18
copy p "HQ021288"
click at [17, 59] on icon at bounding box center [19, 55] width 28 height 28
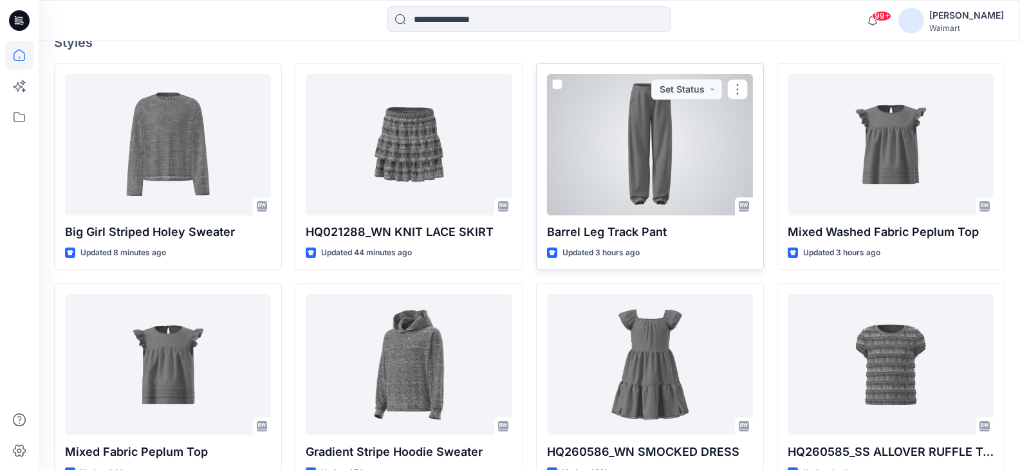
scroll to position [386, 0]
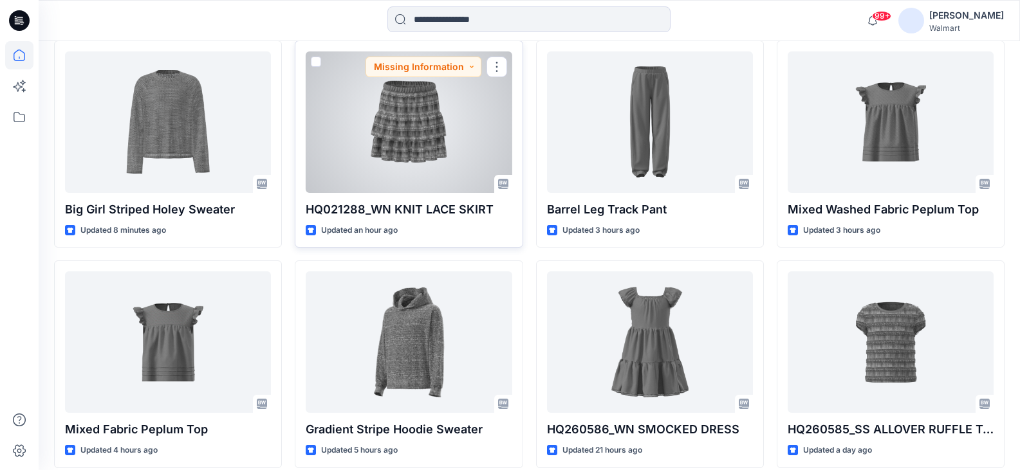
click at [411, 129] on div at bounding box center [409, 122] width 206 height 142
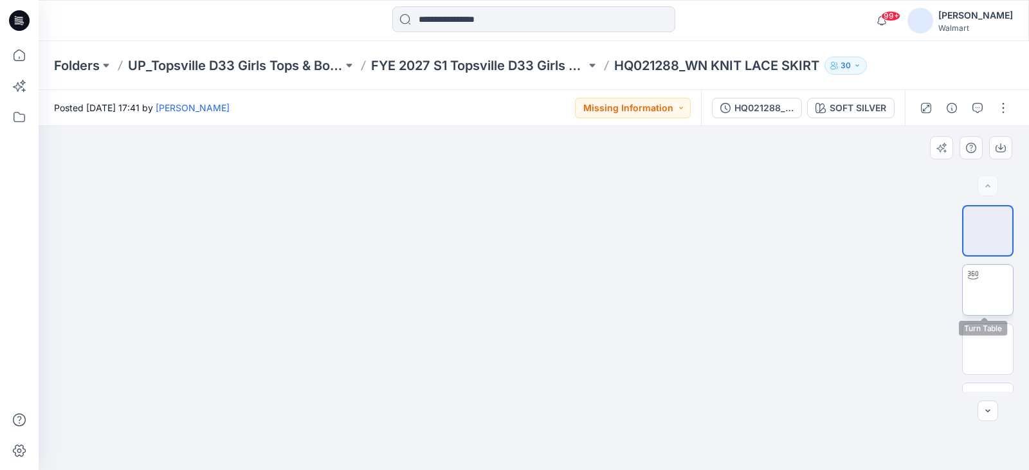
click at [988, 290] on img at bounding box center [988, 290] width 0 height 0
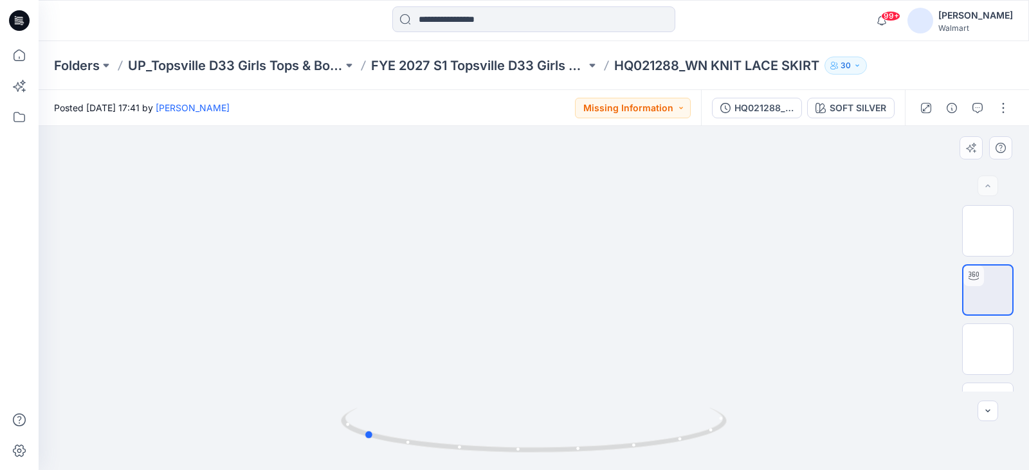
drag, startPoint x: 562, startPoint y: 380, endPoint x: 352, endPoint y: 349, distance: 212.1
click at [353, 351] on div at bounding box center [534, 298] width 991 height 344
drag, startPoint x: 388, startPoint y: 393, endPoint x: 359, endPoint y: 378, distance: 32.5
click at [360, 380] on div at bounding box center [534, 298] width 991 height 344
drag, startPoint x: 597, startPoint y: 377, endPoint x: 401, endPoint y: 361, distance: 196.9
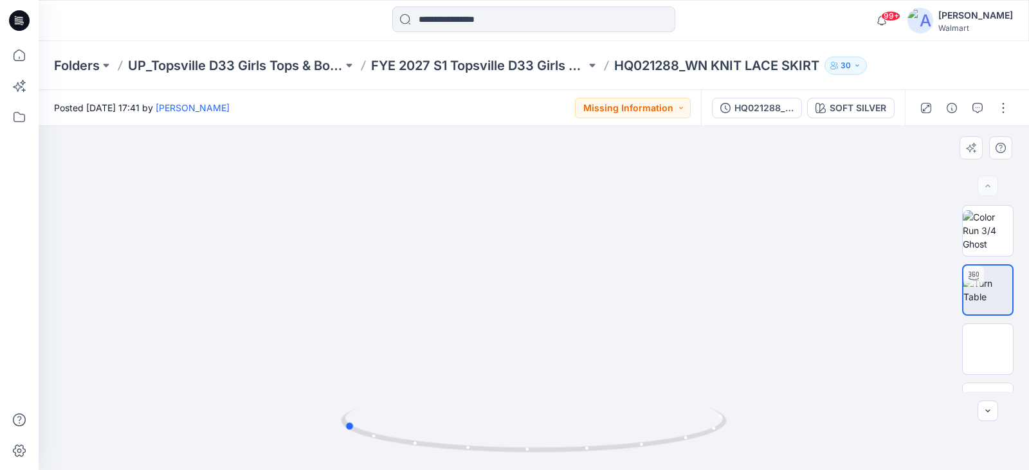
click at [397, 361] on div at bounding box center [534, 298] width 991 height 344
drag, startPoint x: 672, startPoint y: 363, endPoint x: 515, endPoint y: 359, distance: 156.4
click at [519, 362] on div at bounding box center [534, 298] width 991 height 344
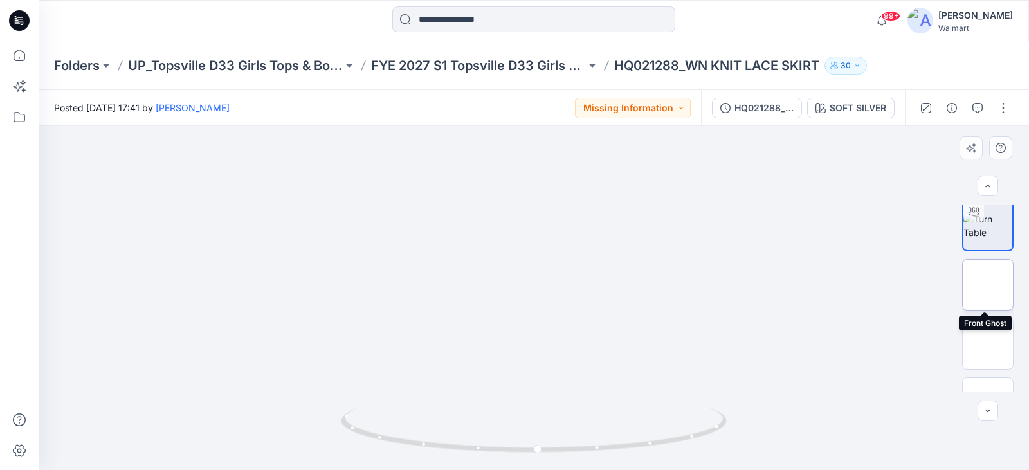
click at [988, 285] on img at bounding box center [988, 285] width 0 height 0
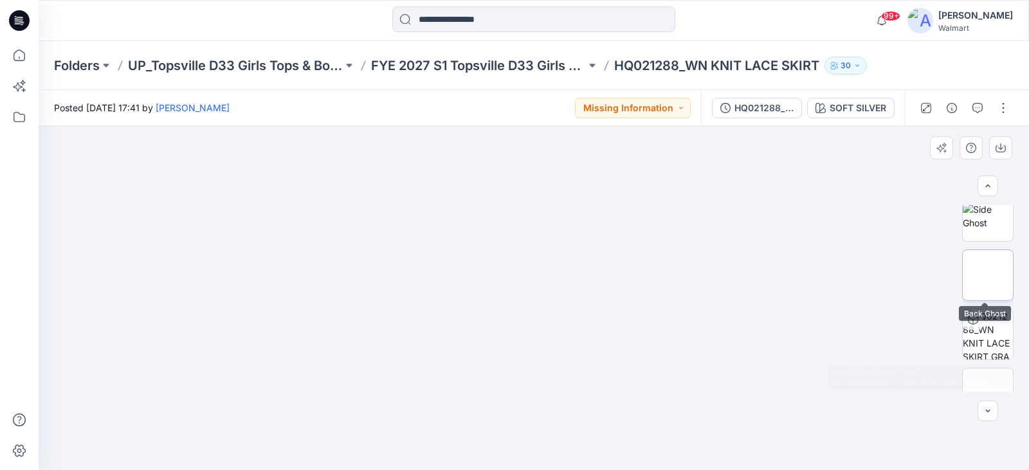
click at [988, 275] on img at bounding box center [988, 275] width 0 height 0
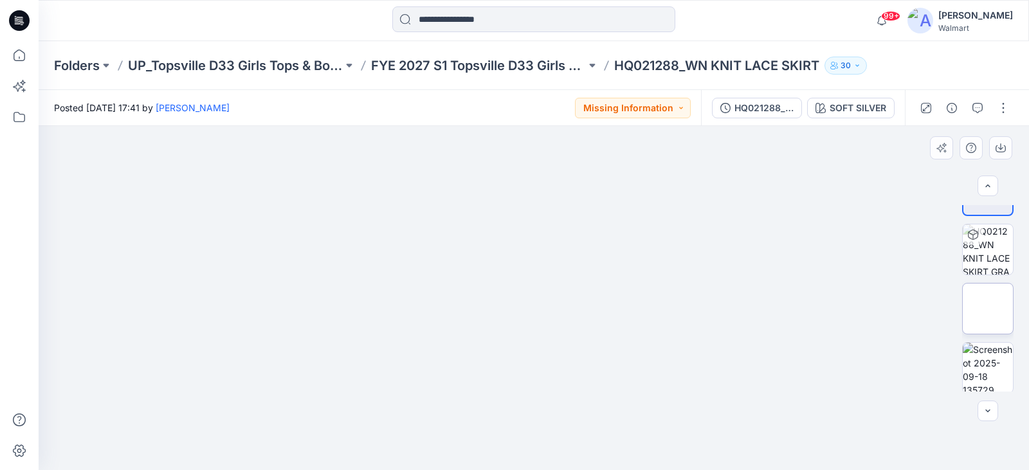
scroll to position [279, 0]
click at [988, 307] on img at bounding box center [988, 307] width 0 height 0
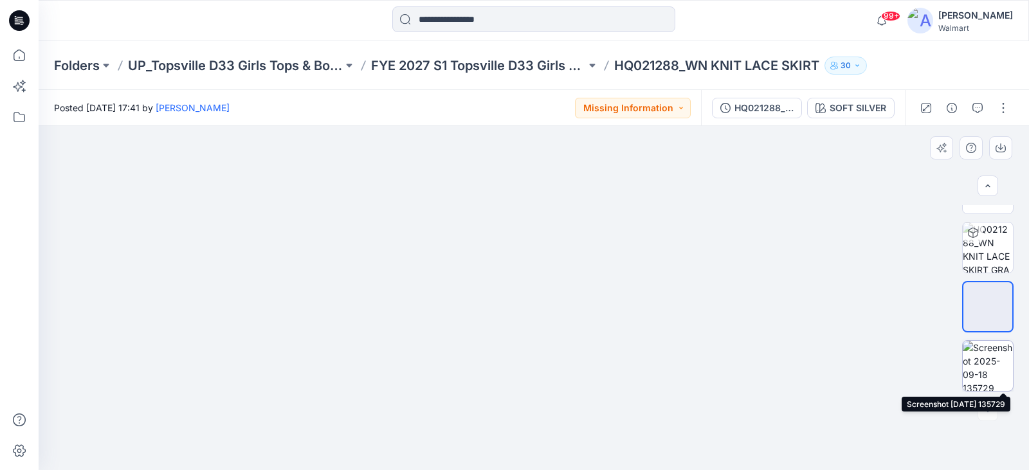
click at [991, 362] on img at bounding box center [988, 366] width 50 height 50
